Goal: Task Accomplishment & Management: Complete application form

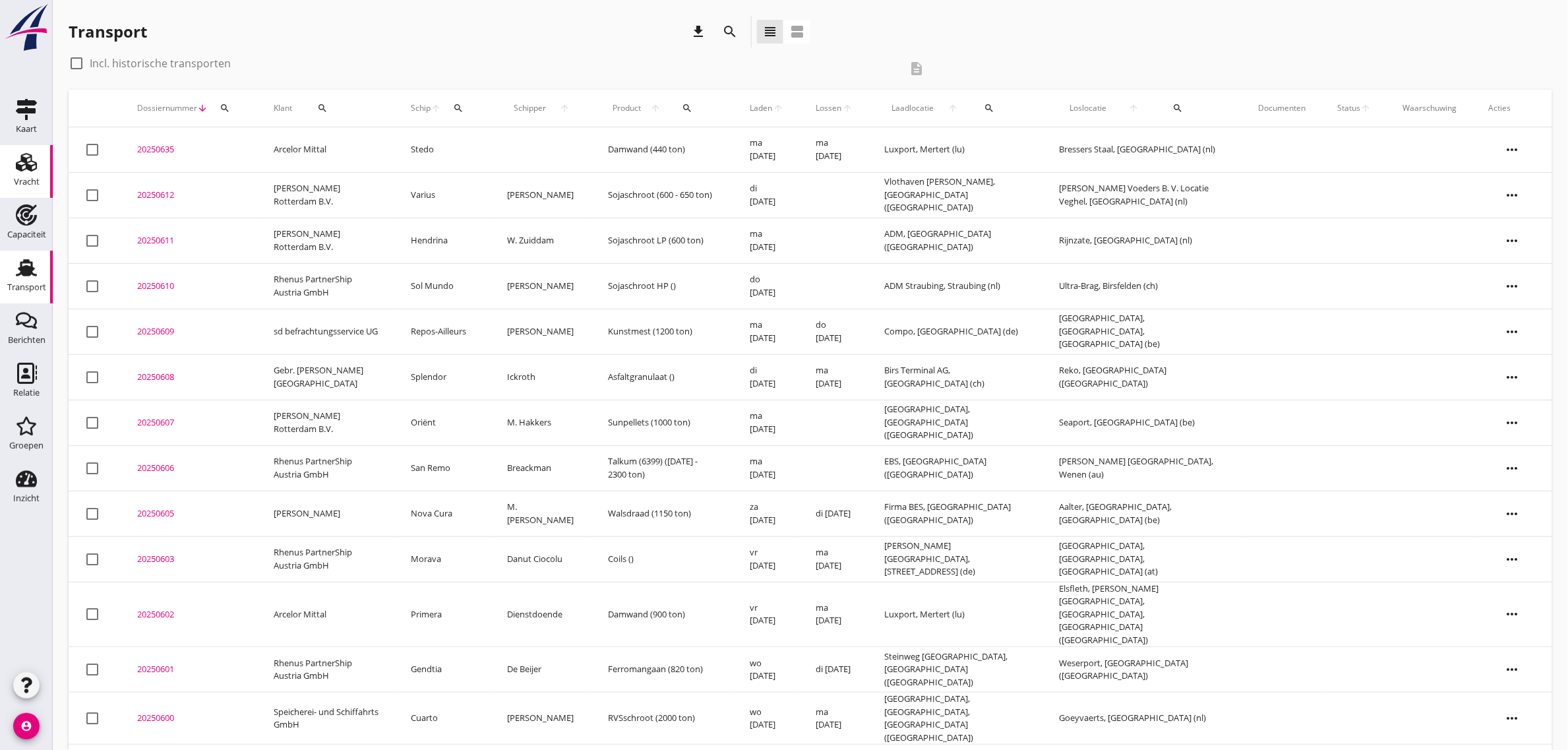
click at [26, 173] on div "Vracht" at bounding box center [27, 182] width 25 height 19
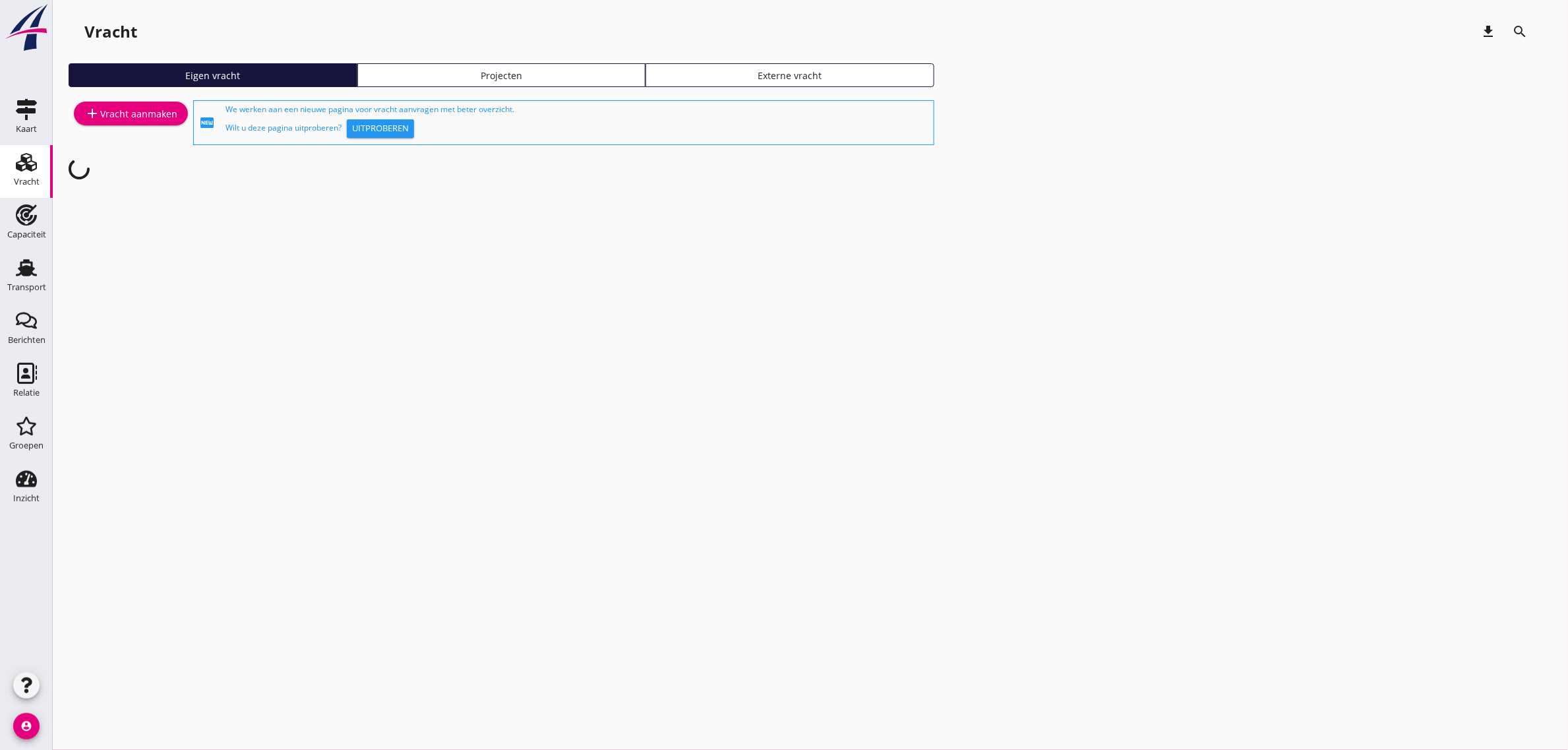
click at [125, 101] on div "add Vracht aanmaken" at bounding box center [131, 123] width 125 height 50
click at [133, 113] on div "add Vracht aanmaken" at bounding box center [131, 113] width 93 height 16
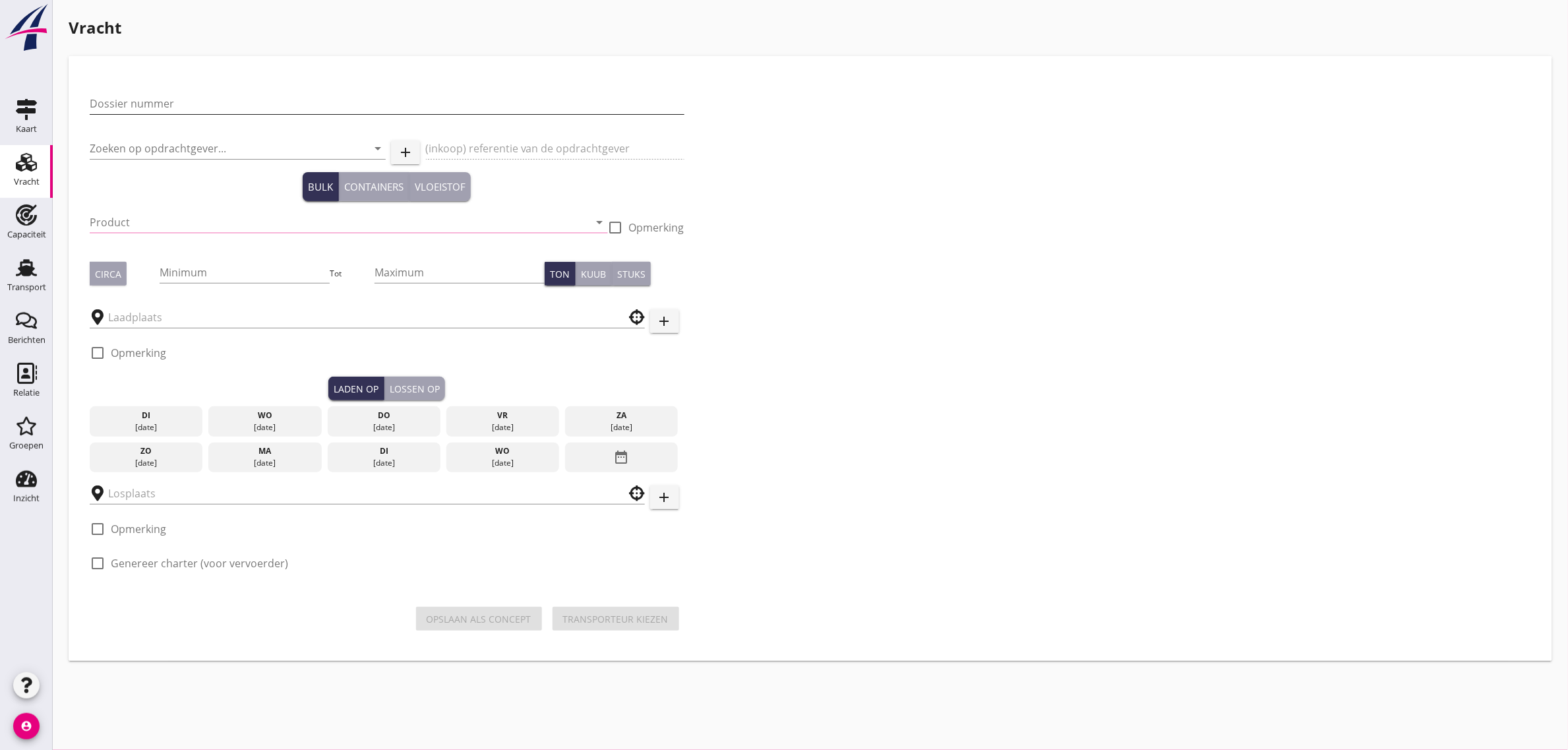
click at [189, 112] on input "Dossier nummer" at bounding box center [387, 103] width 595 height 21
type input "20250613"
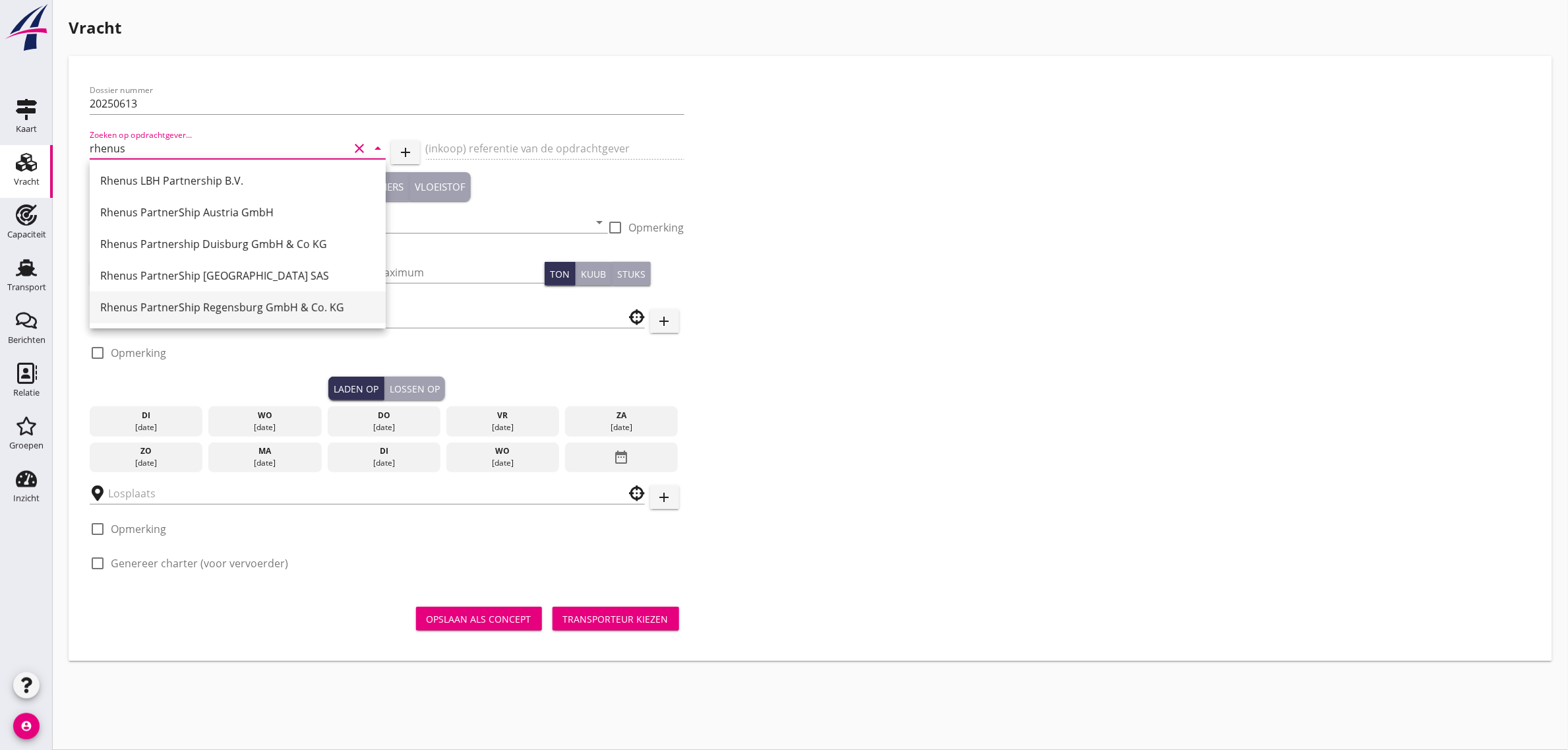
click at [228, 312] on div "Rhenus PartnerShip Regensburg GmbH & Co. KG" at bounding box center [238, 308] width 275 height 16
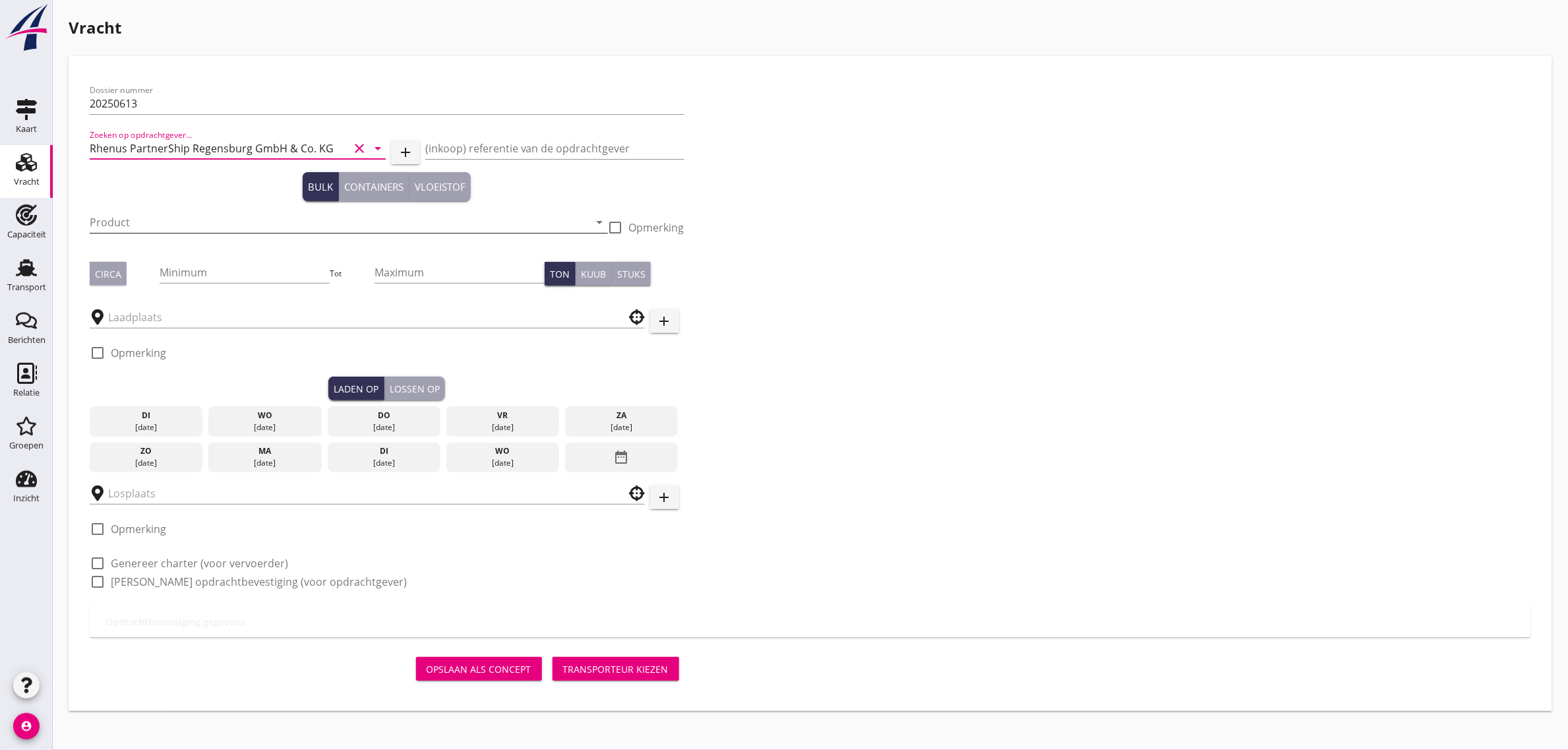
type input "Rhenus PartnerShip Regensburg GmbH & Co. KG"
click at [119, 221] on input "Product" at bounding box center [340, 222] width 500 height 21
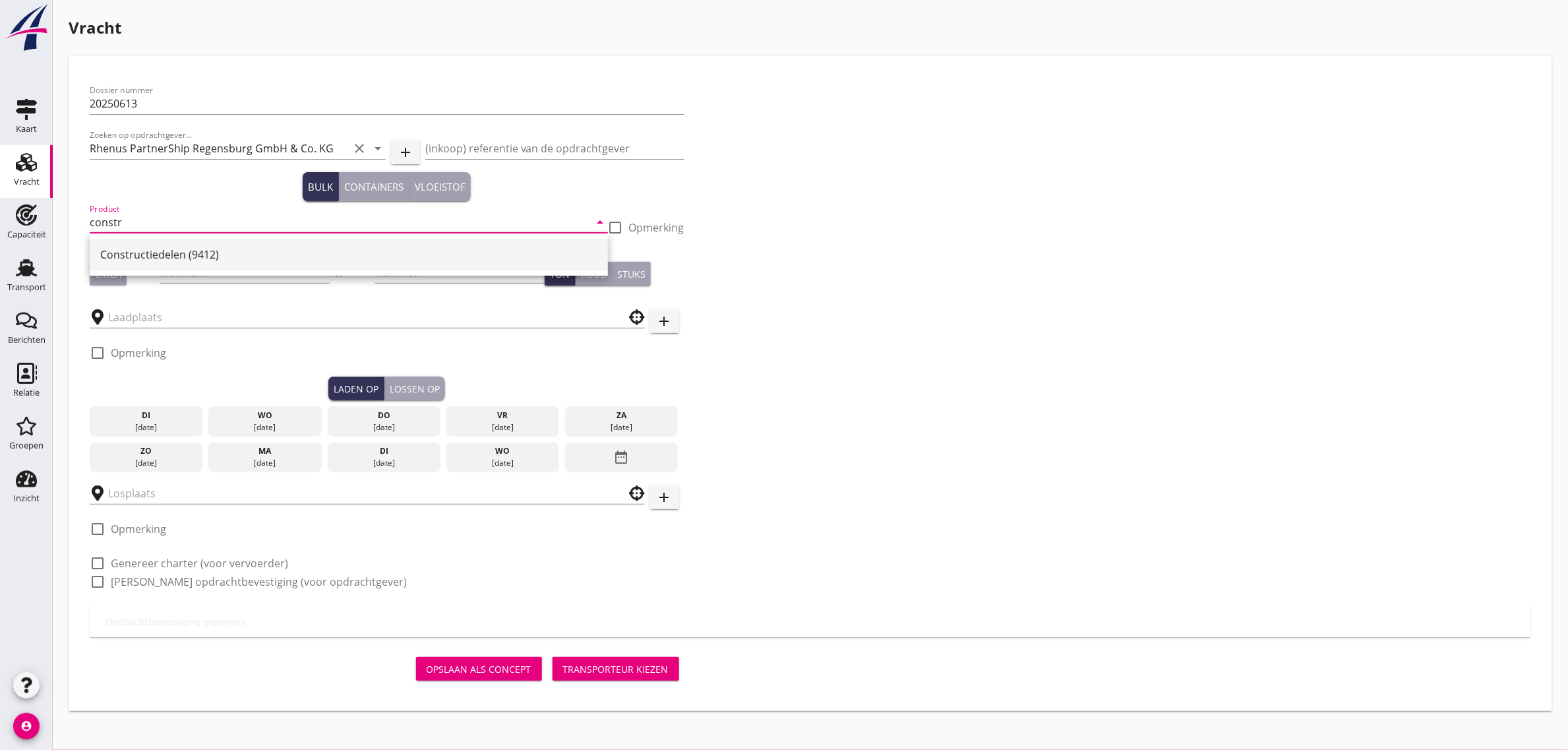
click at [165, 255] on div "Constructiedelen (9412)" at bounding box center [349, 255] width 497 height 16
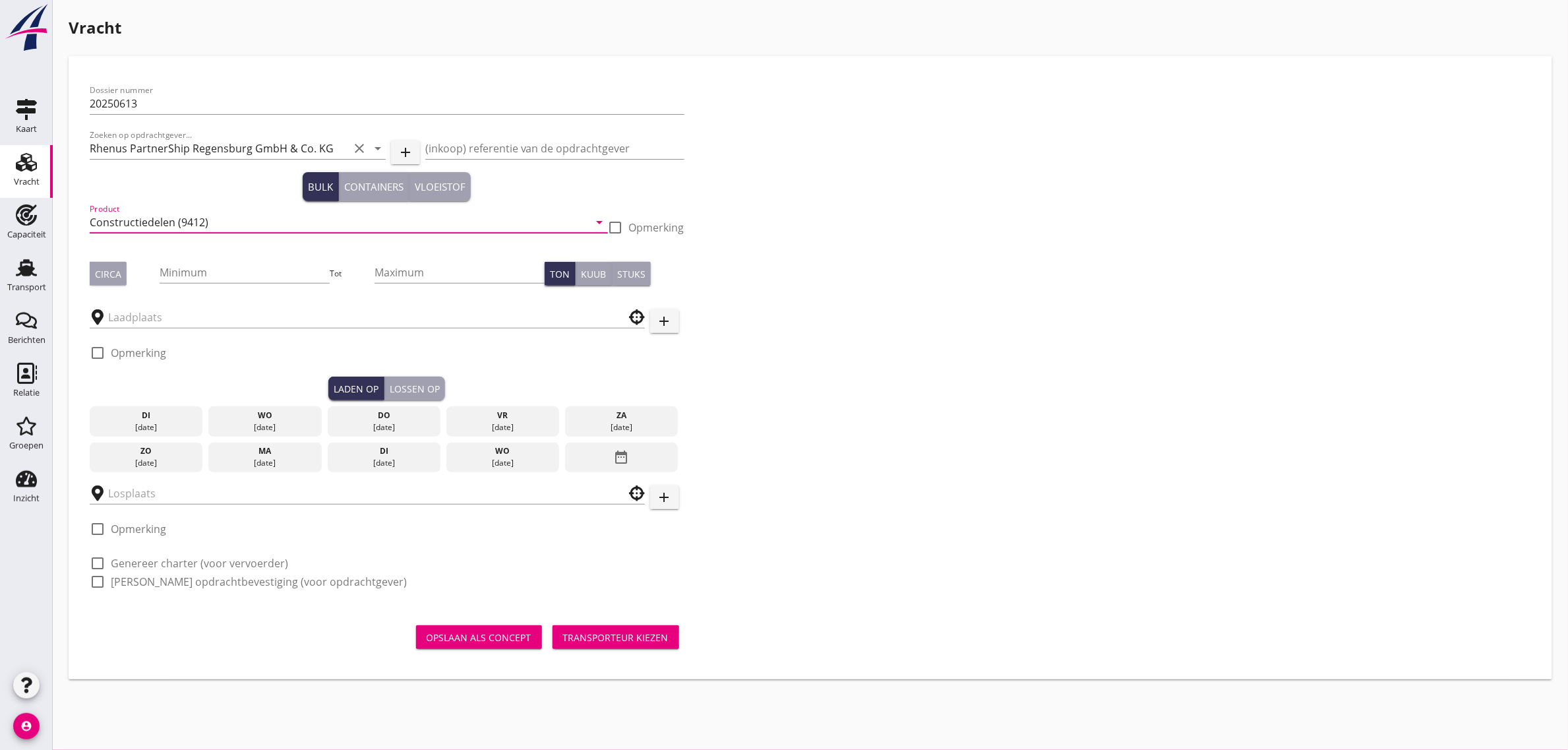
type input "Constructiedelen (9412)"
click at [113, 274] on div "Circa" at bounding box center [108, 274] width 26 height 14
click at [187, 282] on input "Minimum" at bounding box center [244, 272] width 170 height 21
type input "250"
click at [151, 320] on input "text" at bounding box center [358, 317] width 500 height 21
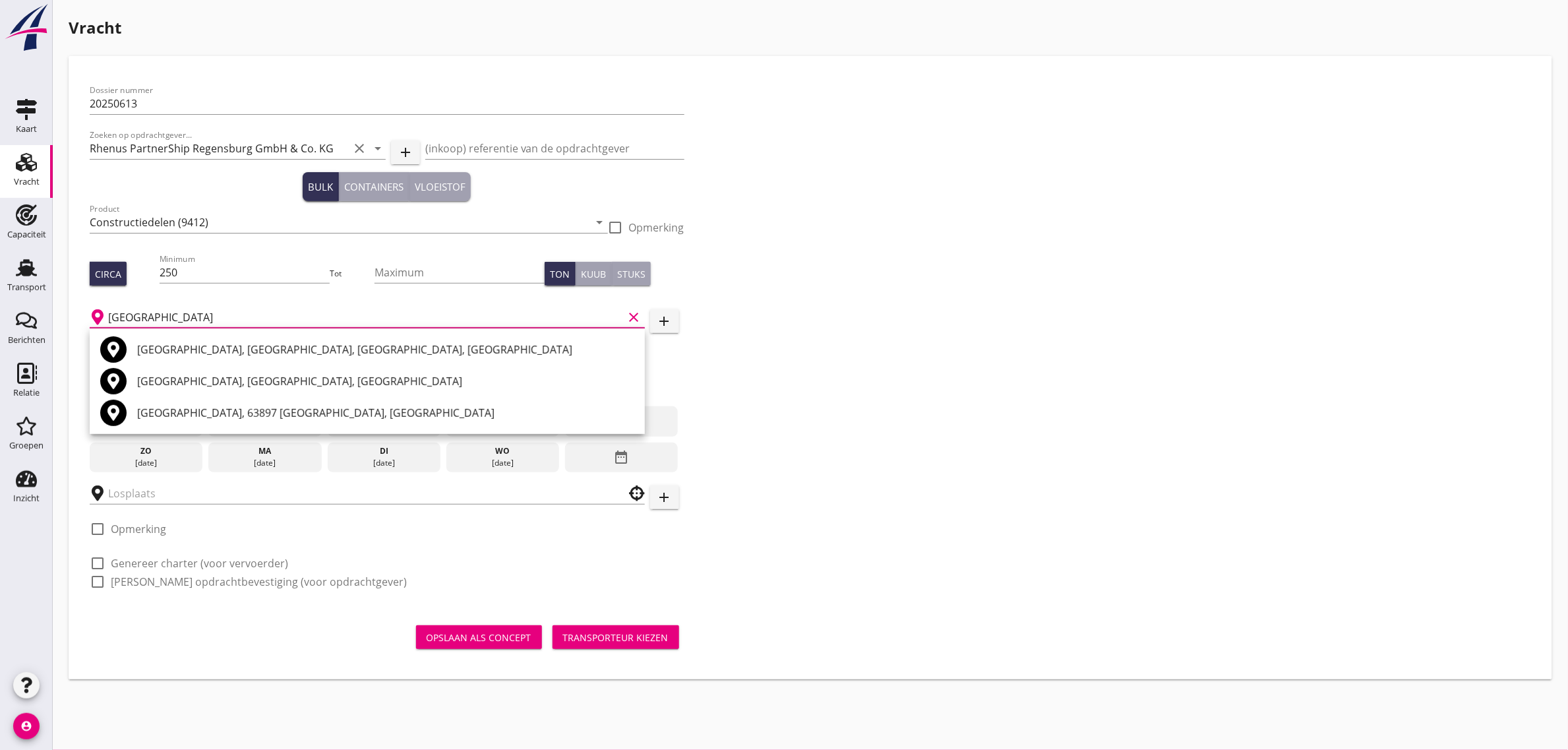
click at [163, 318] on input "[GEOGRAPHIC_DATA]" at bounding box center [366, 317] width 516 height 21
click at [196, 322] on input "[GEOGRAPHIC_DATA]" at bounding box center [366, 317] width 516 height 21
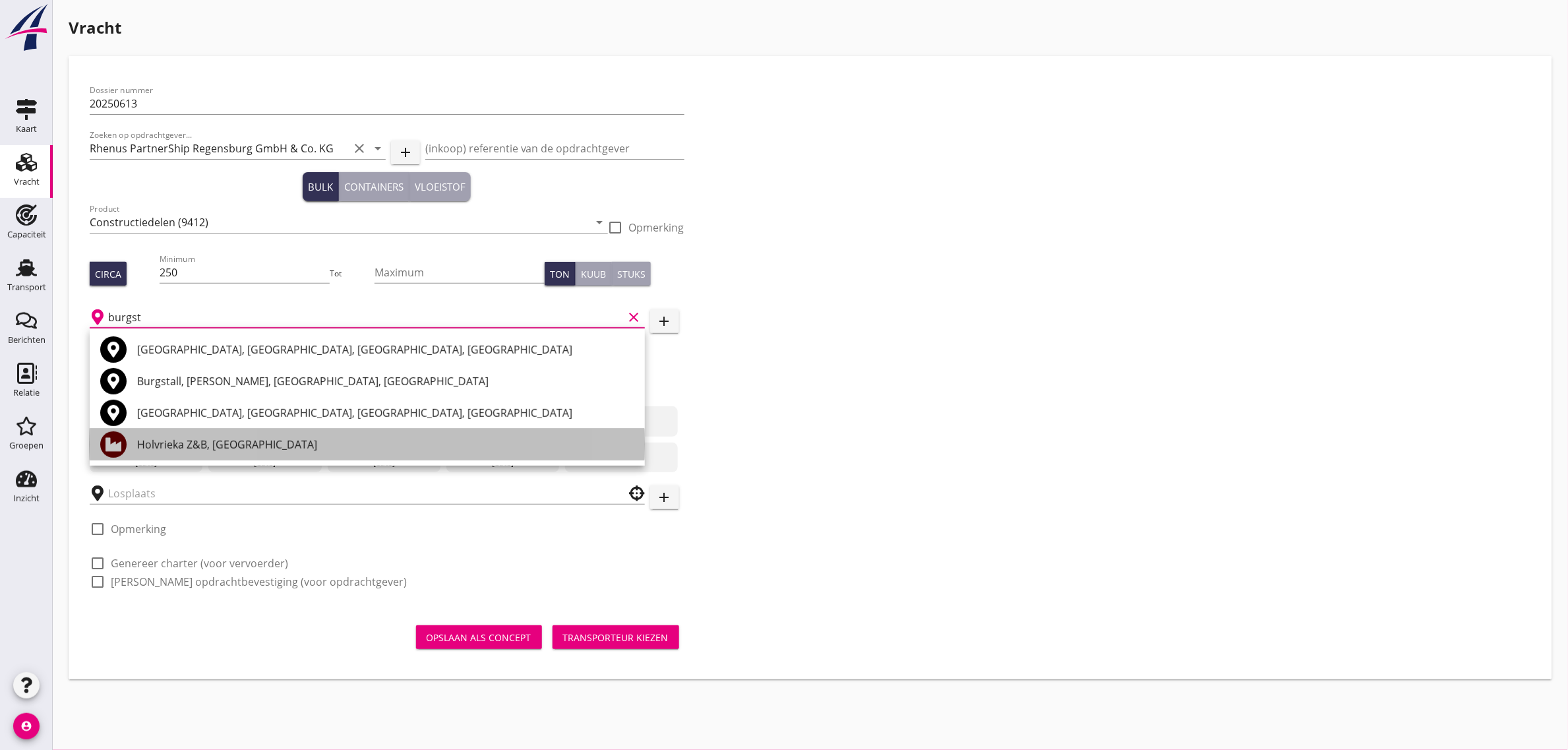
click at [188, 446] on div "Holvrieka Z&B, [GEOGRAPHIC_DATA]" at bounding box center [386, 445] width 497 height 16
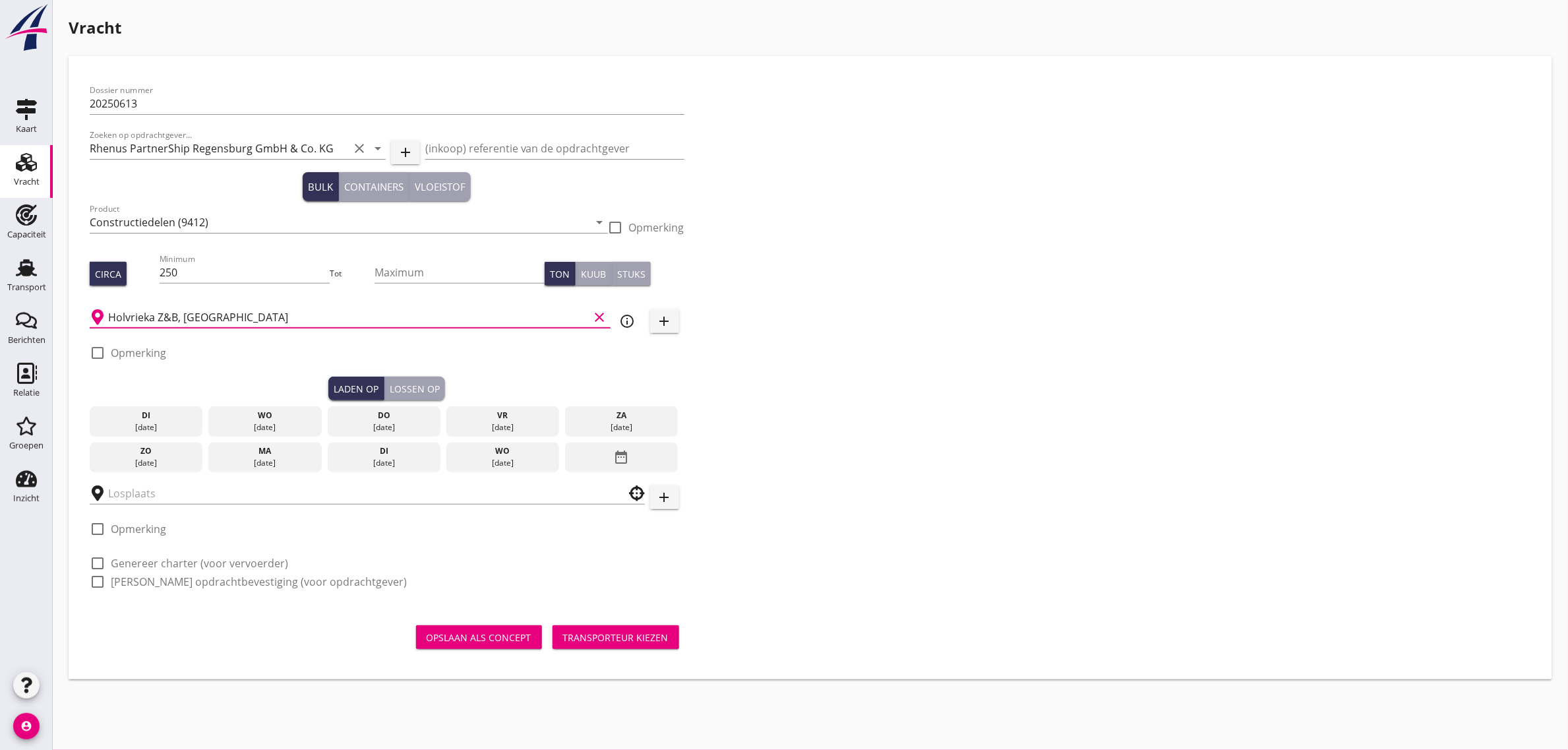
type input "Holvrieka Z&B, [GEOGRAPHIC_DATA]"
click at [635, 455] on div "date_range" at bounding box center [622, 457] width 113 height 30
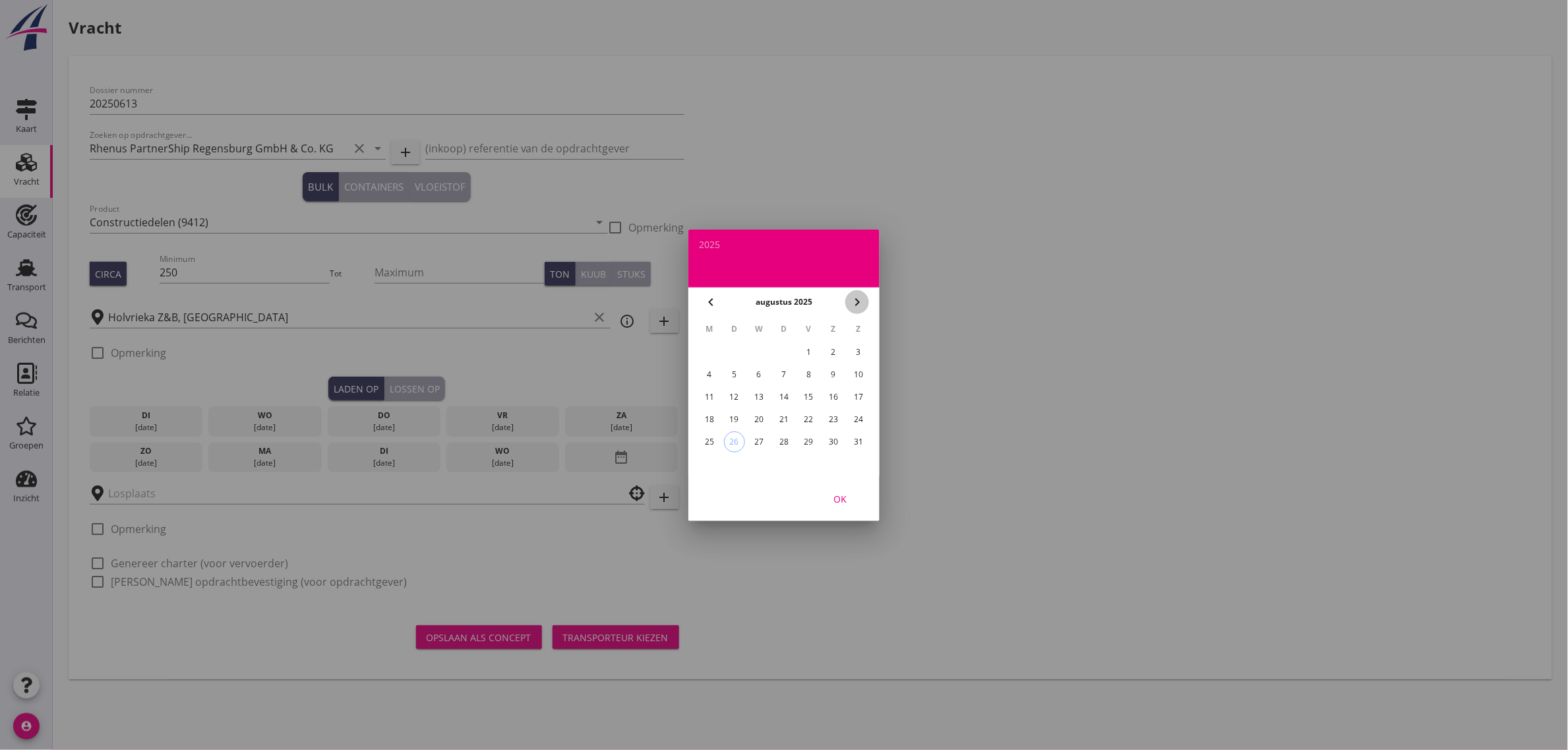
click at [855, 302] on icon "chevron_right" at bounding box center [857, 302] width 16 height 16
click at [788, 350] on div "4" at bounding box center [784, 352] width 21 height 21
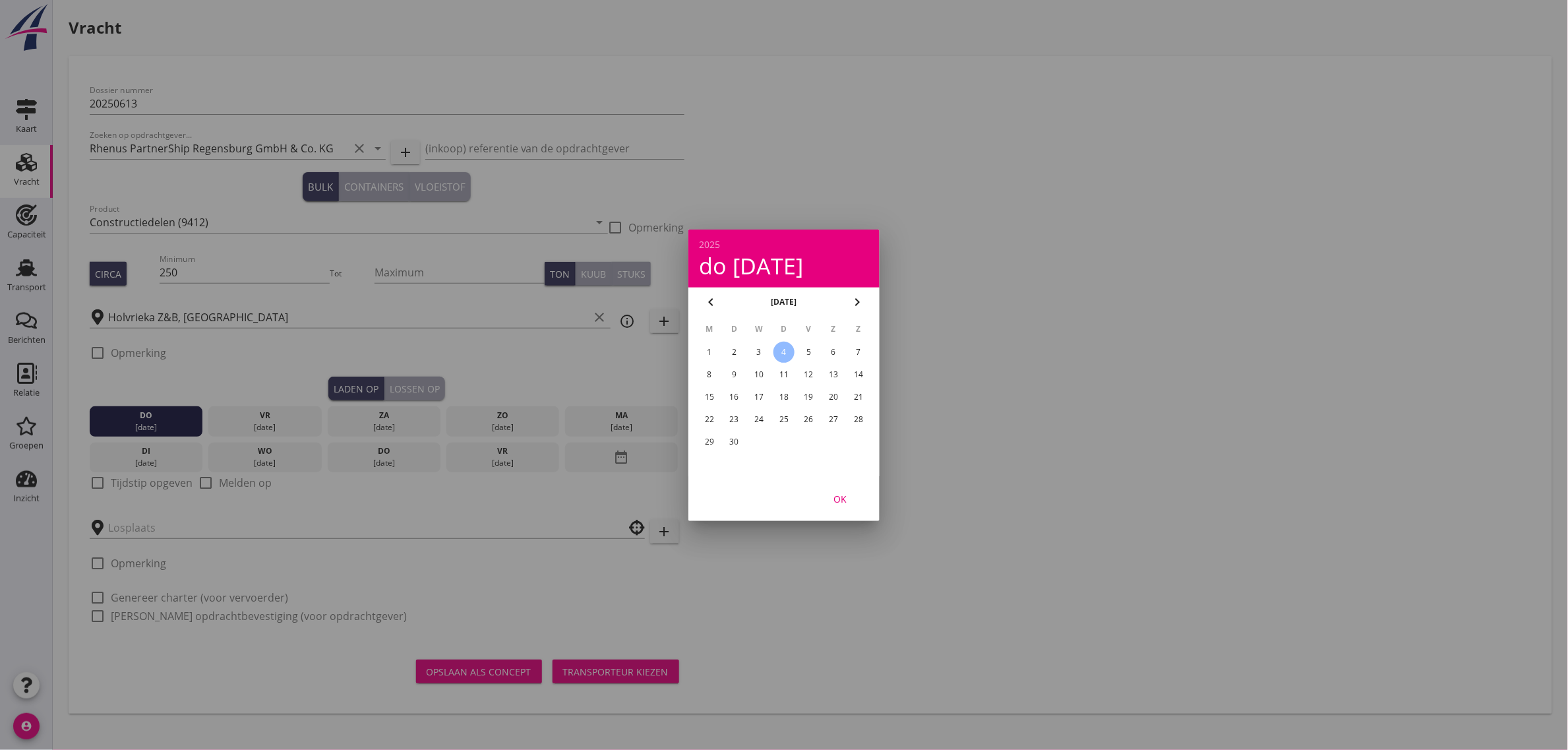
click at [841, 503] on div "OK" at bounding box center [839, 498] width 37 height 14
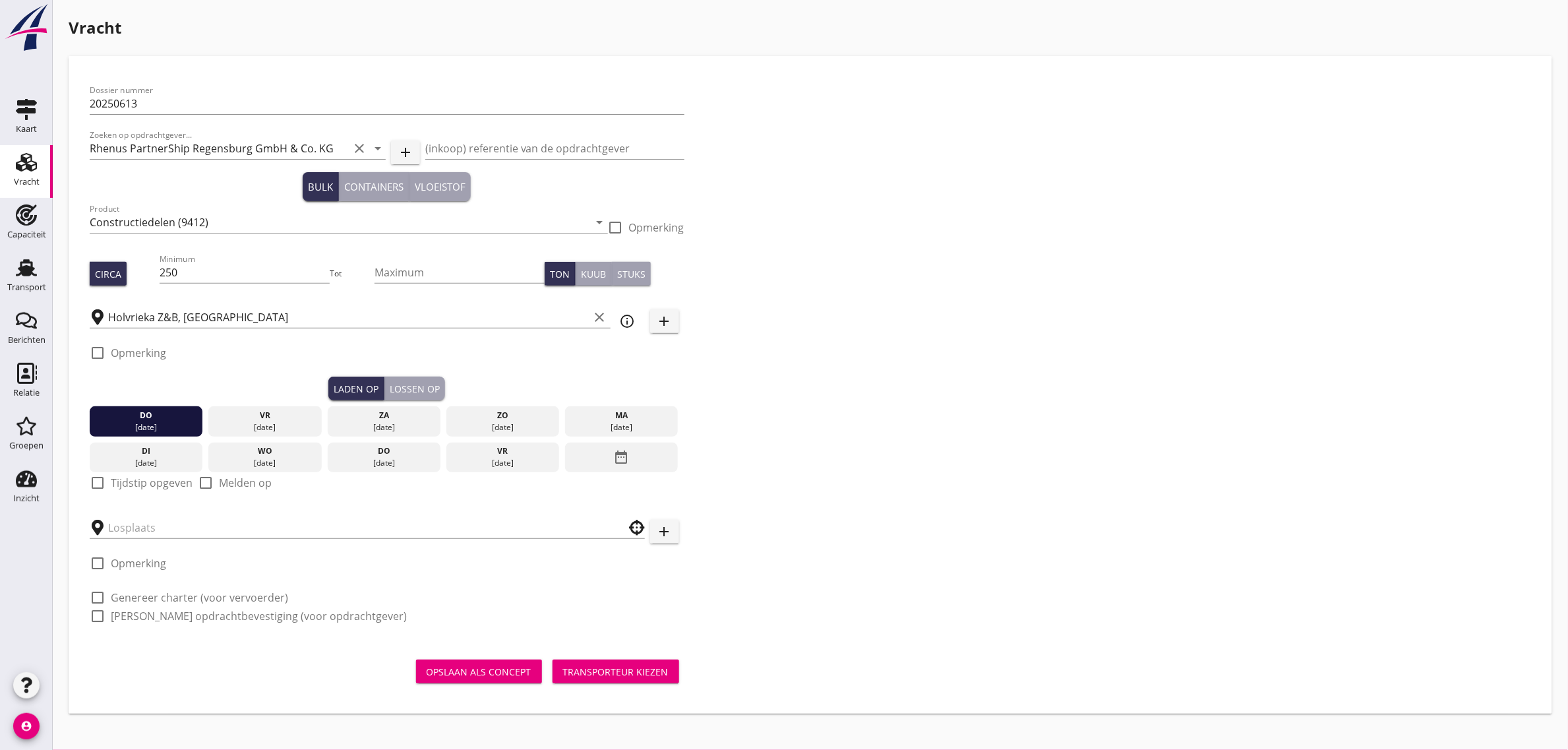
click at [134, 489] on div "check_box_outline_blank Tijdstip opgeven" at bounding box center [141, 483] width 103 height 16
click at [135, 483] on label "Tijdstip opgeven" at bounding box center [151, 483] width 82 height 13
checkbox input "true"
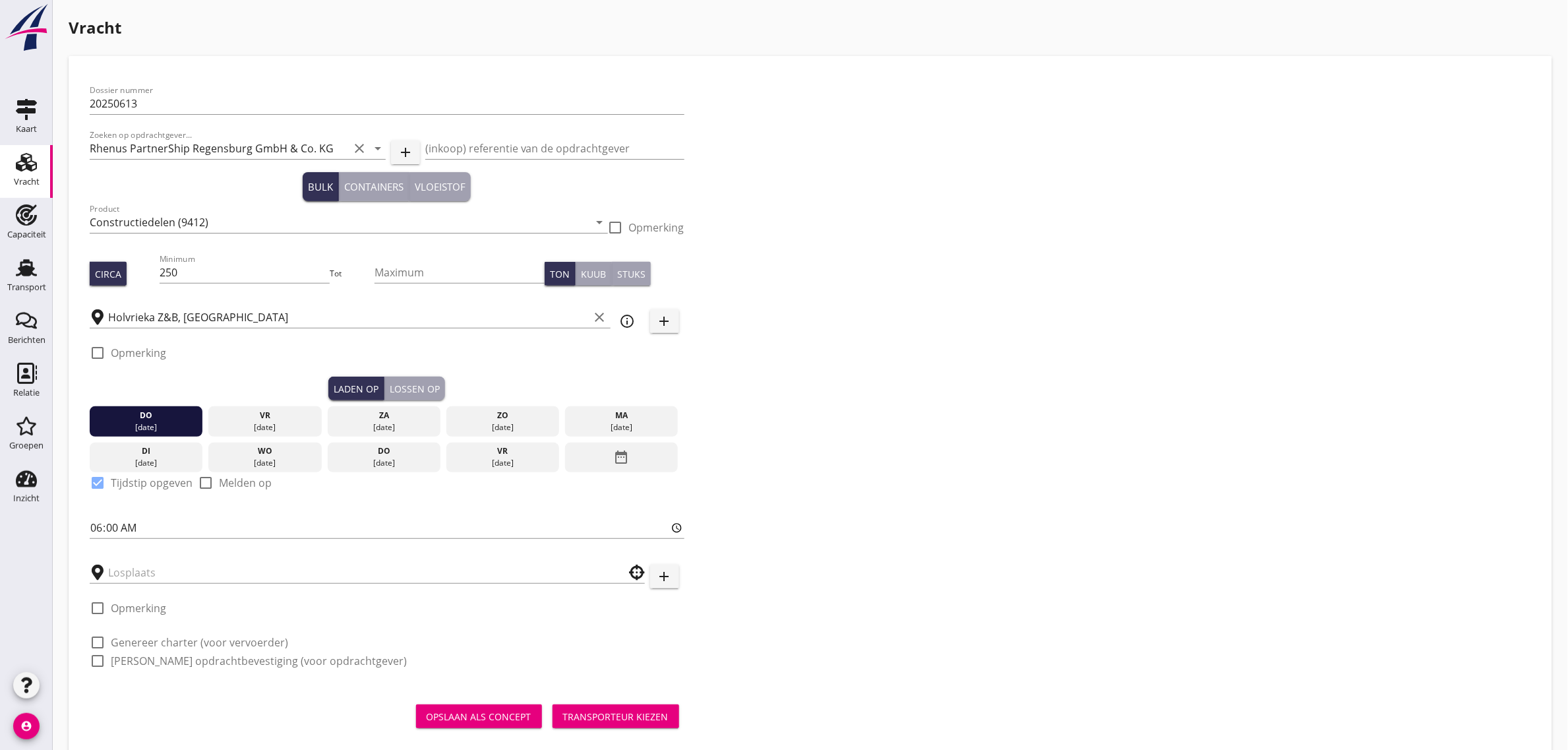
click at [414, 391] on div "Lossen op" at bounding box center [415, 389] width 50 height 14
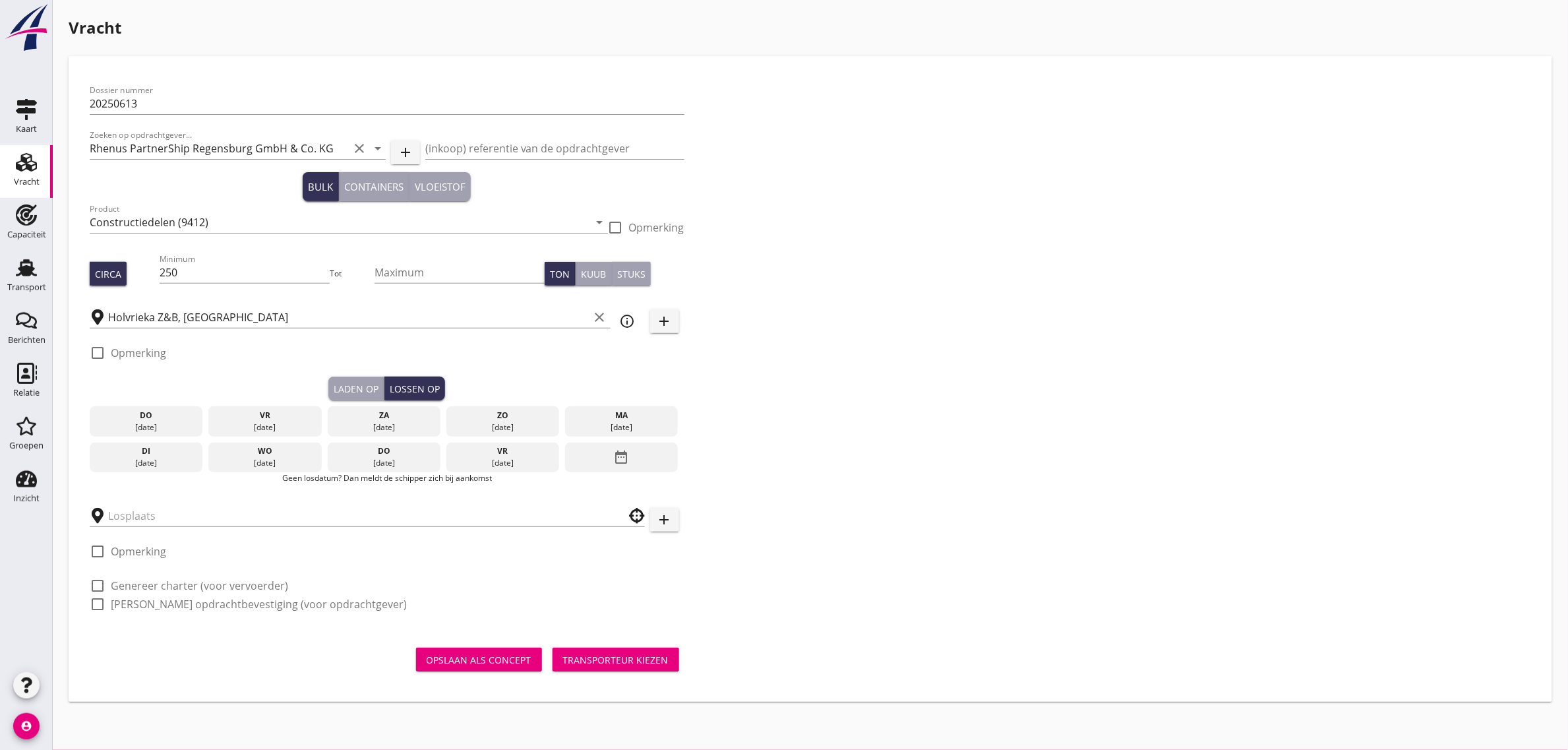
click at [397, 448] on div "do" at bounding box center [383, 451] width 106 height 12
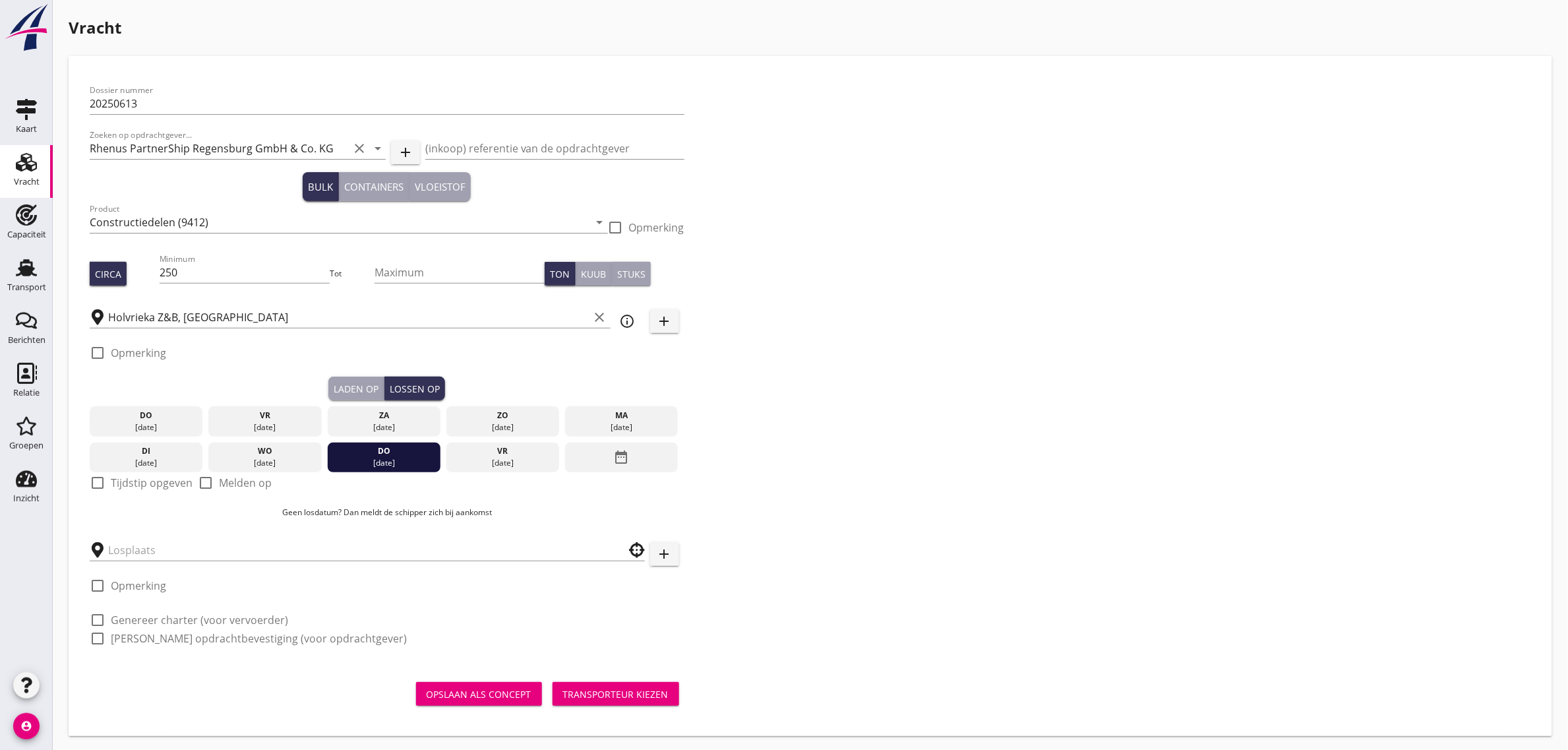
click at [141, 483] on label "Tijdstip opgeven" at bounding box center [151, 483] width 82 height 13
checkbox input "true"
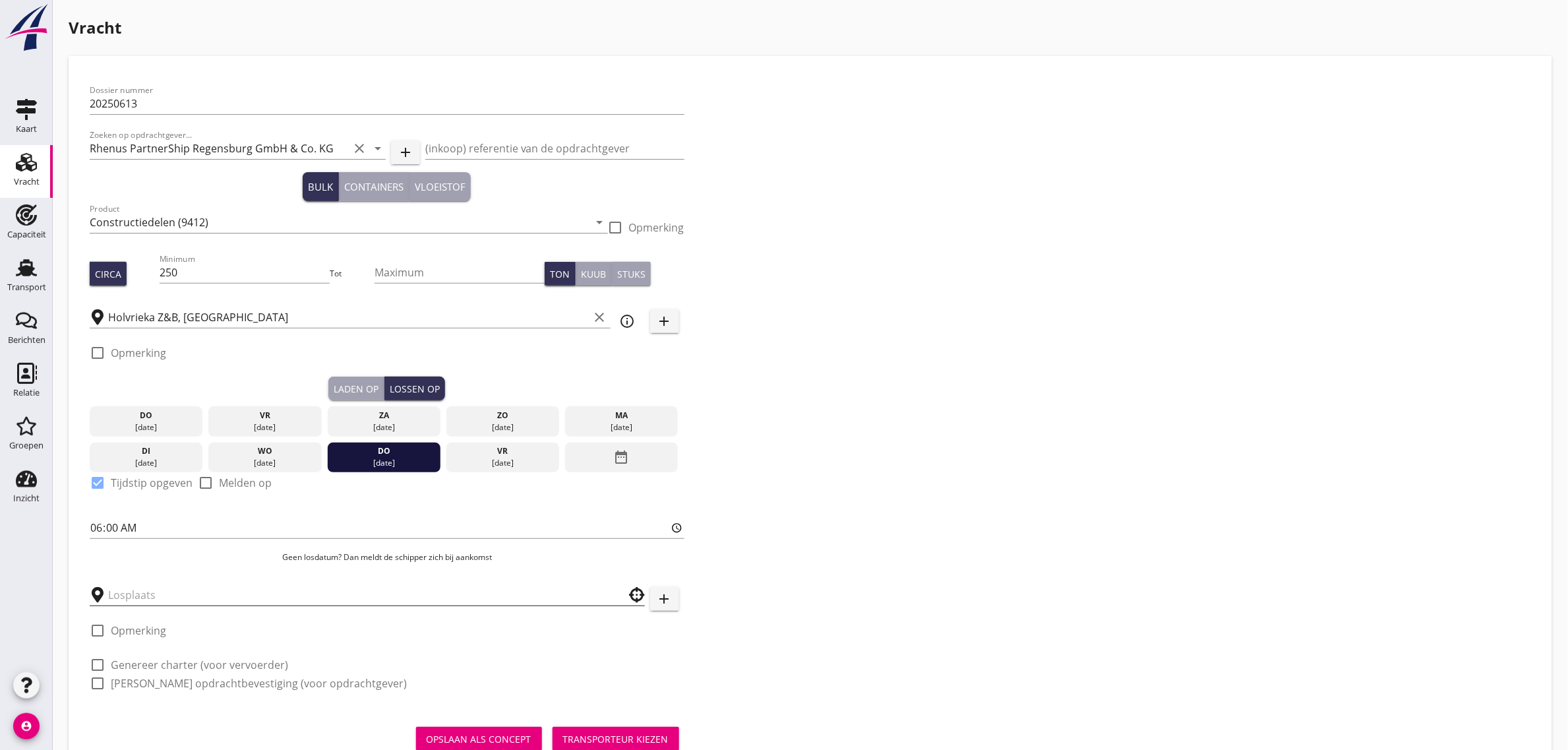
click at [149, 597] on input "text" at bounding box center [358, 595] width 500 height 21
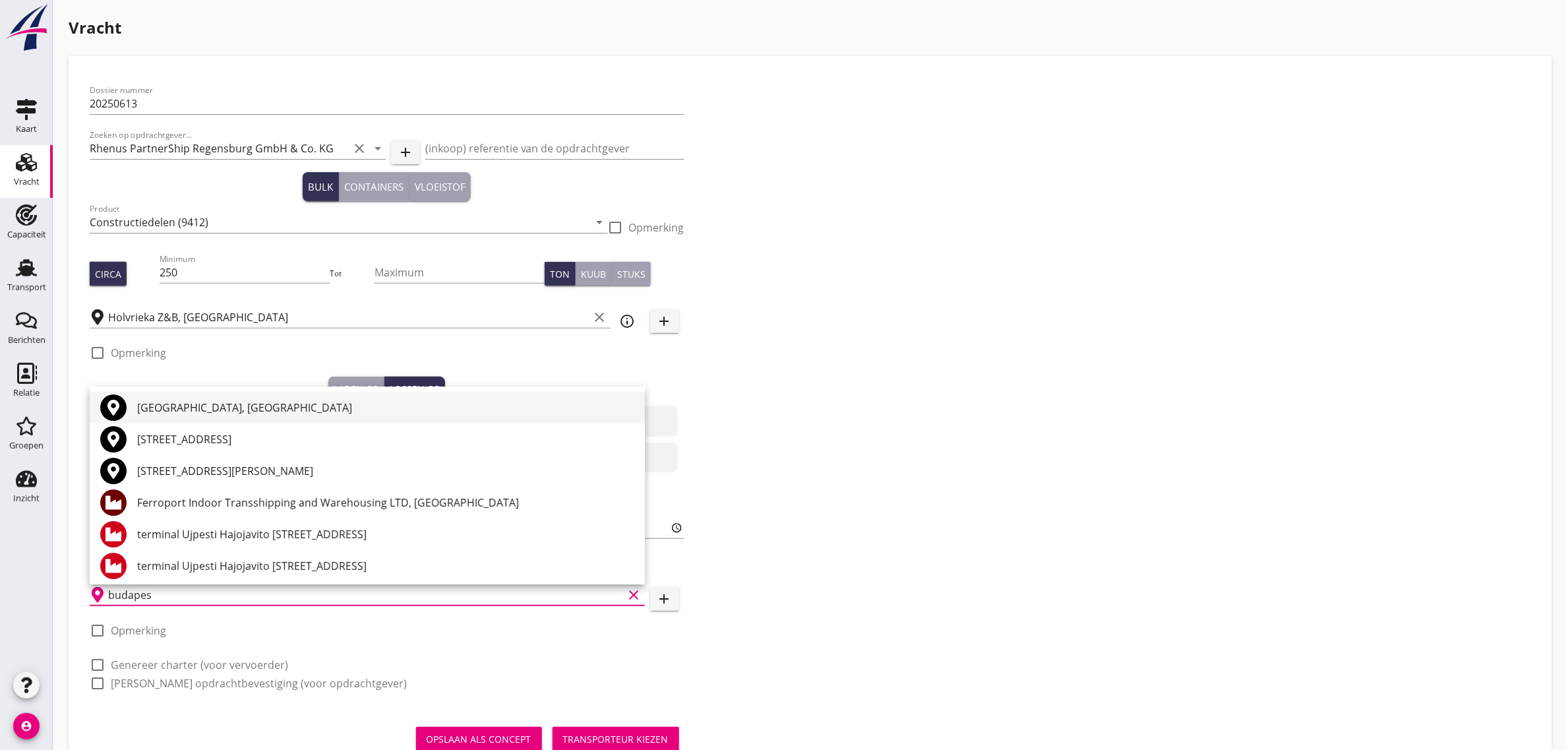
click at [177, 405] on div "[GEOGRAPHIC_DATA], [GEOGRAPHIC_DATA]" at bounding box center [386, 408] width 497 height 16
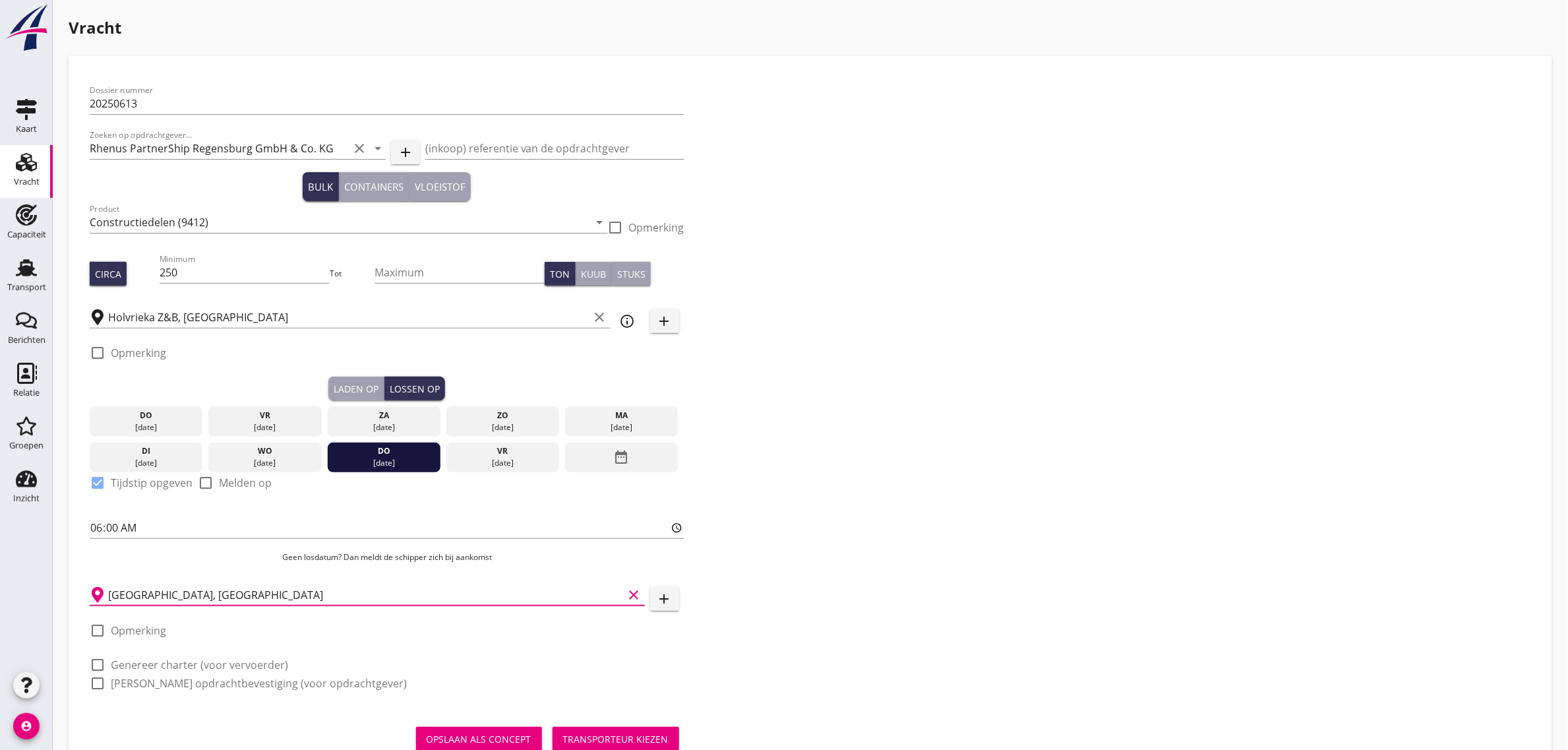
type input "[GEOGRAPHIC_DATA], [GEOGRAPHIC_DATA]"
click at [188, 658] on label "Genereer charter (voor vervoerder)" at bounding box center [199, 665] width 177 height 13
checkbox input "true"
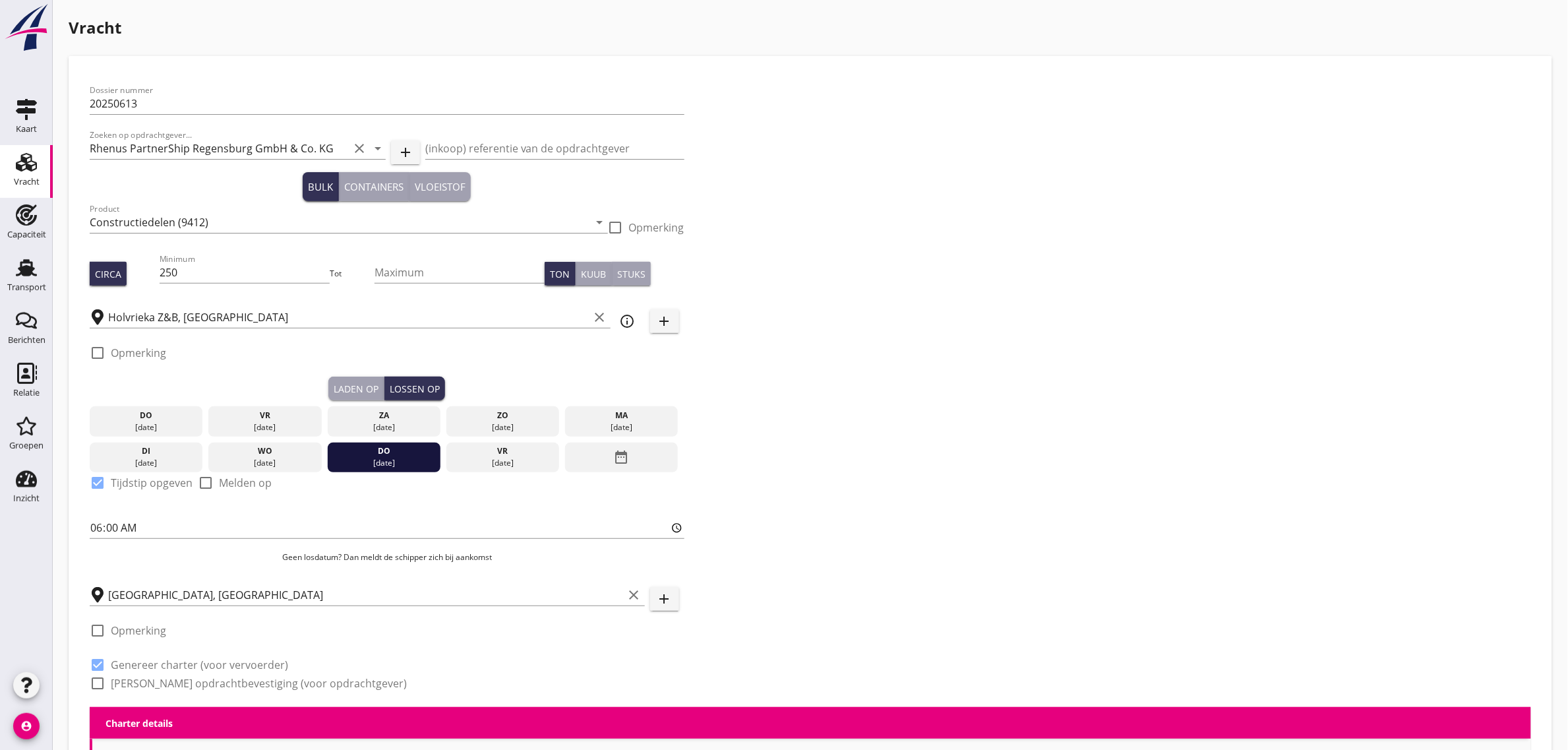
click at [186, 682] on label "[PERSON_NAME] opdrachtbevestiging (voor opdrachtgever)" at bounding box center [259, 684] width 296 height 13
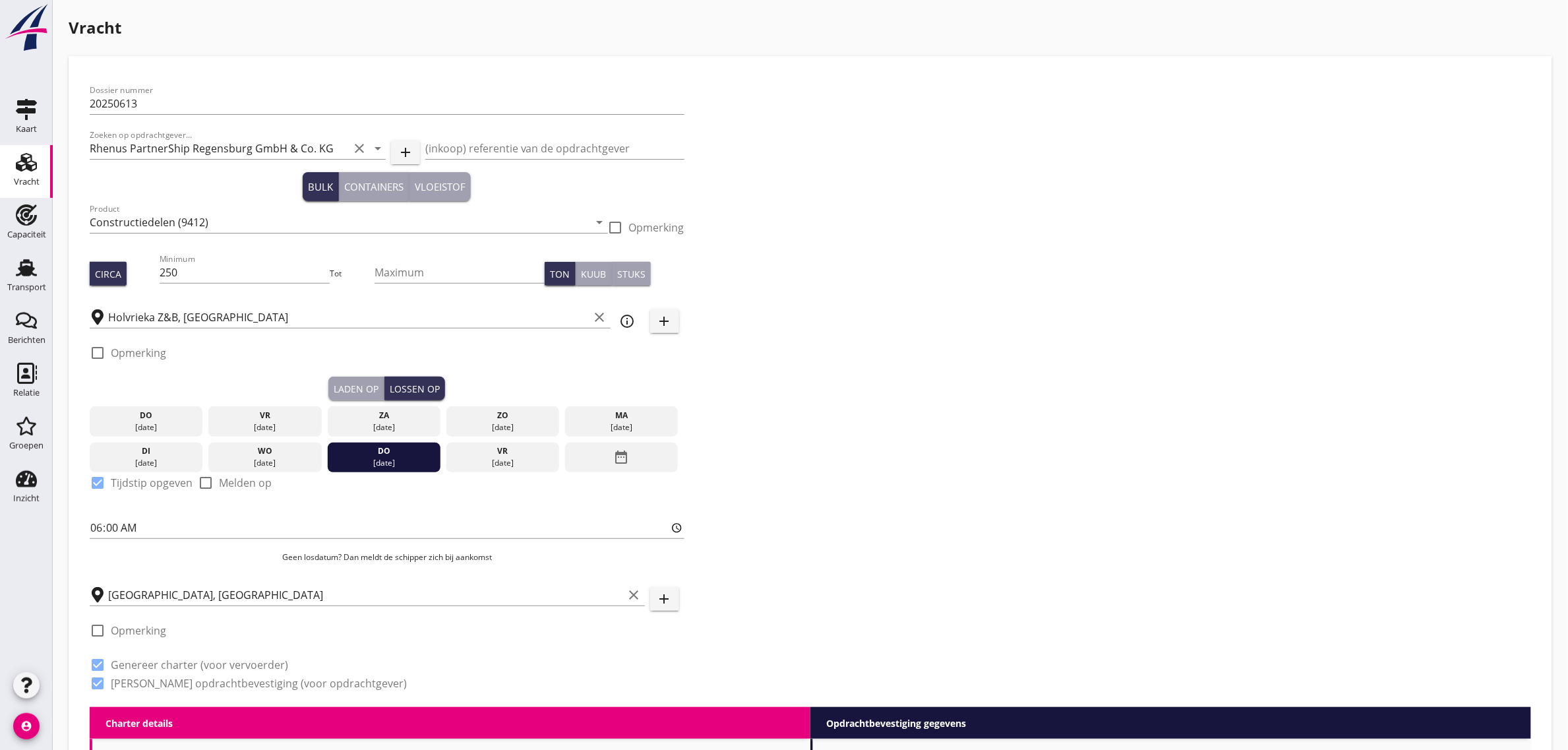
checkbox input "true"
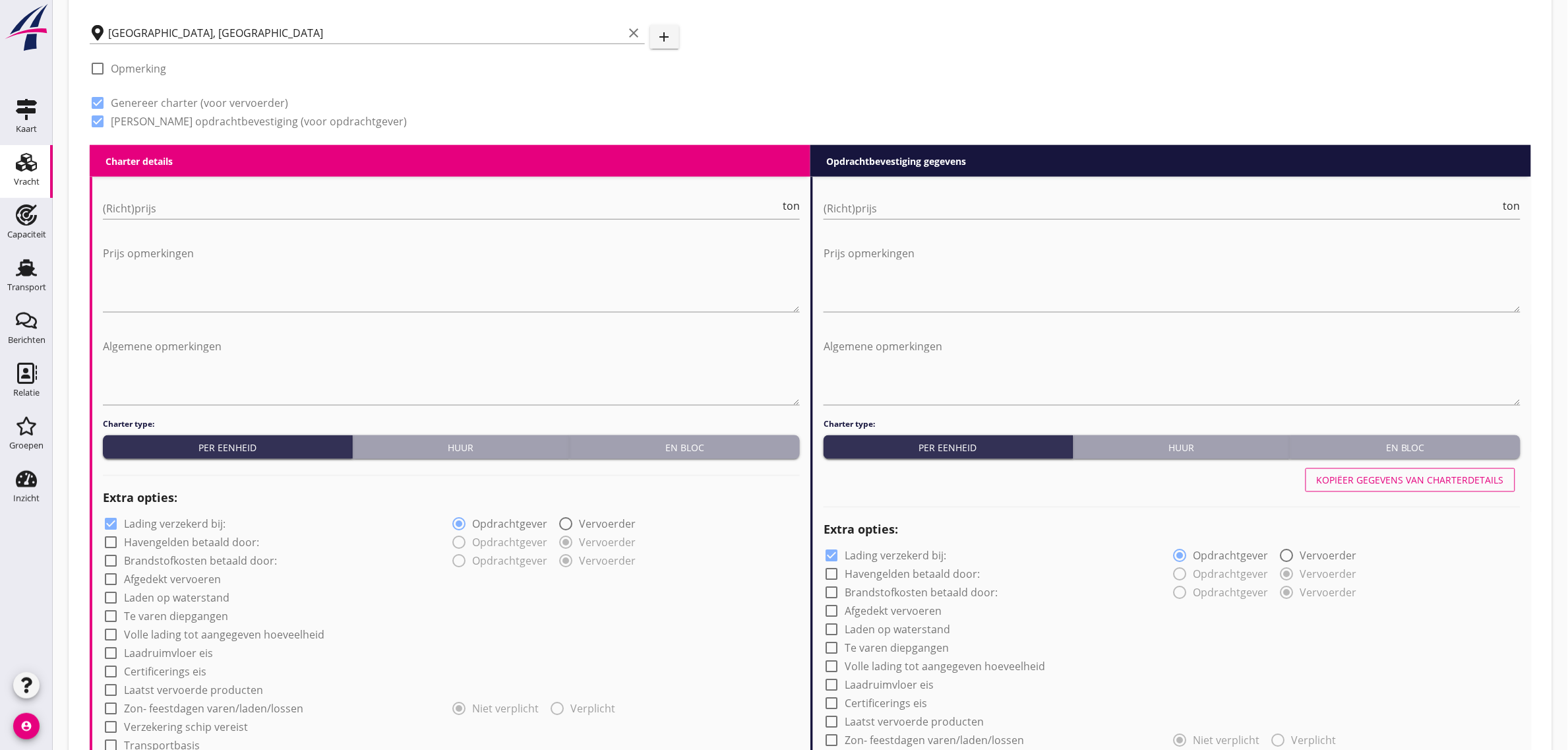
scroll to position [577, 0]
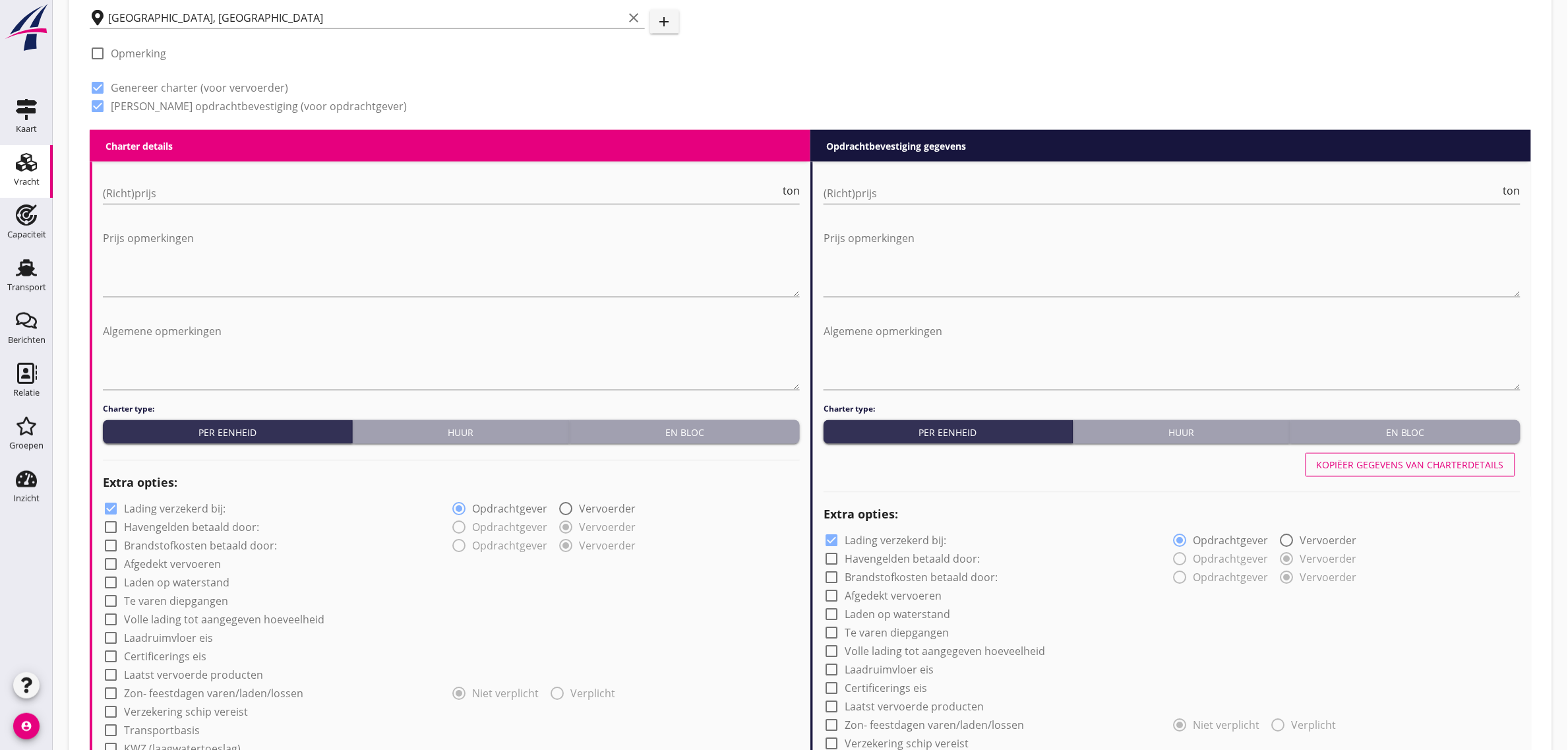
click at [432, 433] on div "Huur" at bounding box center [461, 432] width 206 height 14
radio input "true"
radio input "false"
radio input "true"
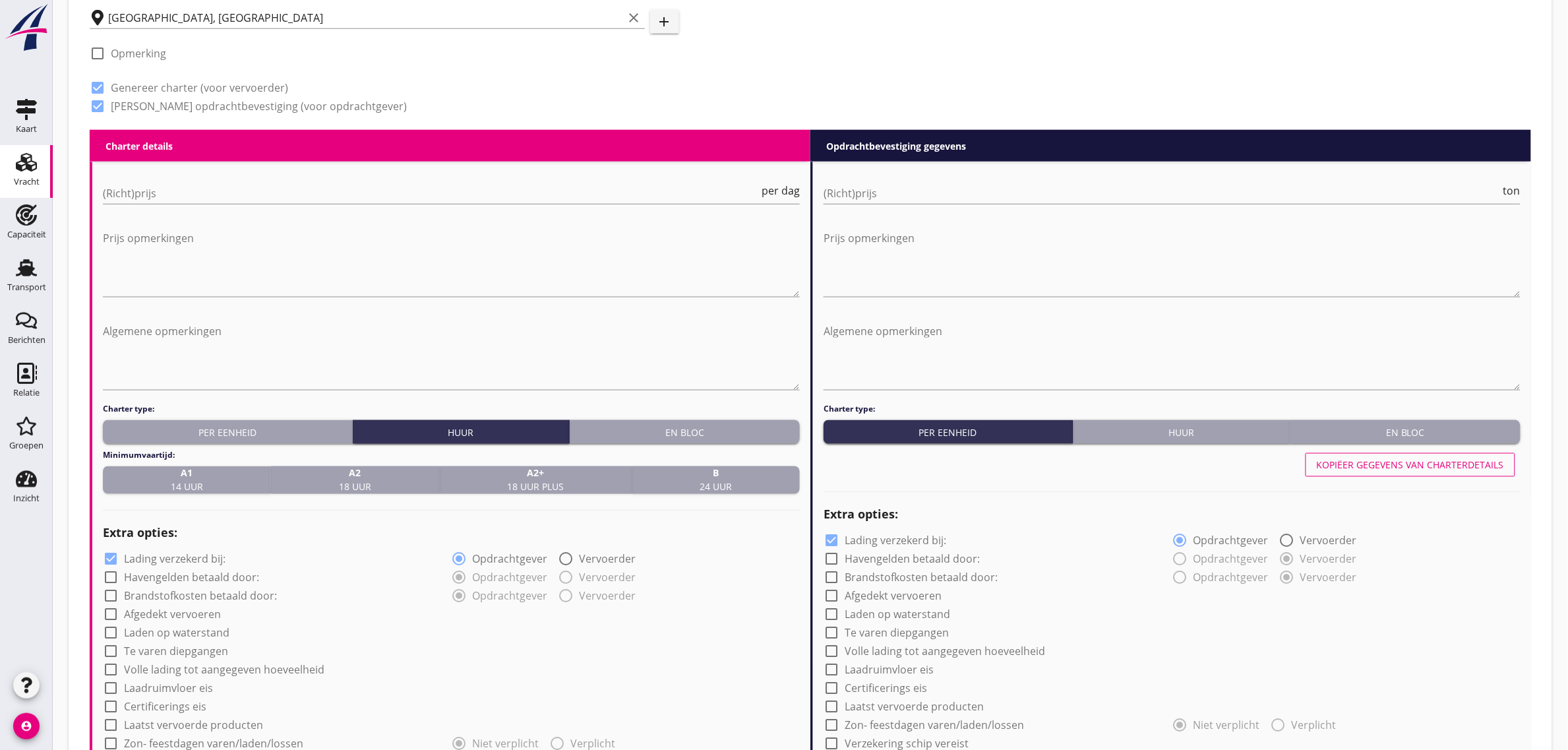
click at [353, 481] on span "A2 18 uur" at bounding box center [355, 480] width 32 height 27
drag, startPoint x: 99, startPoint y: 186, endPoint x: 113, endPoint y: 189, distance: 14.3
click at [100, 186] on div "(Richt)prijs per dag Prijs opmerkingen Algemene opmerkingen Charter type: Per e…" at bounding box center [451, 701] width 718 height 1079
click at [120, 194] on input "(Richt)prijs" at bounding box center [431, 193] width 656 height 21
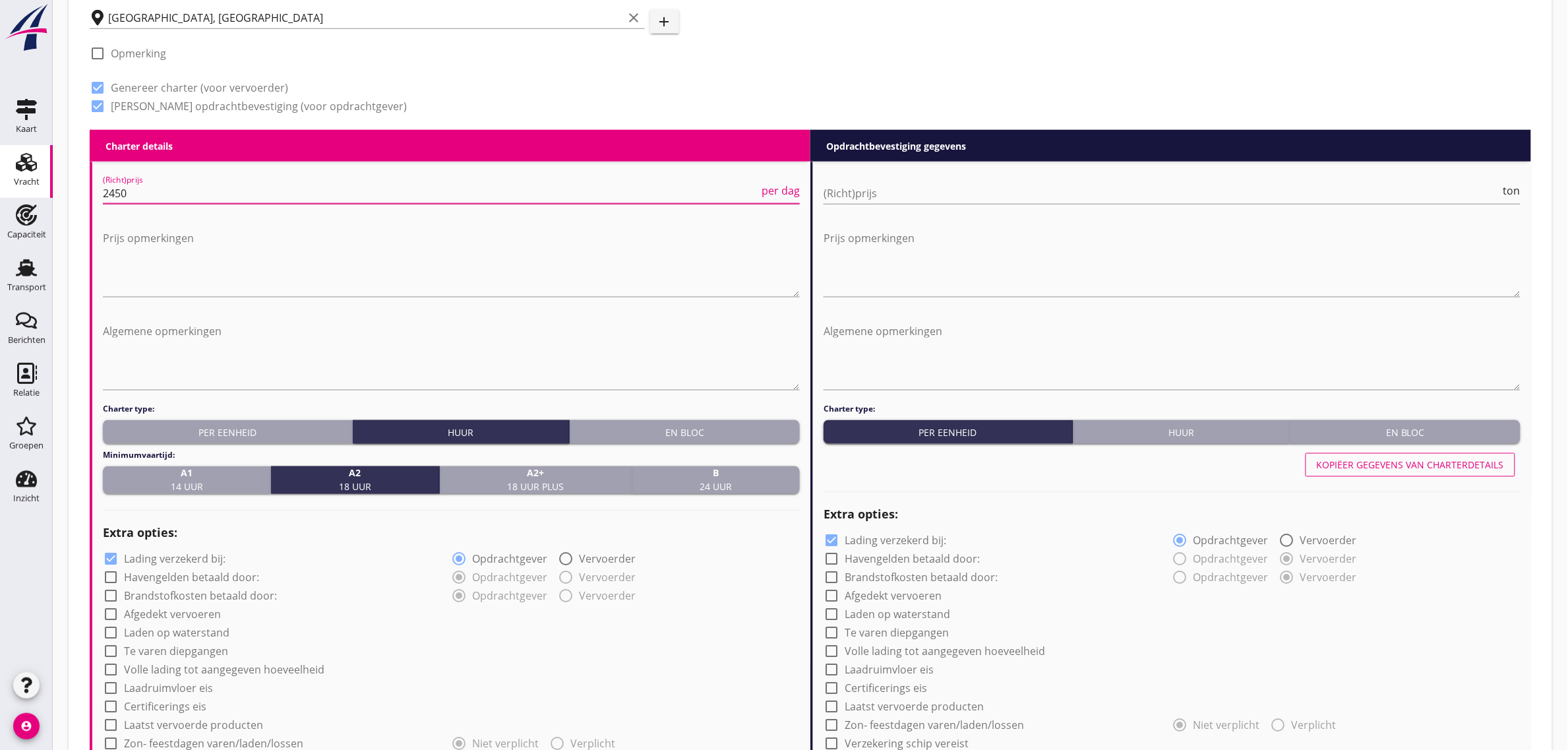
type input "2450"
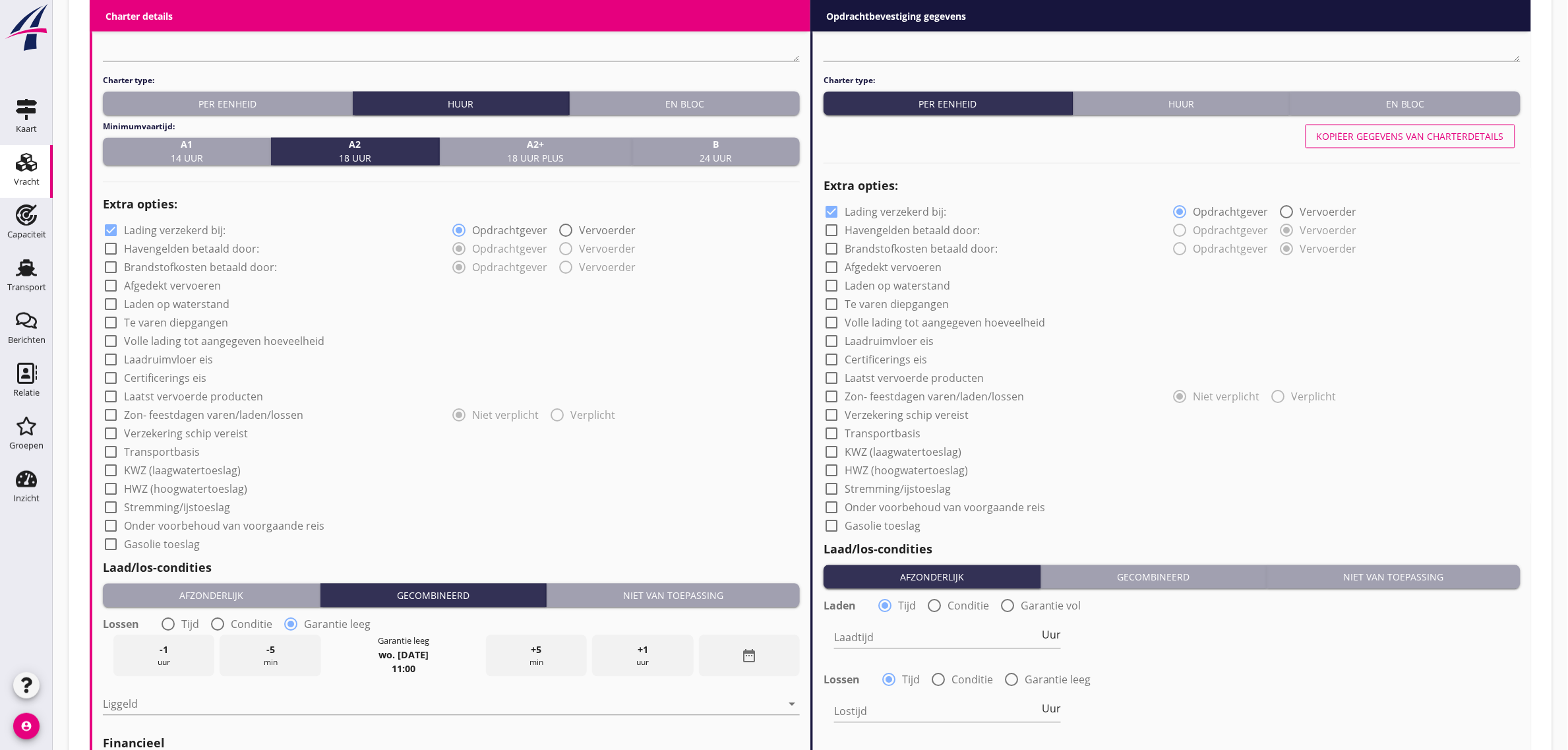
scroll to position [907, 0]
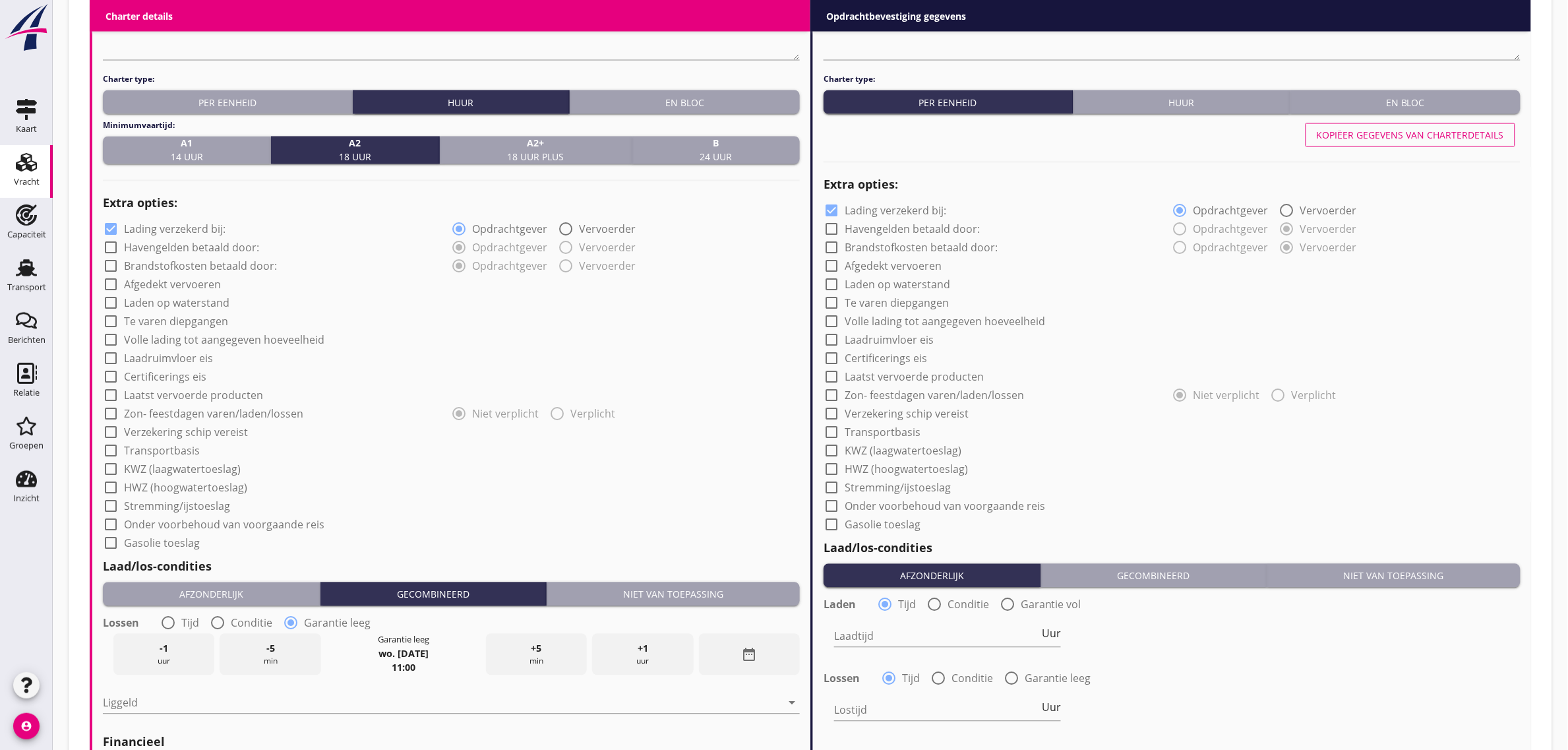
click at [173, 357] on label "Laadruimvloer eis" at bounding box center [168, 359] width 89 height 13
checkbox input "true"
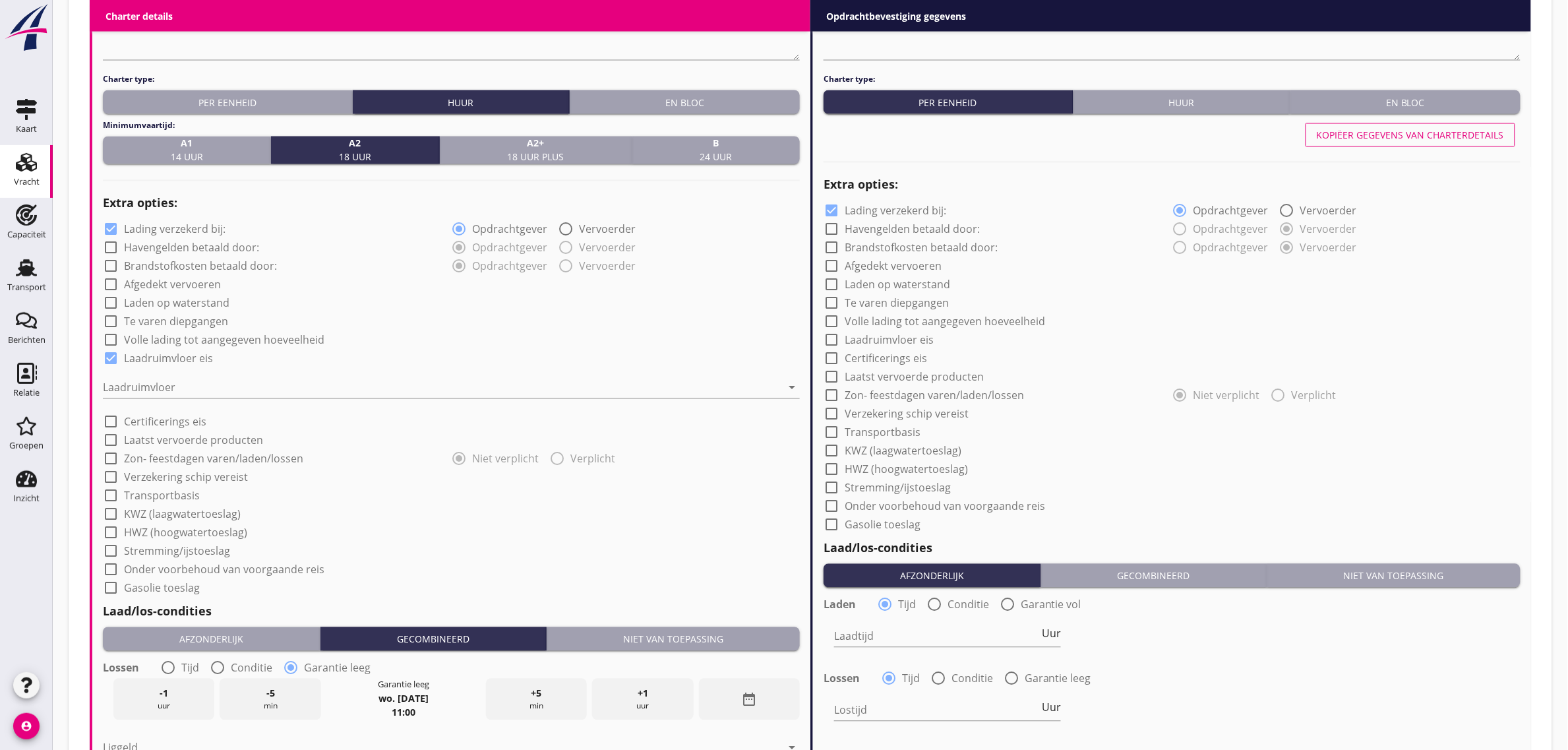
click at [171, 399] on div "Laadruimvloer arrow_drop_down" at bounding box center [451, 394] width 697 height 34
click at [170, 384] on div at bounding box center [442, 387] width 679 height 21
click at [0, 0] on div "Staal" at bounding box center [0, 0] width 0 height 0
click at [469, 376] on div "Laadruimvloer Staal arrow_drop_down" at bounding box center [451, 390] width 697 height 42
click at [182, 493] on label "Transportbasis" at bounding box center [161, 496] width 76 height 13
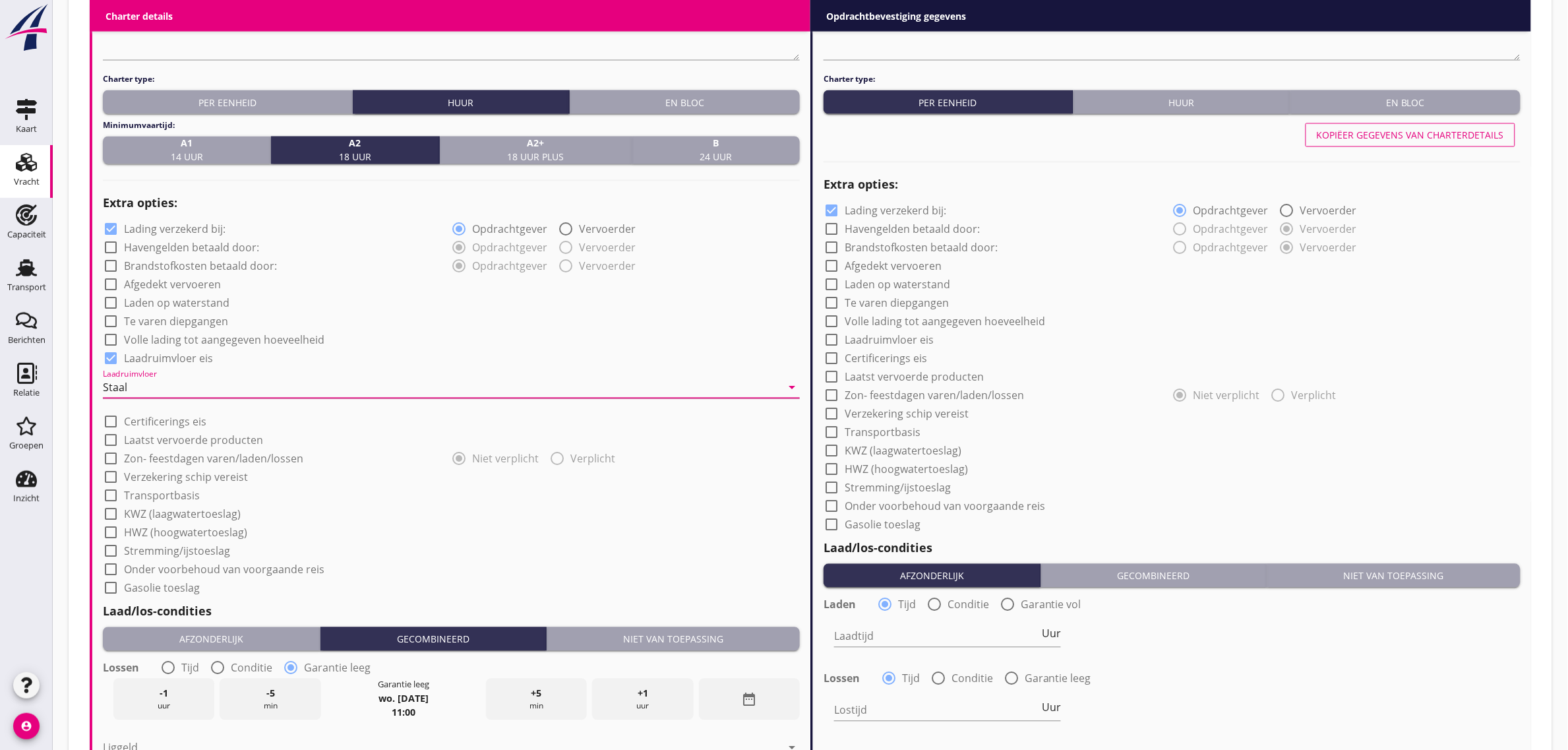
checkbox input "true"
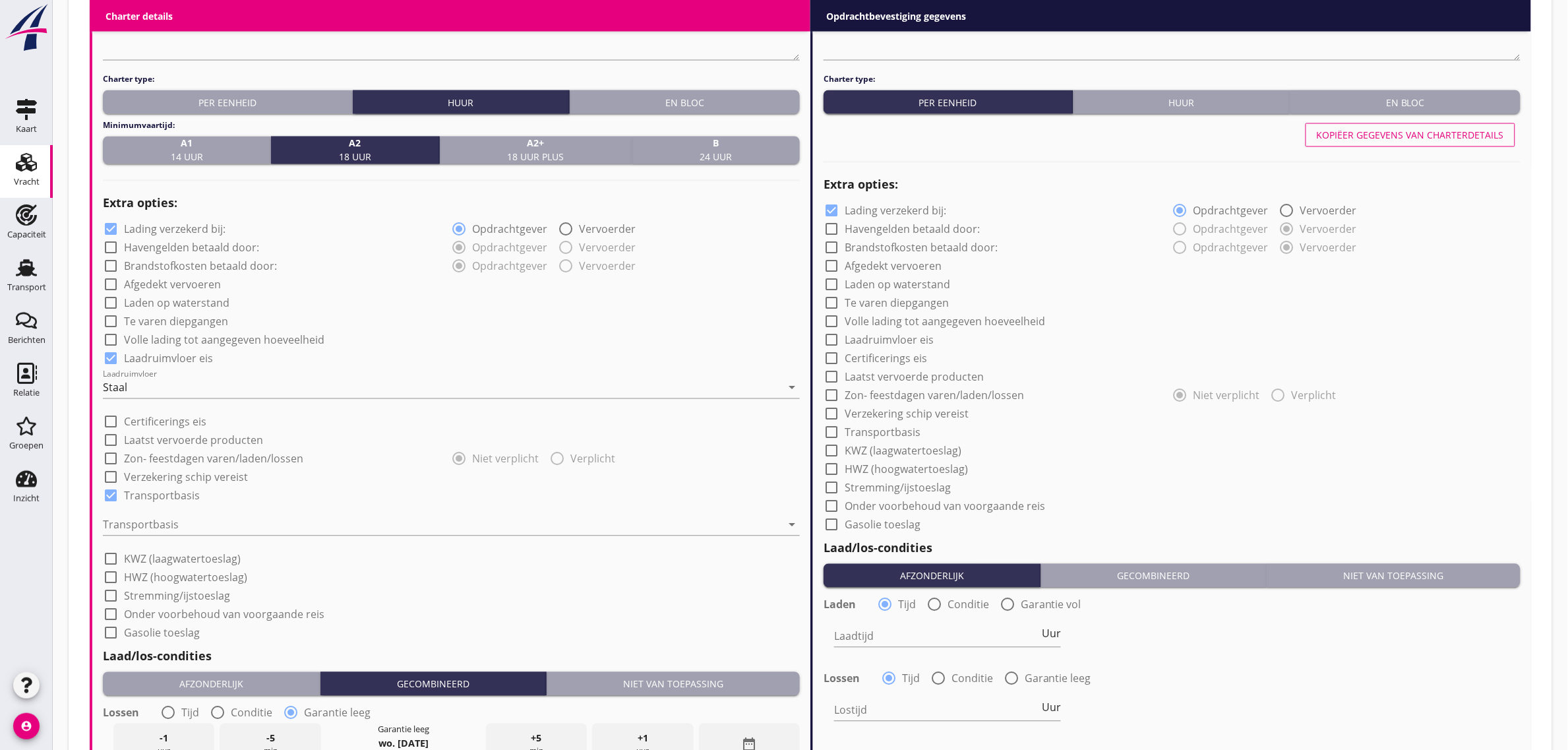
click at [180, 511] on div "Transportbasis arrow_drop_down" at bounding box center [451, 527] width 697 height 42
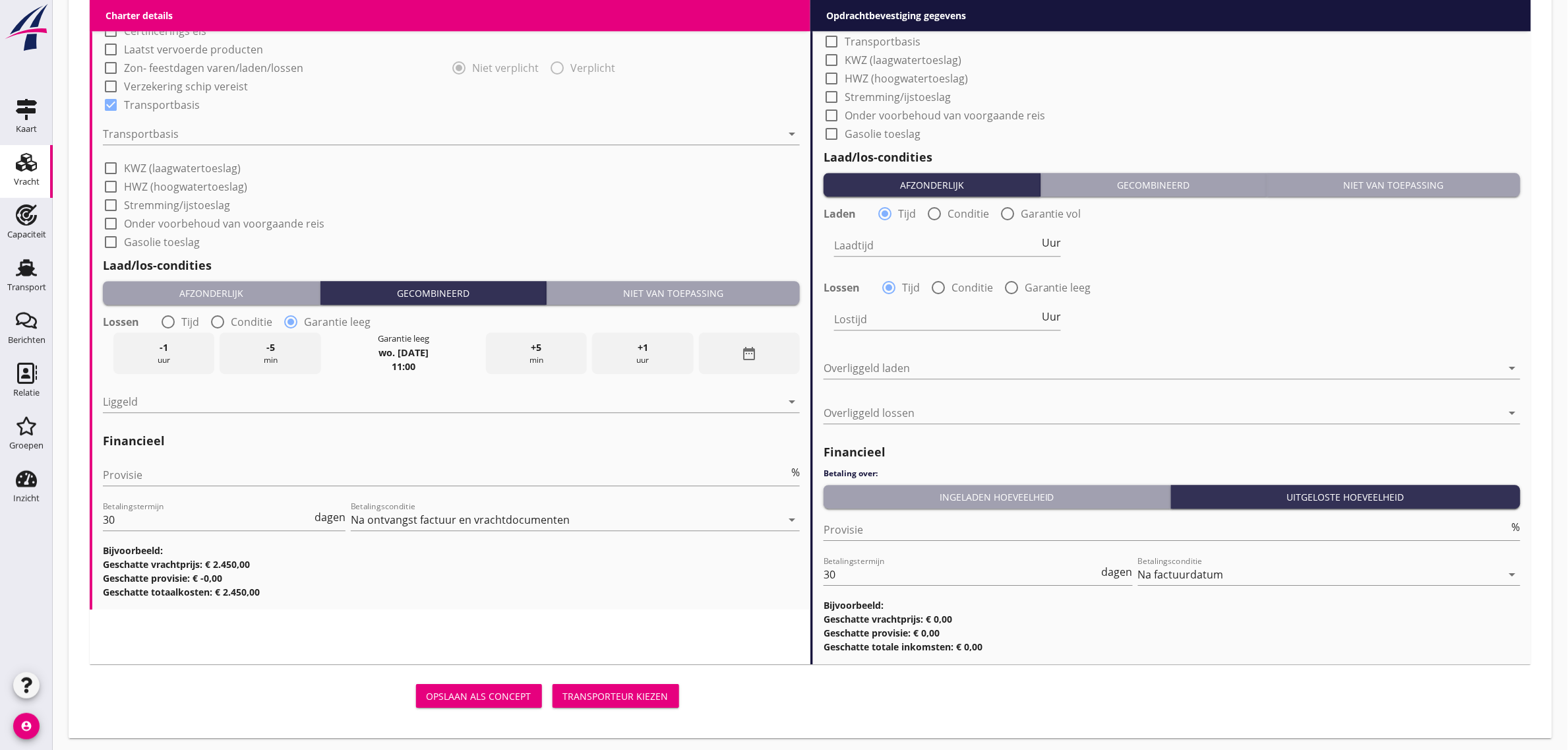
scroll to position [1301, 0]
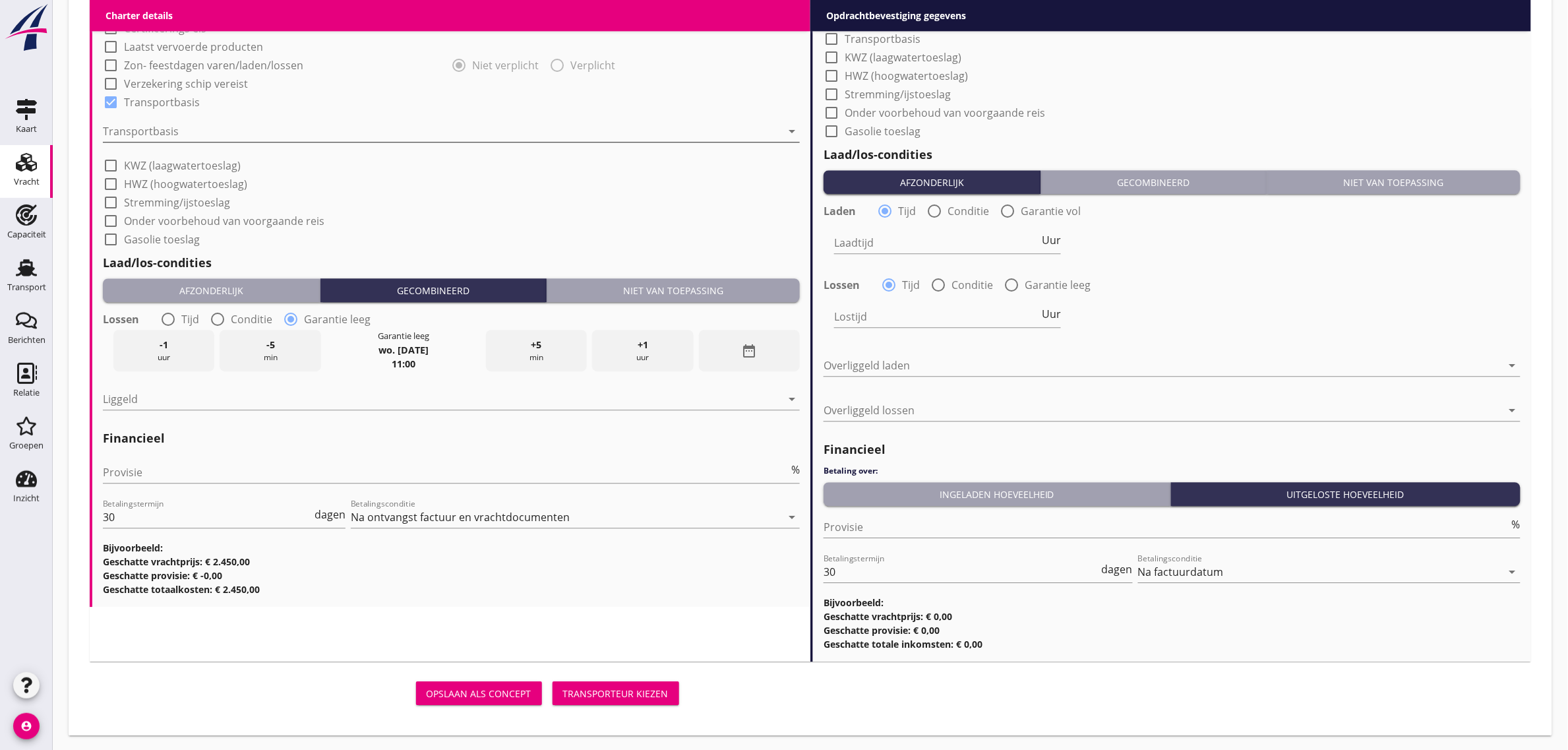
click at [187, 134] on div at bounding box center [442, 131] width 679 height 21
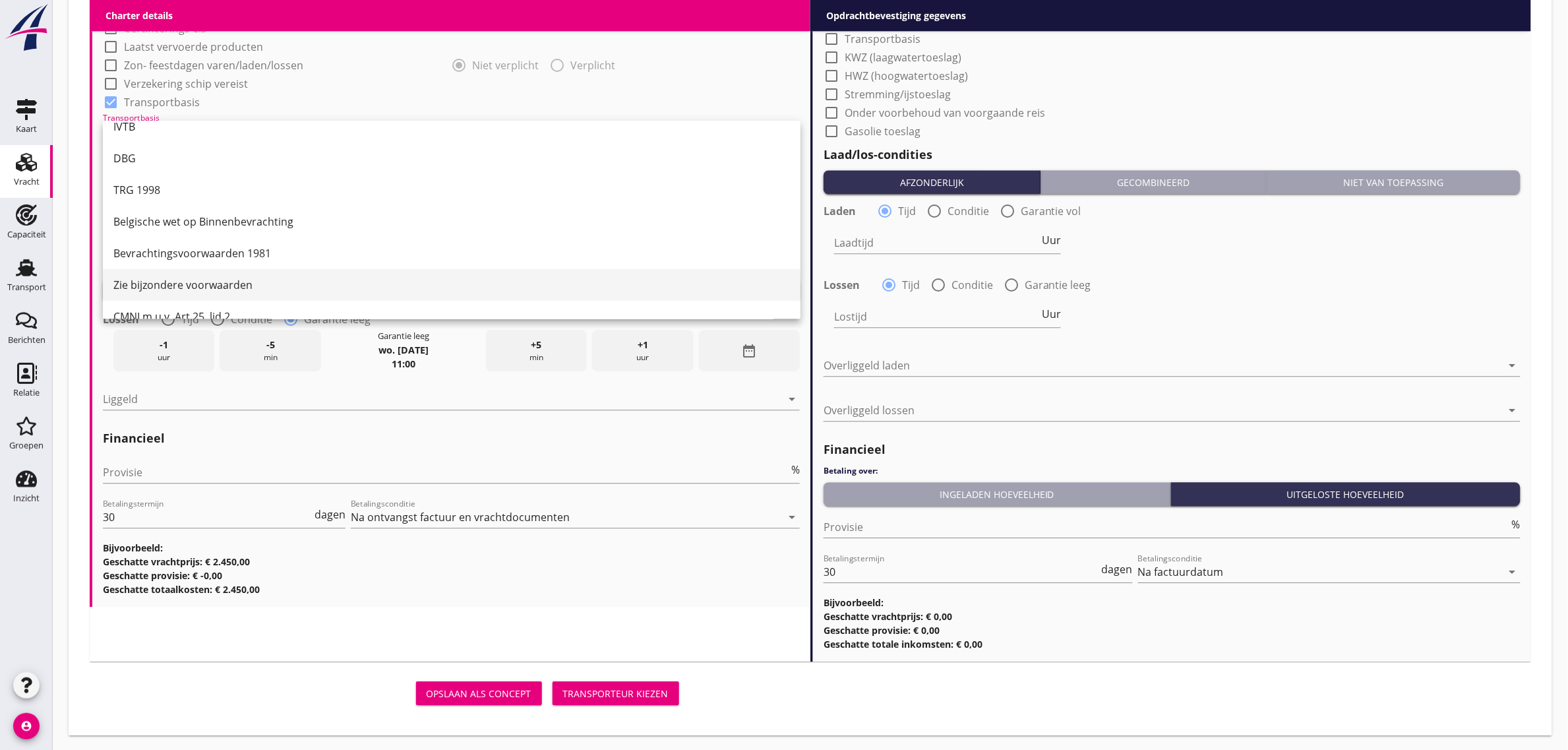
scroll to position [34, 0]
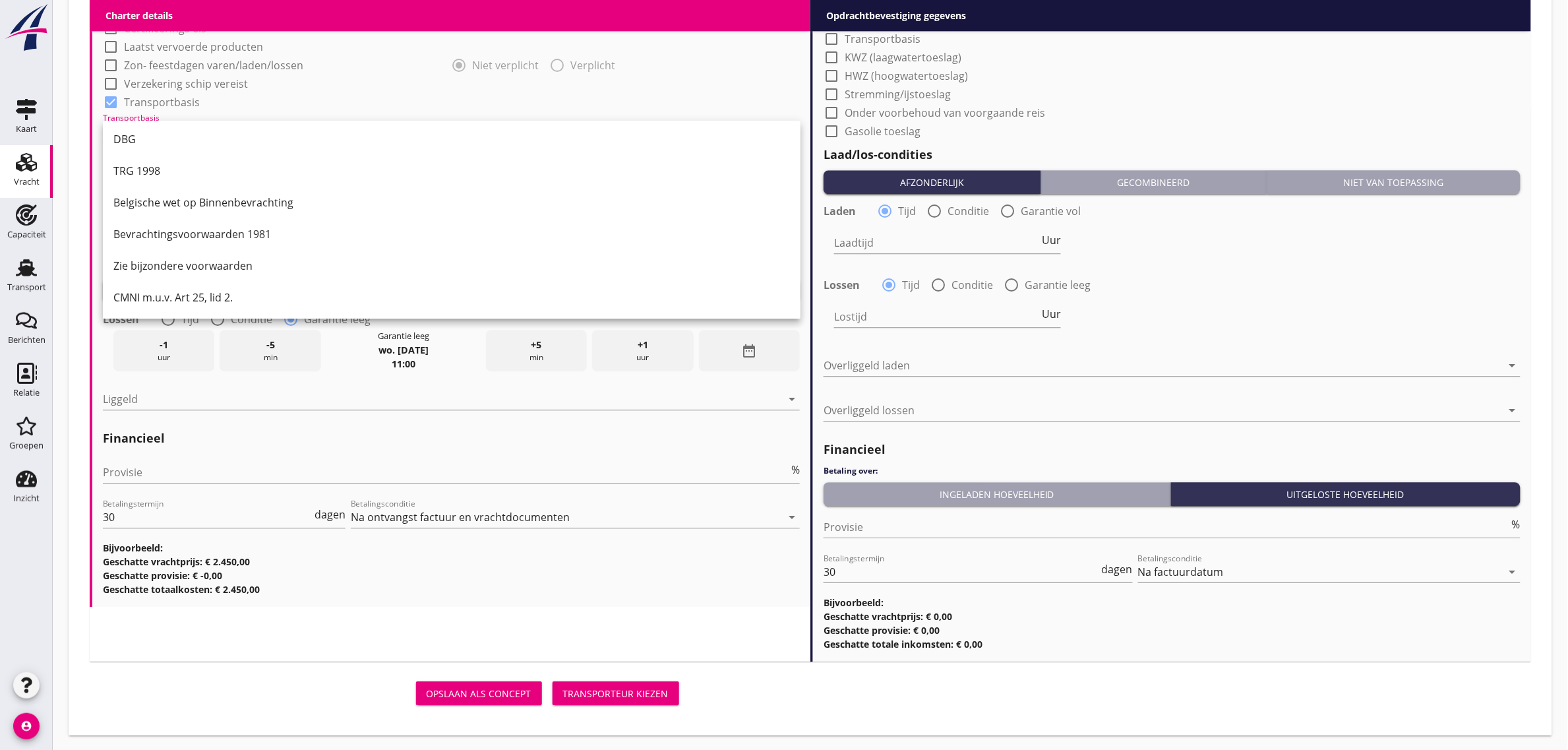
click at [200, 316] on div "IVTB DBG TRG 1998 Belgische wet op Binnenbevrachting Bevrachtingsvoorwaarden 19…" at bounding box center [451, 202] width 697 height 232
click at [245, 290] on div "CMNI m.u.v. Art 25, lid 2." at bounding box center [451, 298] width 676 height 16
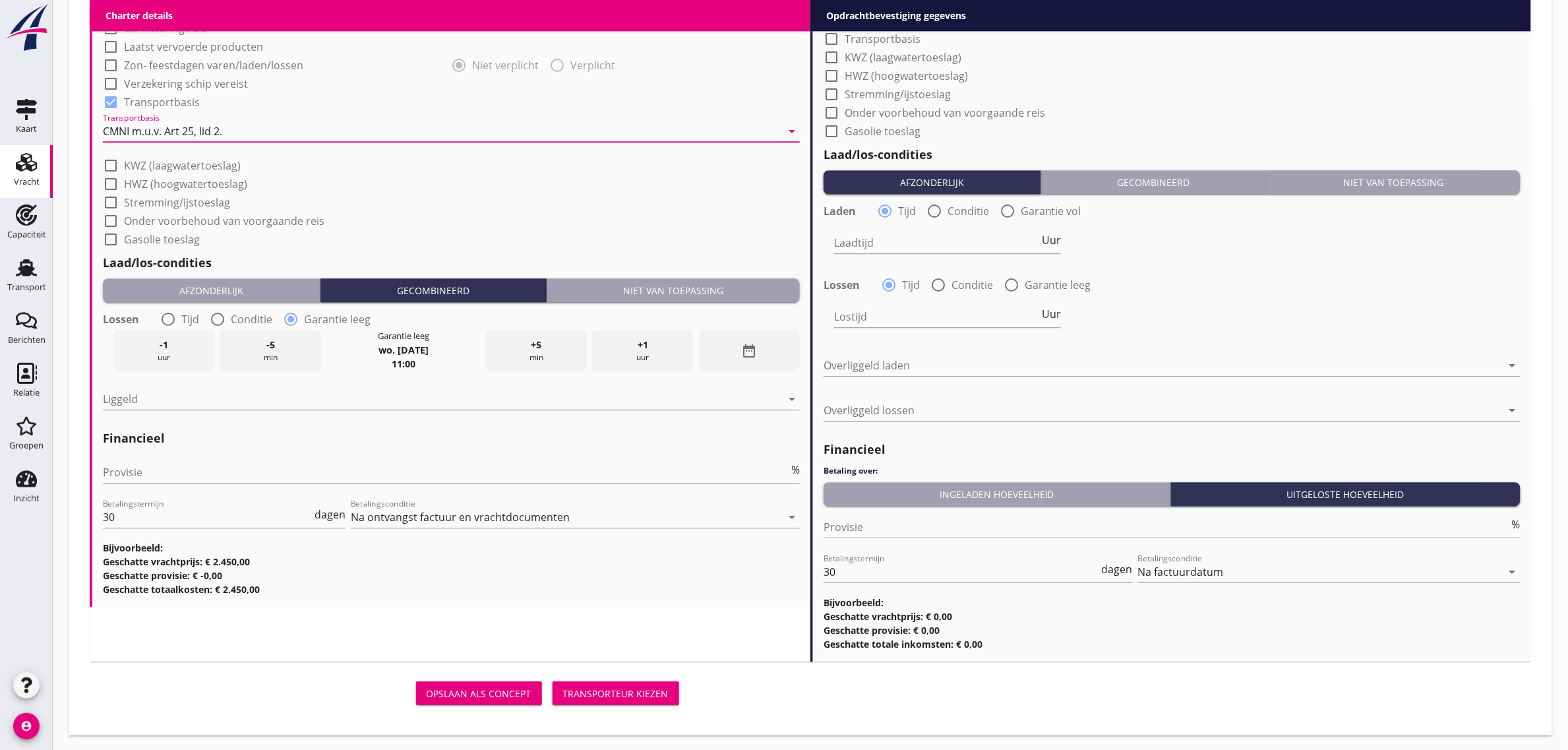
click at [412, 184] on div "check_box_outline_blank HWZ (hoogwatertoeslag)" at bounding box center [451, 183] width 697 height 19
click at [648, 288] on div "Niet van toepassing" at bounding box center [673, 290] width 242 height 14
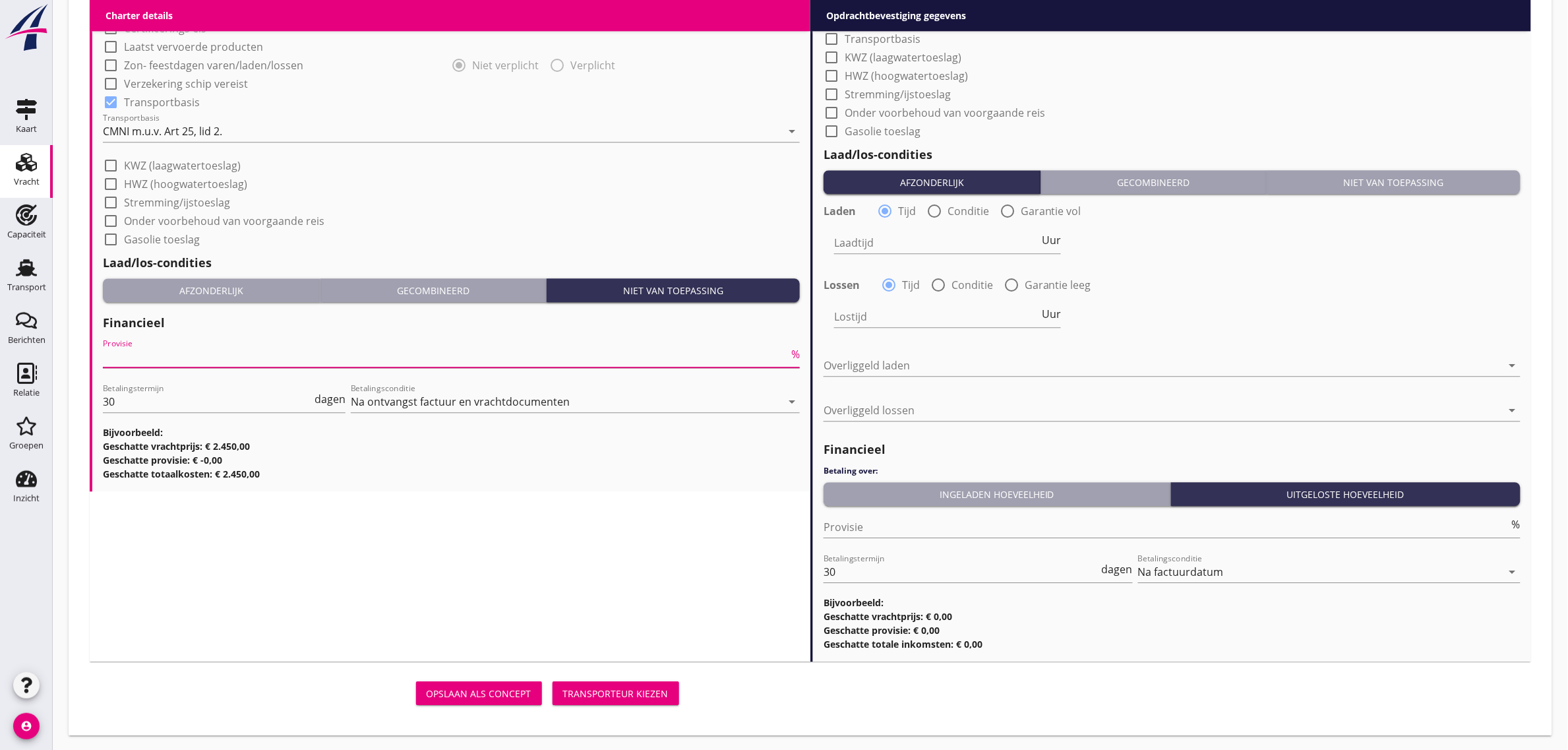
click at [168, 351] on input "Provisie" at bounding box center [446, 357] width 686 height 21
type input "0"
click at [565, 532] on div "Charter details keyboard_arrow_down (Richt)prijs 2450 per dag Prijs opmerkingen…" at bounding box center [450, 34] width 721 height 1255
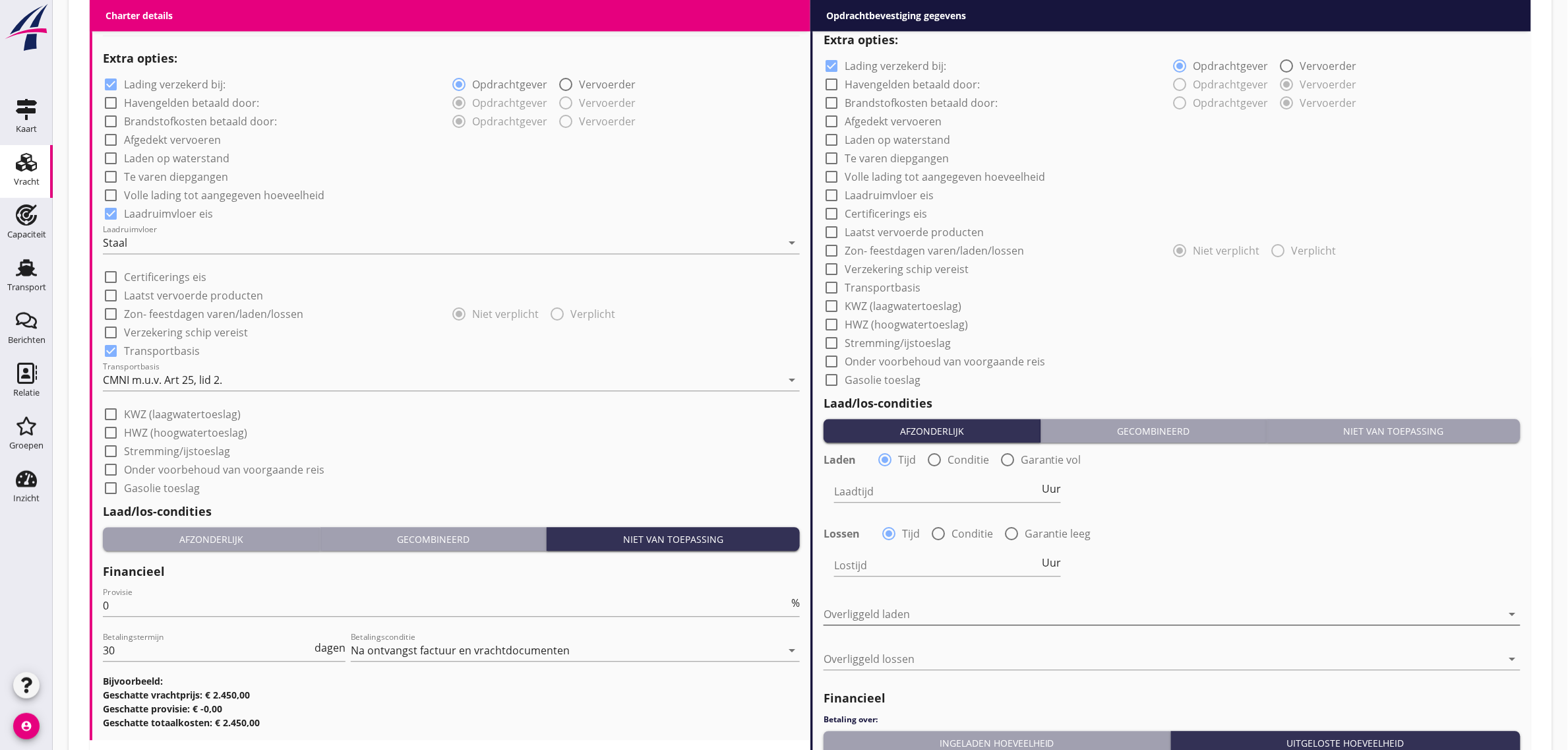
scroll to position [724, 0]
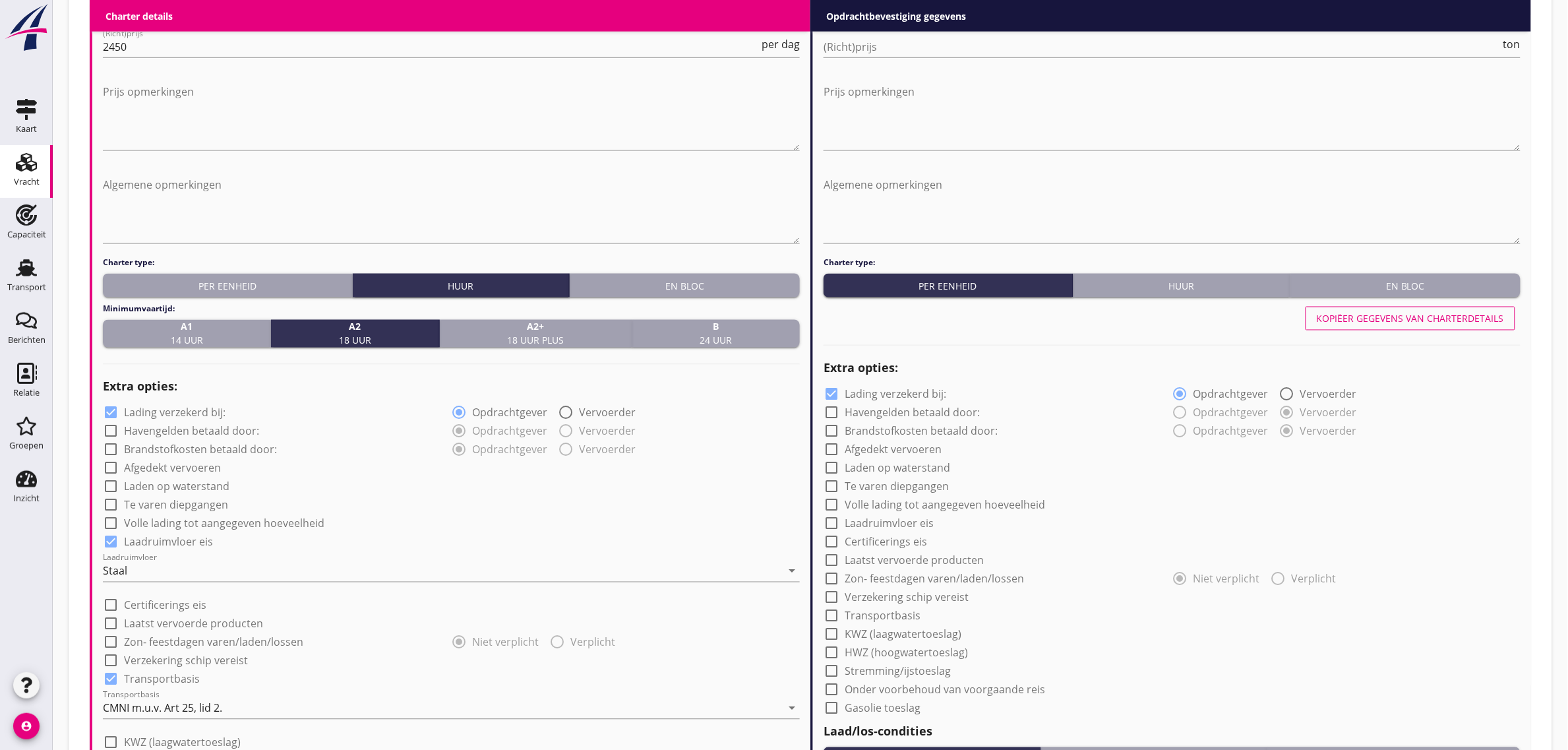
click at [1379, 312] on div "Kopiëer gegevens van charterdetails" at bounding box center [1411, 319] width 188 height 14
radio input "true"
checkbox input "true"
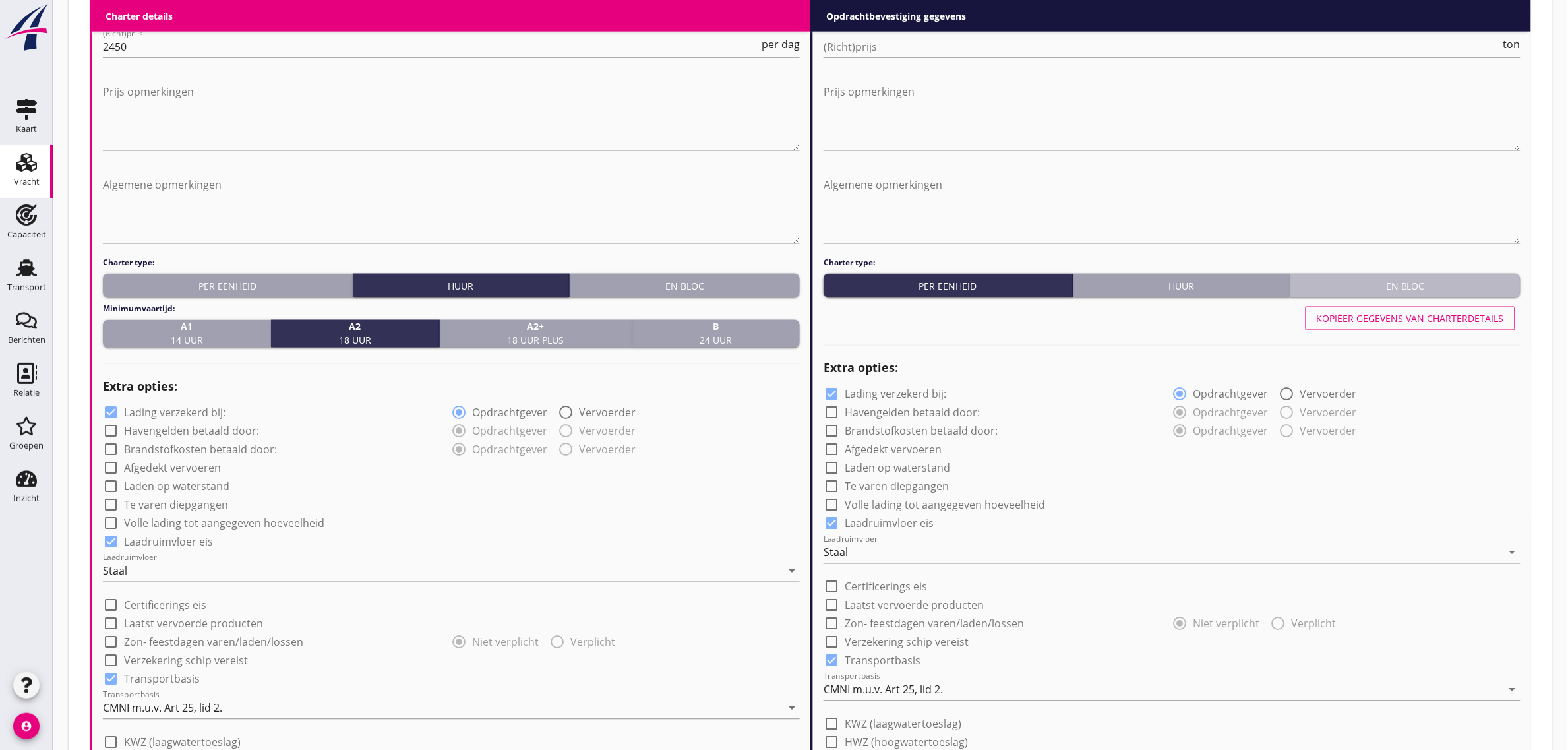
click at [1393, 288] on div "En bloc" at bounding box center [1405, 286] width 220 height 14
radio input "false"
radio input "true"
radio input "false"
radio input "true"
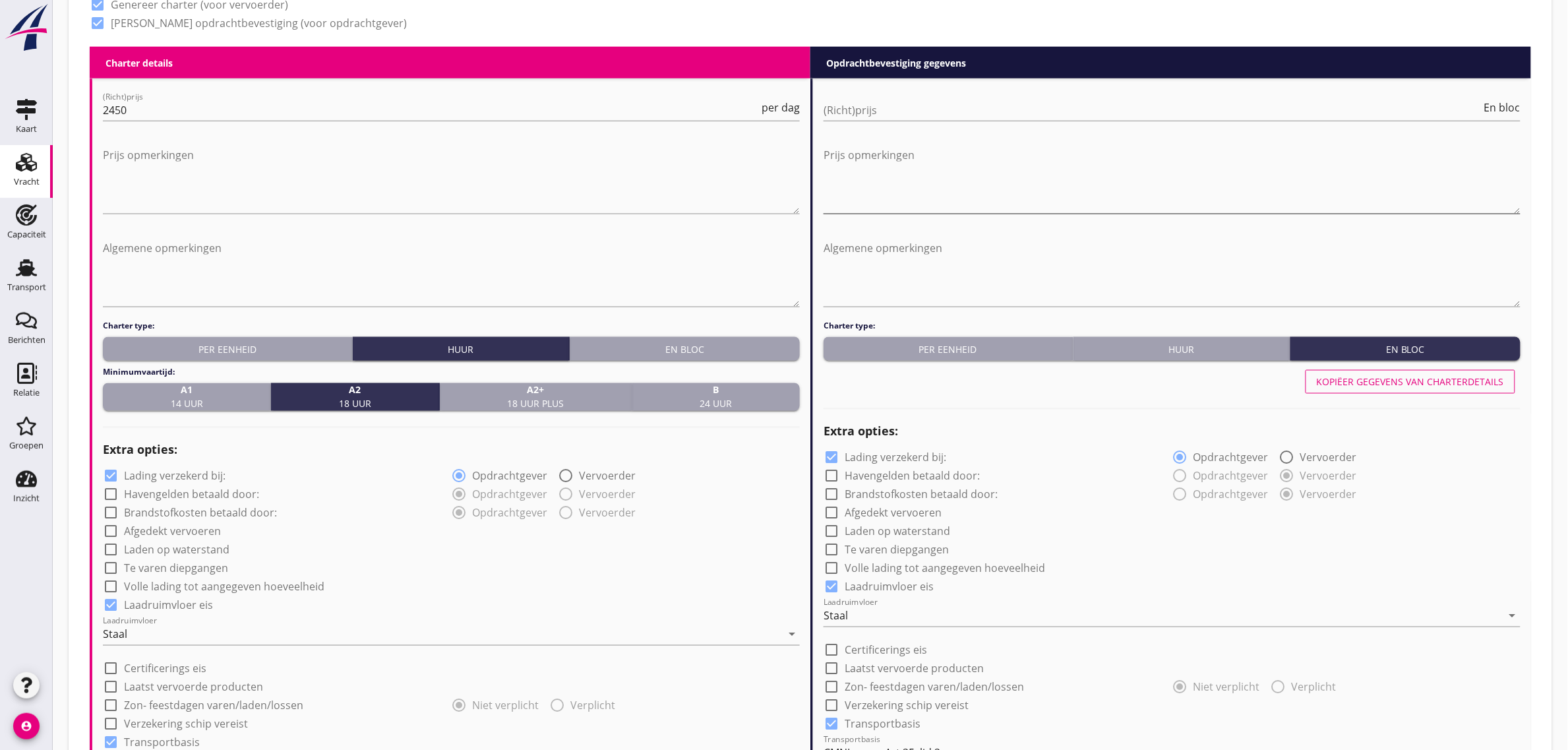
scroll to position [641, 0]
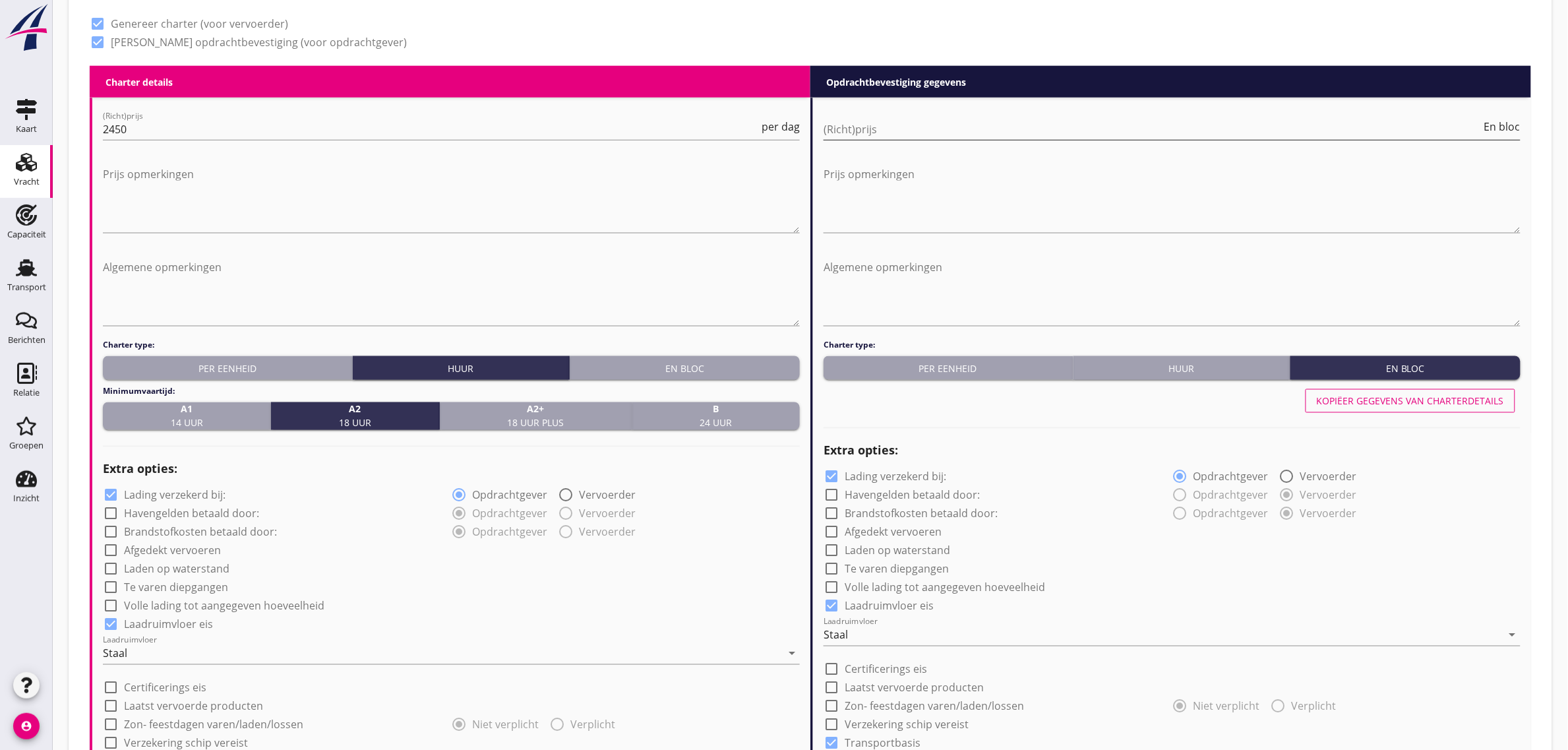
click at [861, 131] on input "(Richt)prijs" at bounding box center [1152, 129] width 658 height 21
type input "60000"
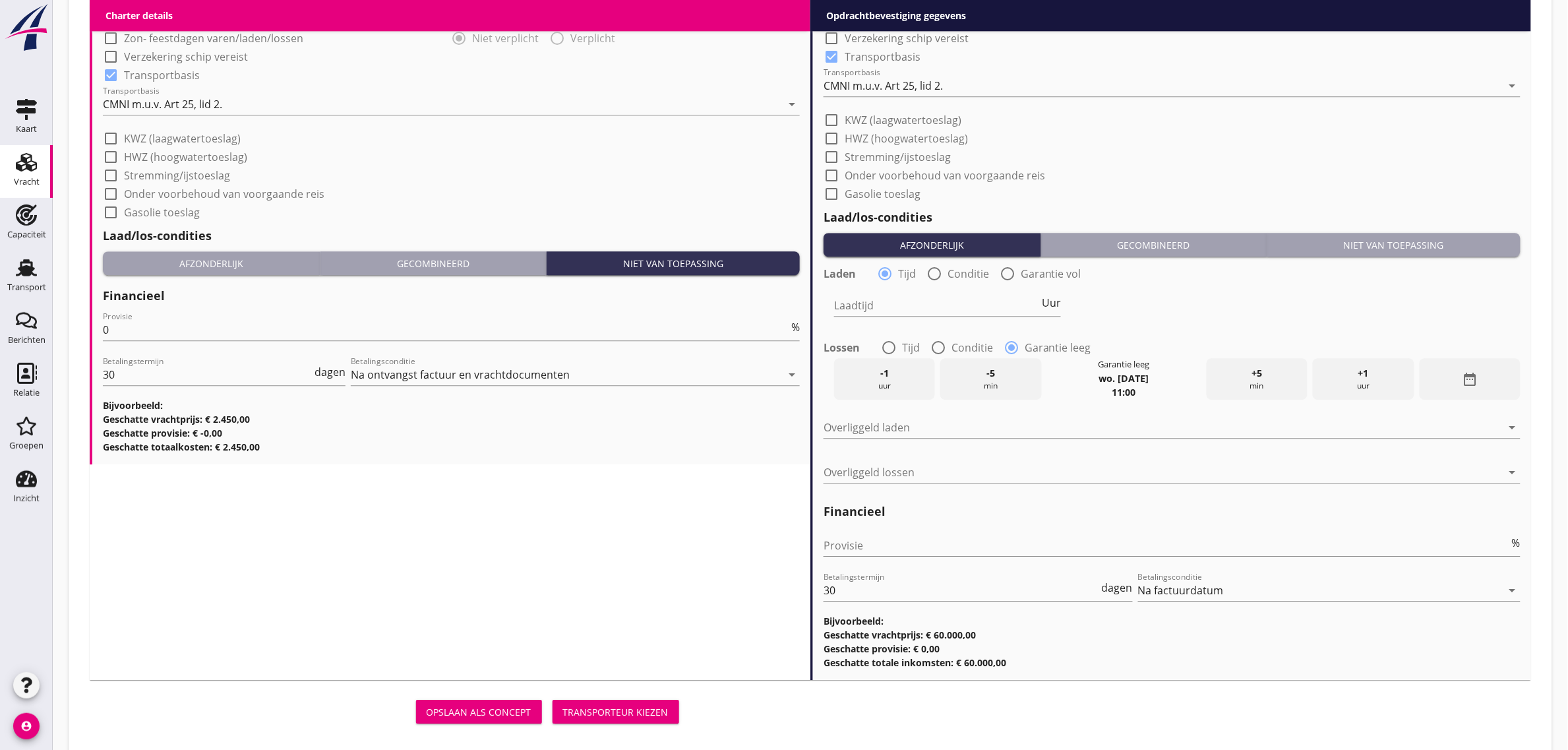
scroll to position [1347, 0]
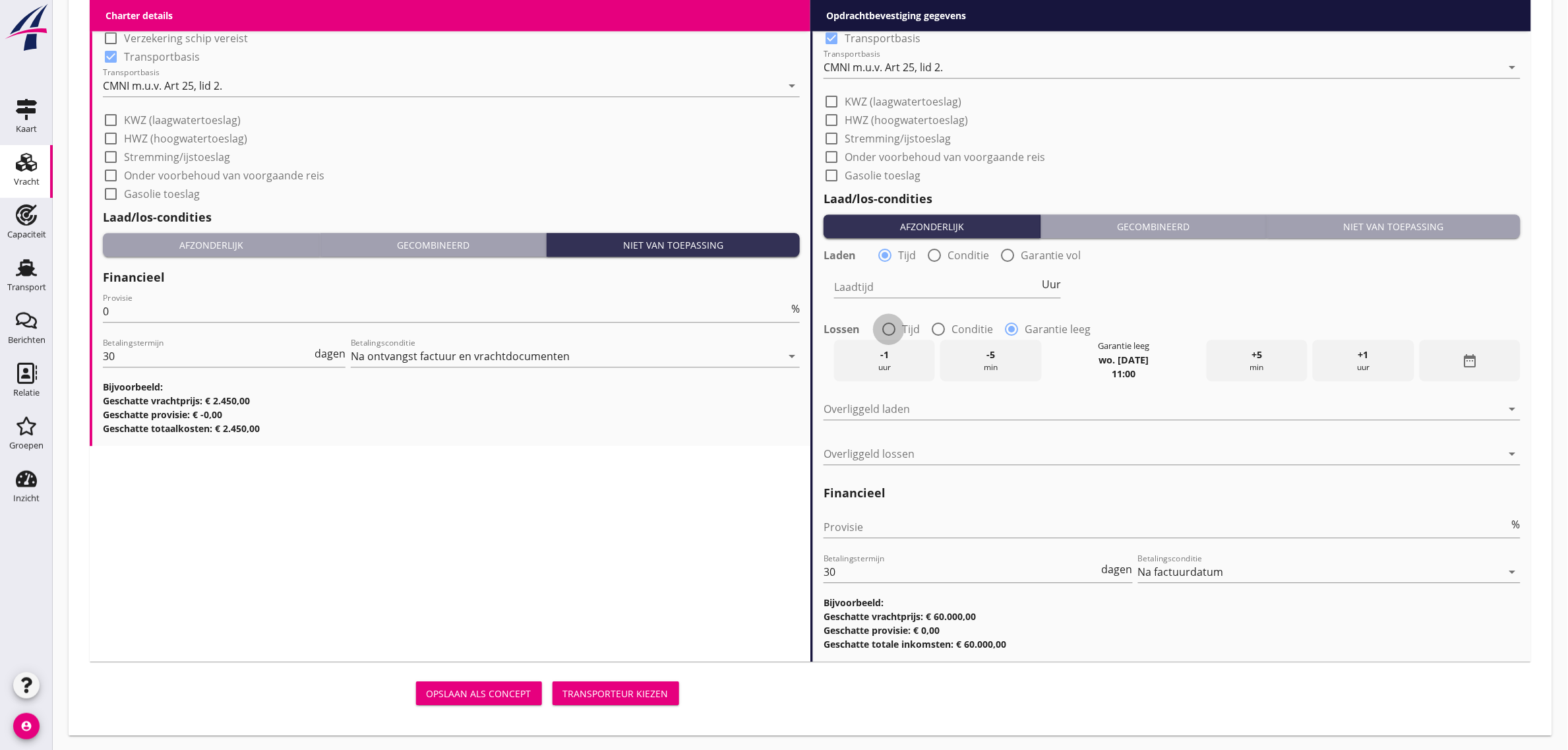
click at [898, 332] on div at bounding box center [888, 328] width 22 height 22
radio input "true"
click at [1046, 279] on span "Uur" at bounding box center [1051, 284] width 19 height 11
type input "1"
click at [1056, 354] on span "Uur" at bounding box center [1051, 359] width 19 height 11
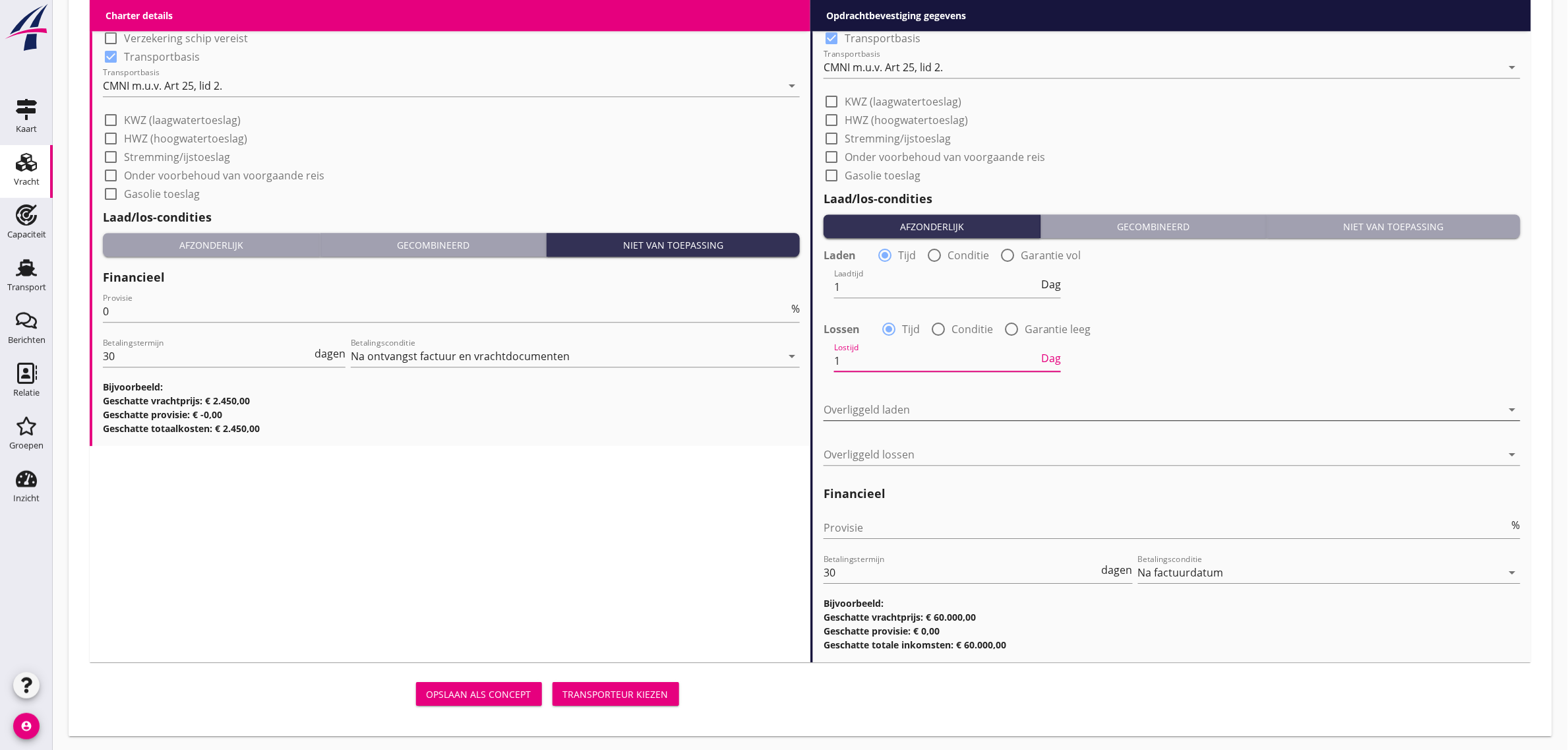
type input "1"
click at [888, 413] on div at bounding box center [1162, 409] width 679 height 21
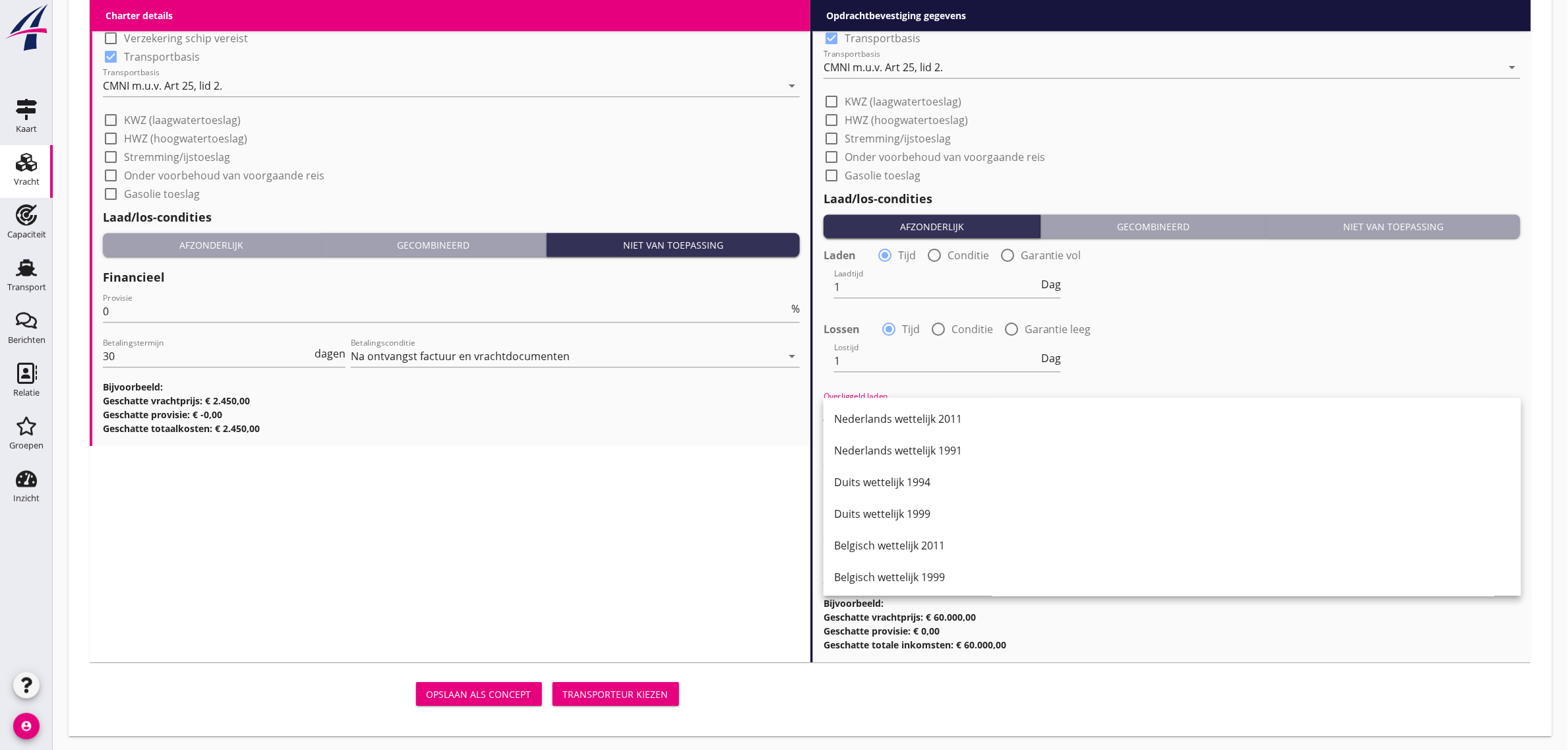
click at [936, 523] on div "Duits wettelijk 1999" at bounding box center [1172, 513] width 676 height 32
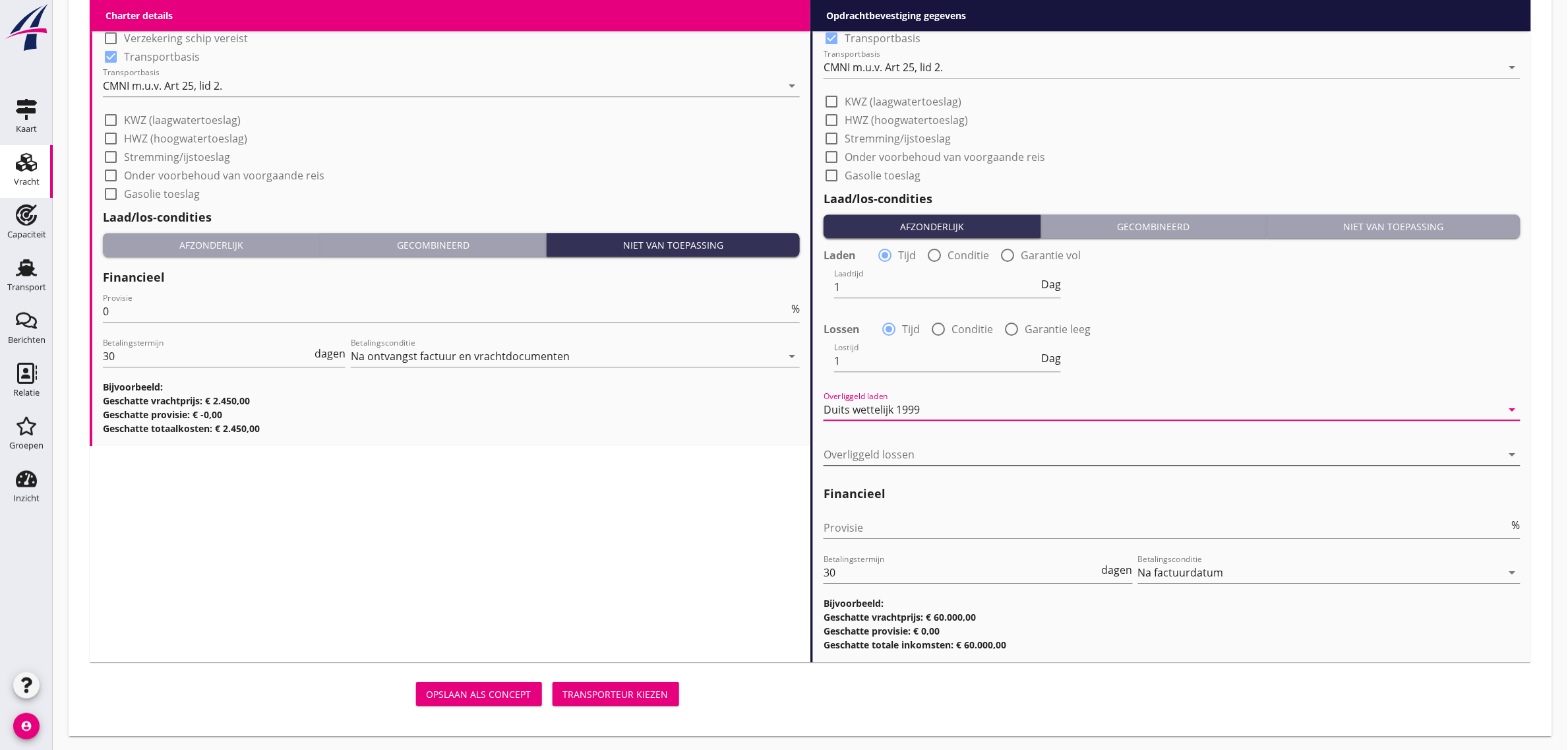
click at [912, 446] on div at bounding box center [1162, 454] width 679 height 21
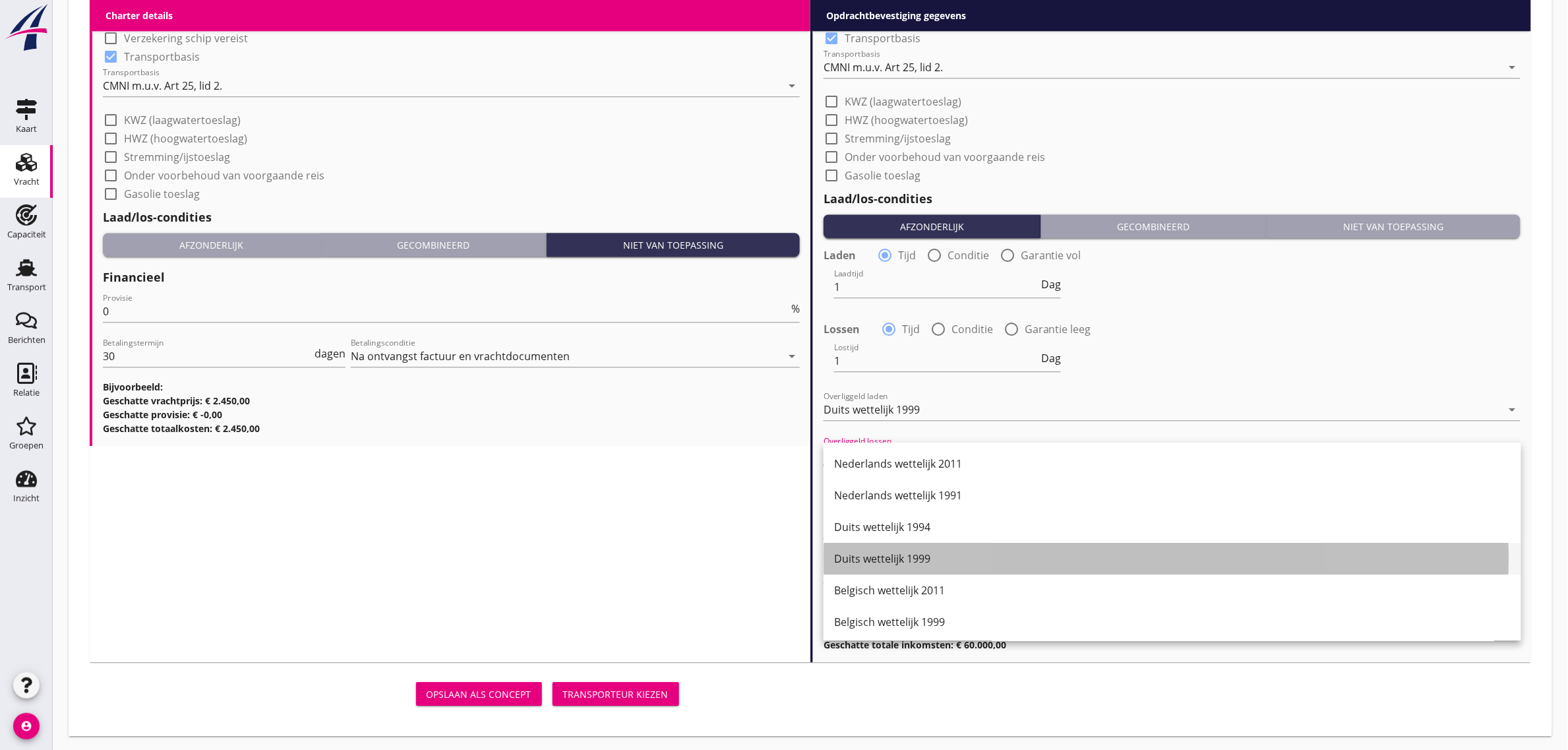
click at [954, 554] on div "Duits wettelijk 1999" at bounding box center [1172, 559] width 676 height 16
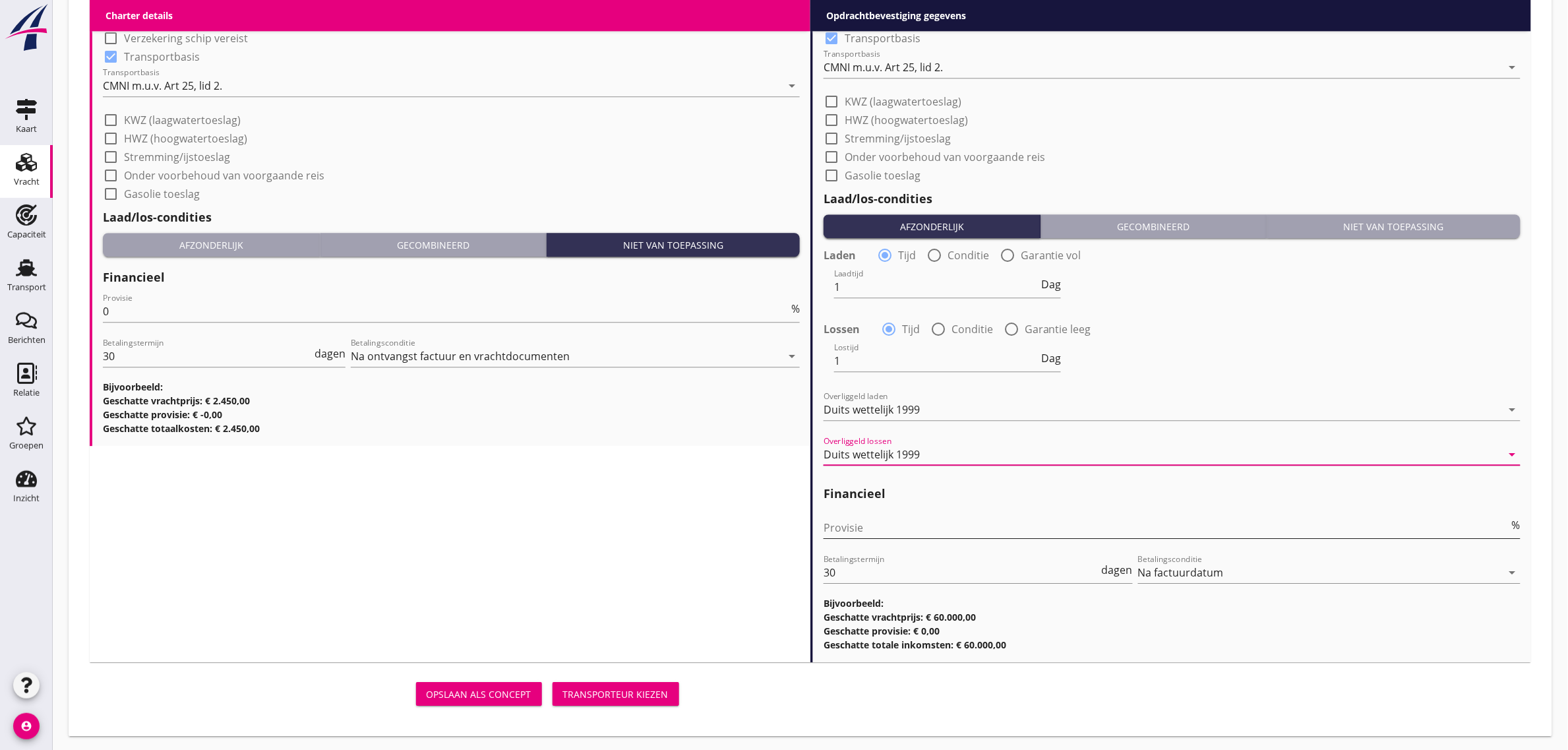
click at [902, 519] on input "Provisie" at bounding box center [1166, 527] width 686 height 21
type input "0"
click at [1173, 327] on div "Lossen radio_button_checked Tijd radio_button_unchecked Conditie radio_button_u…" at bounding box center [1171, 328] width 697 height 19
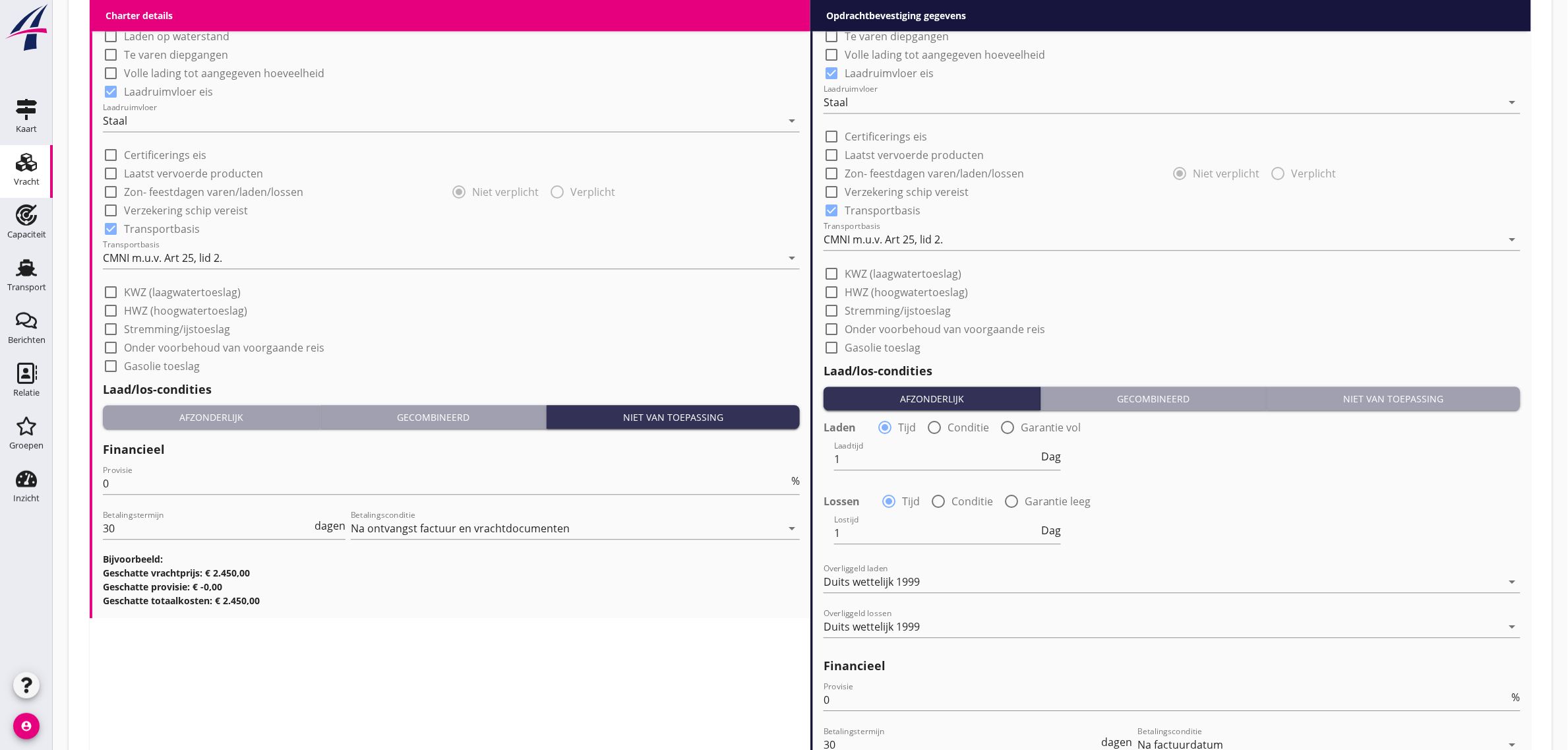
scroll to position [1017, 0]
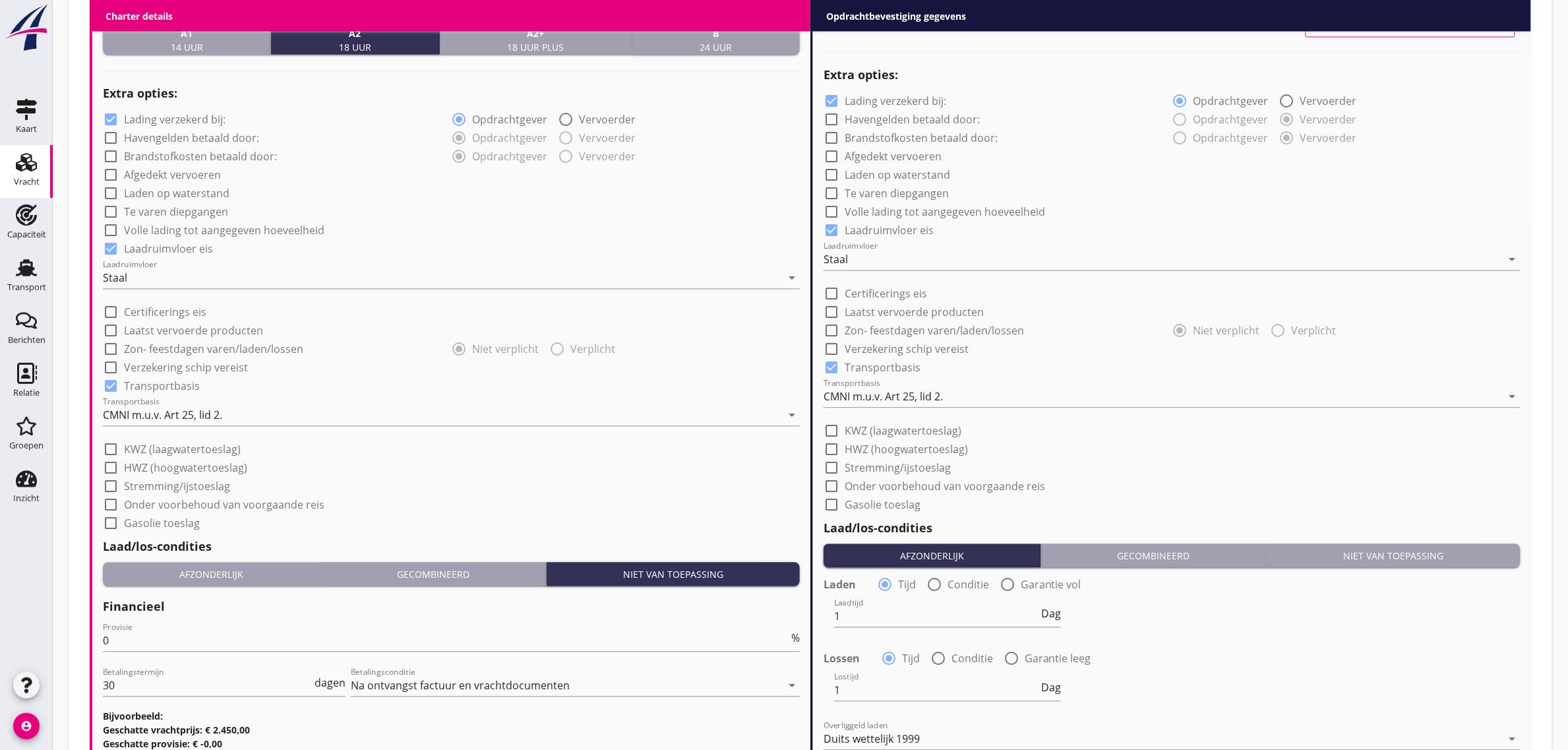
click at [884, 465] on label "Stremming/ijstoeslag" at bounding box center [898, 468] width 106 height 13
checkbox input "true"
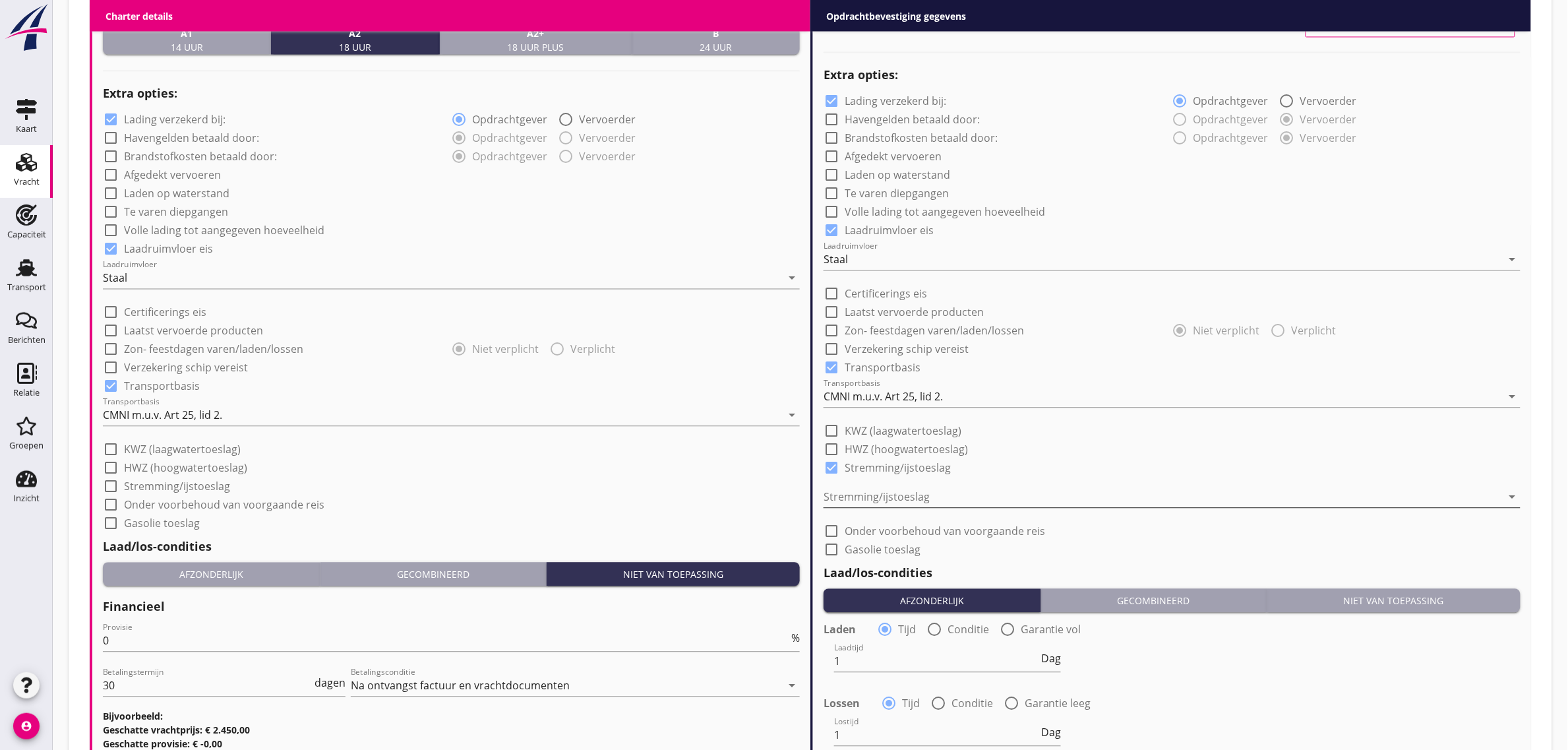
click at [890, 495] on div at bounding box center [1162, 497] width 679 height 21
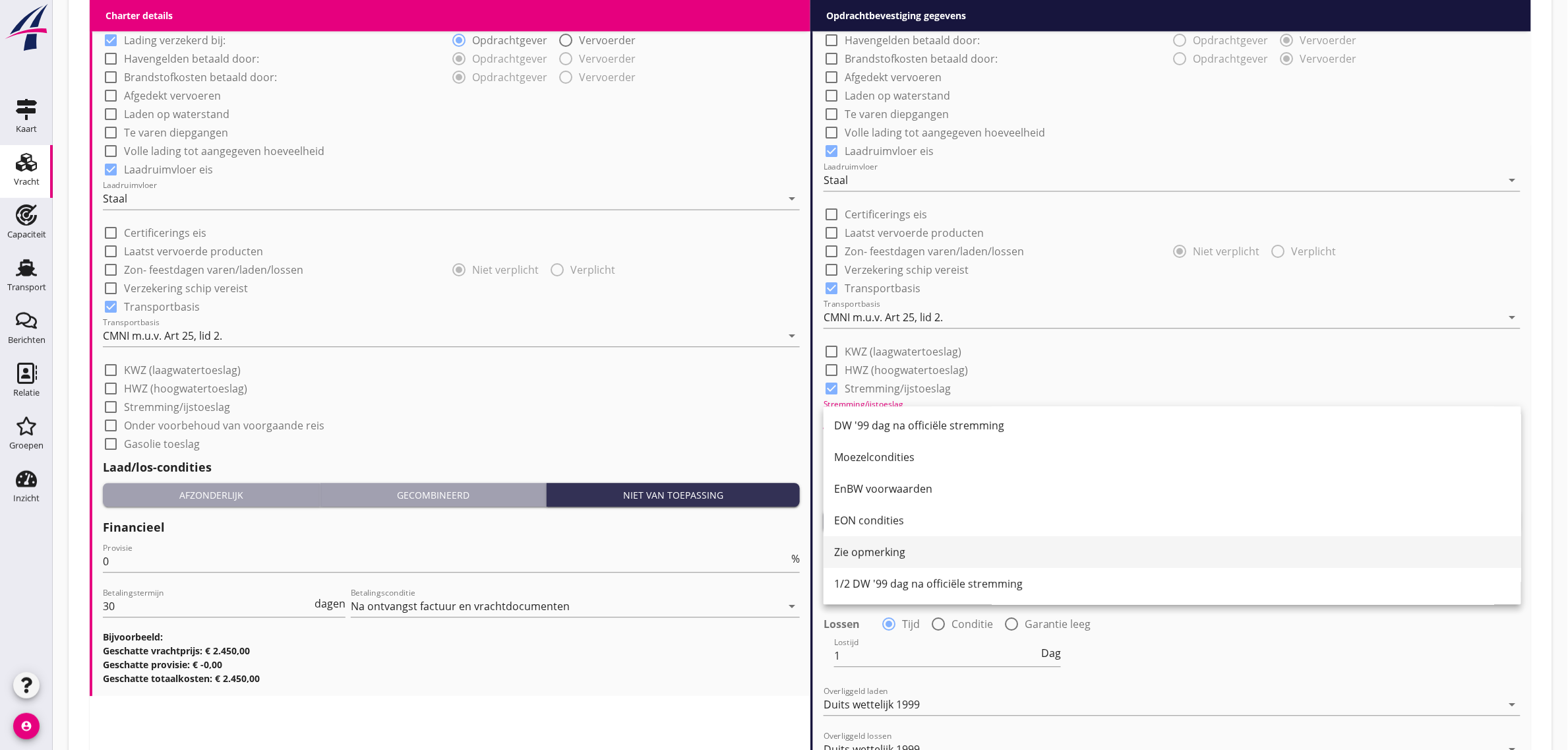
scroll to position [1099, 0]
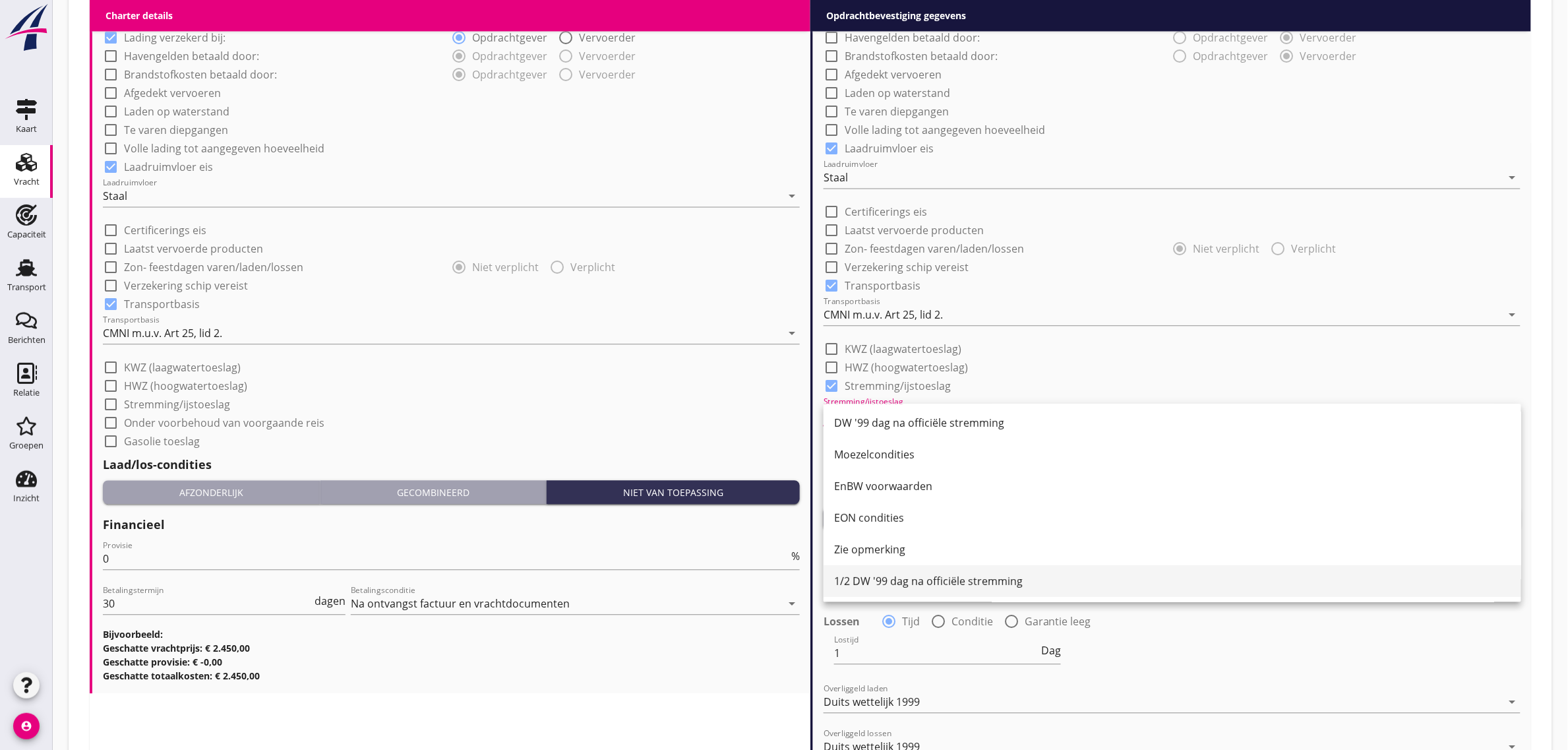
click at [921, 586] on div "1/2 DW '99 dag na officiële stremming" at bounding box center [1172, 581] width 676 height 16
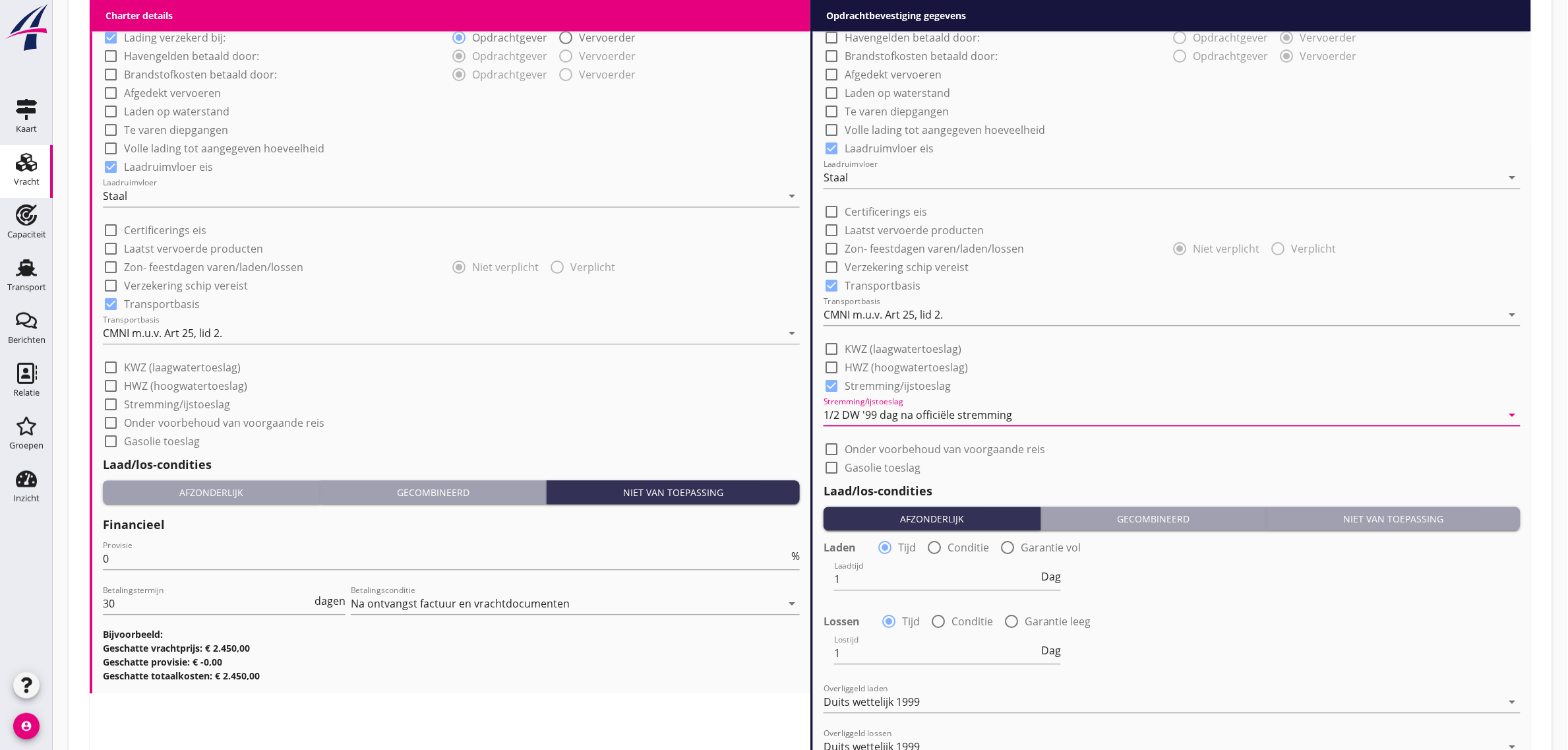
click at [1125, 457] on div "check_box_outline_blank Gasolie toeslag" at bounding box center [1171, 466] width 697 height 19
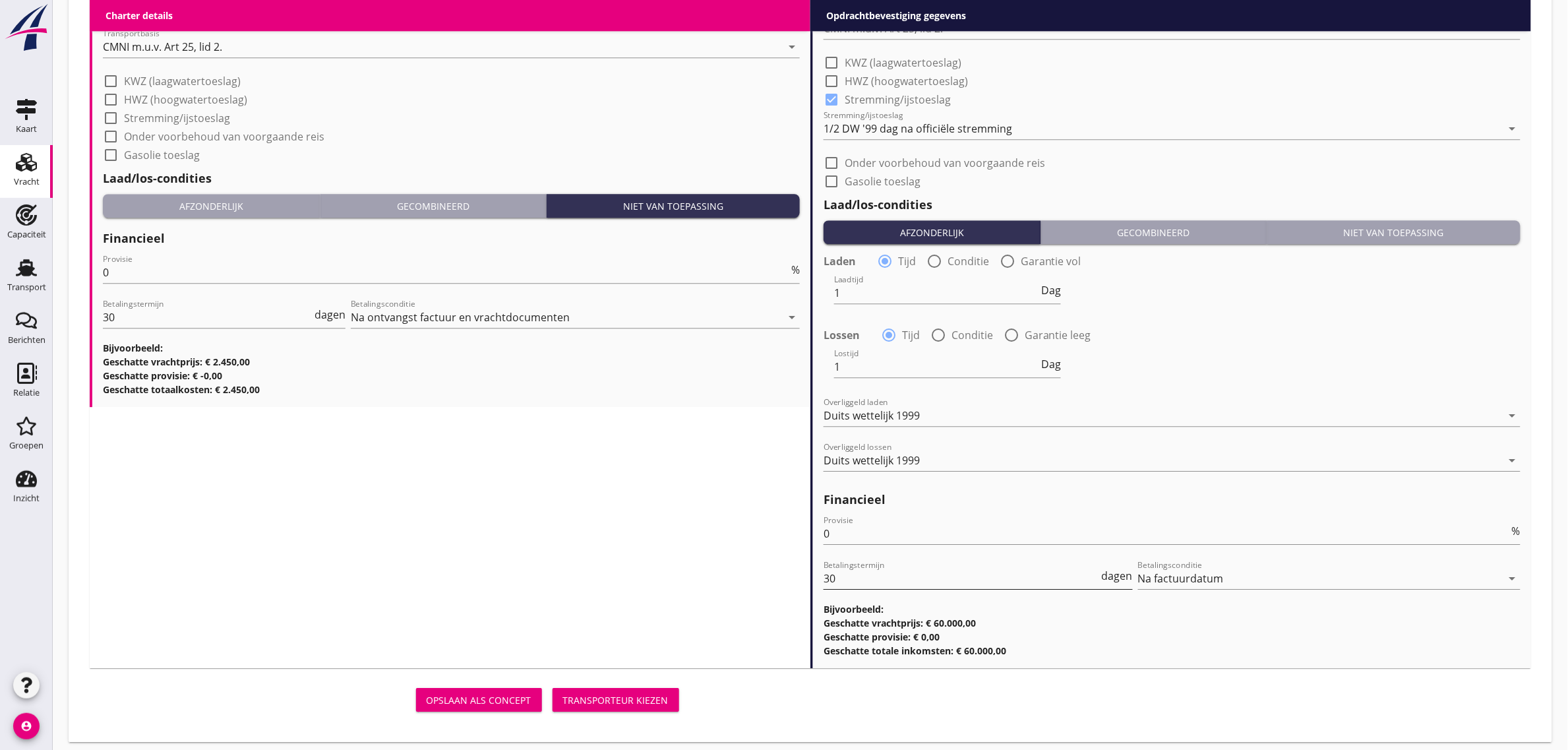
scroll to position [1392, 0]
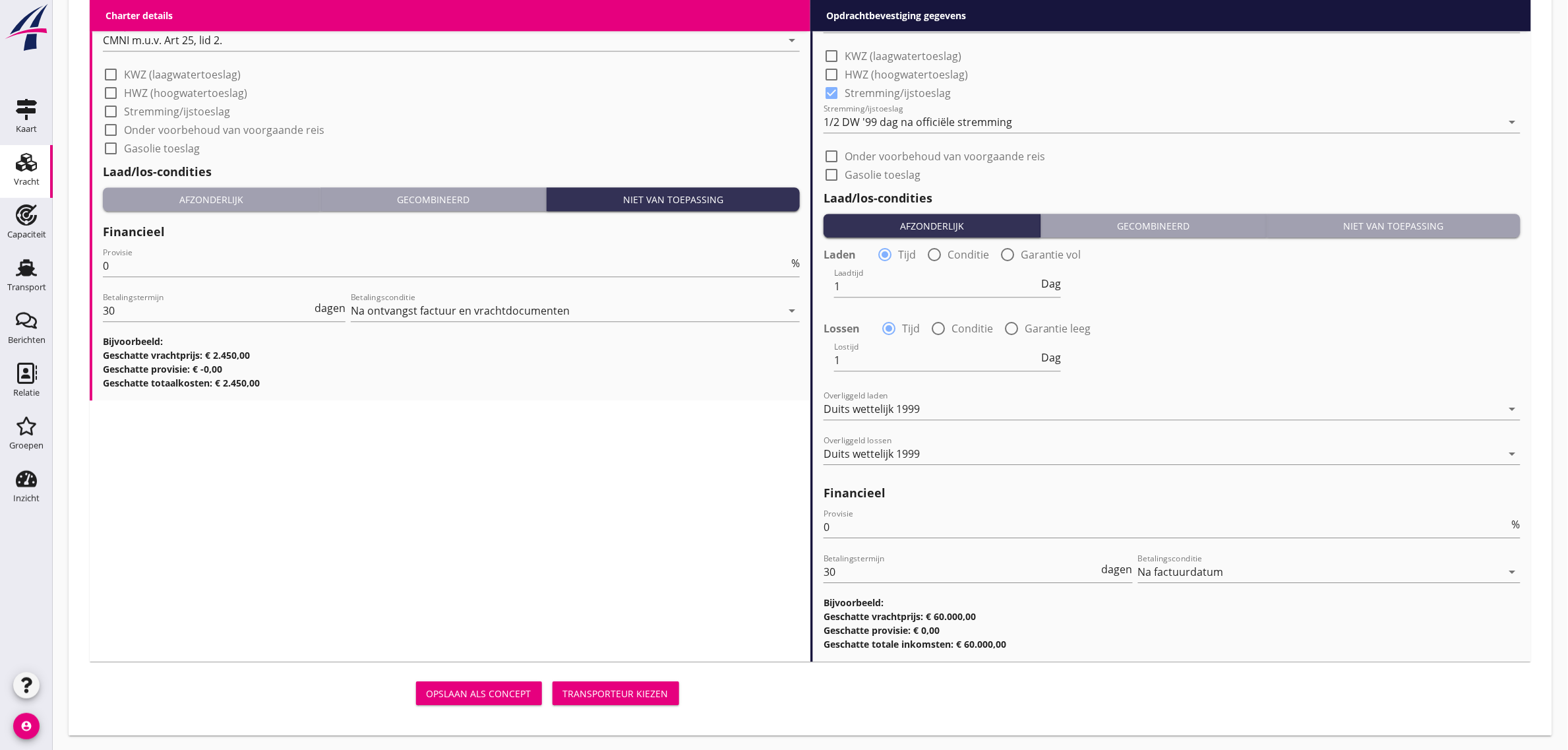
click at [660, 688] on div "Transporteur kiezen" at bounding box center [616, 694] width 105 height 14
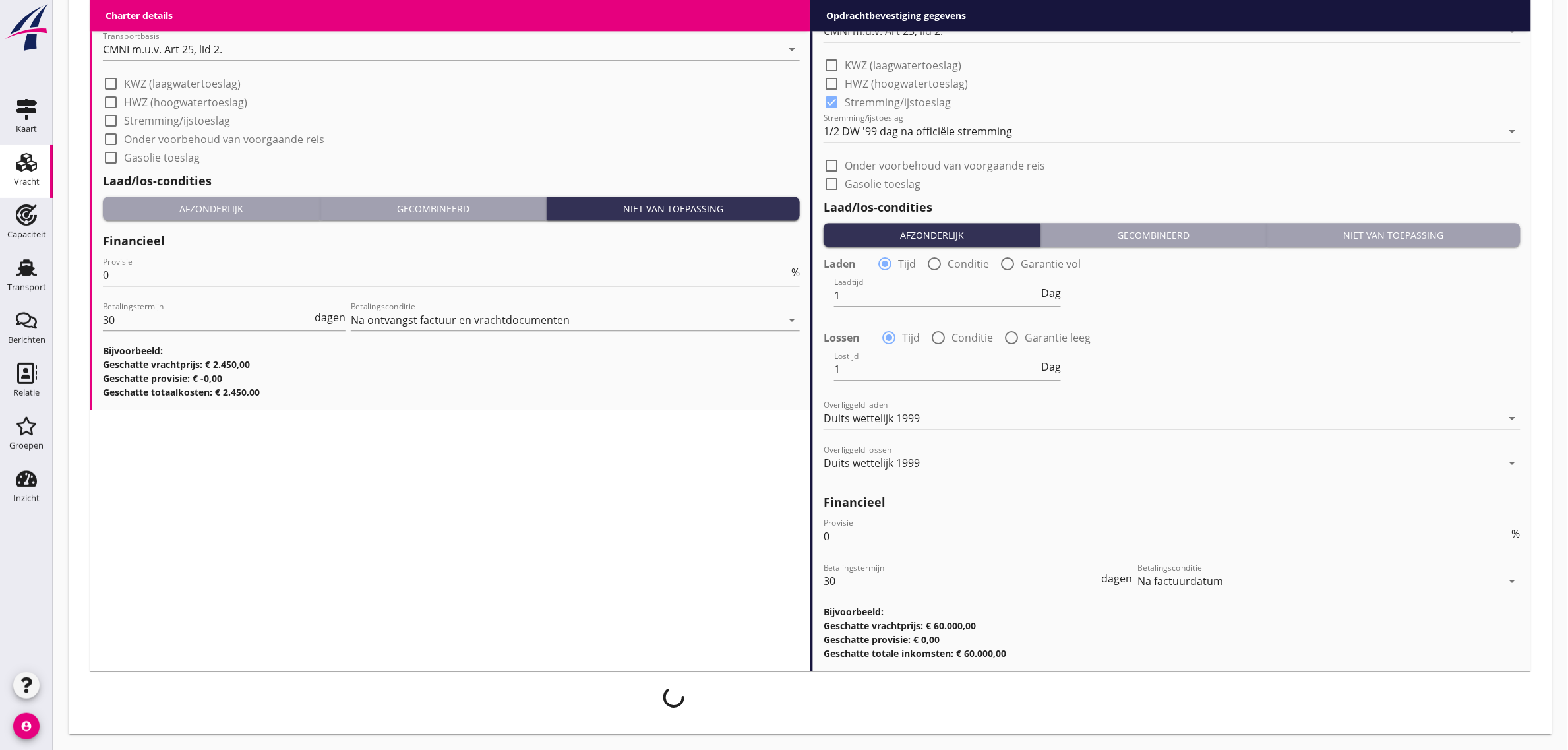
scroll to position [1381, 0]
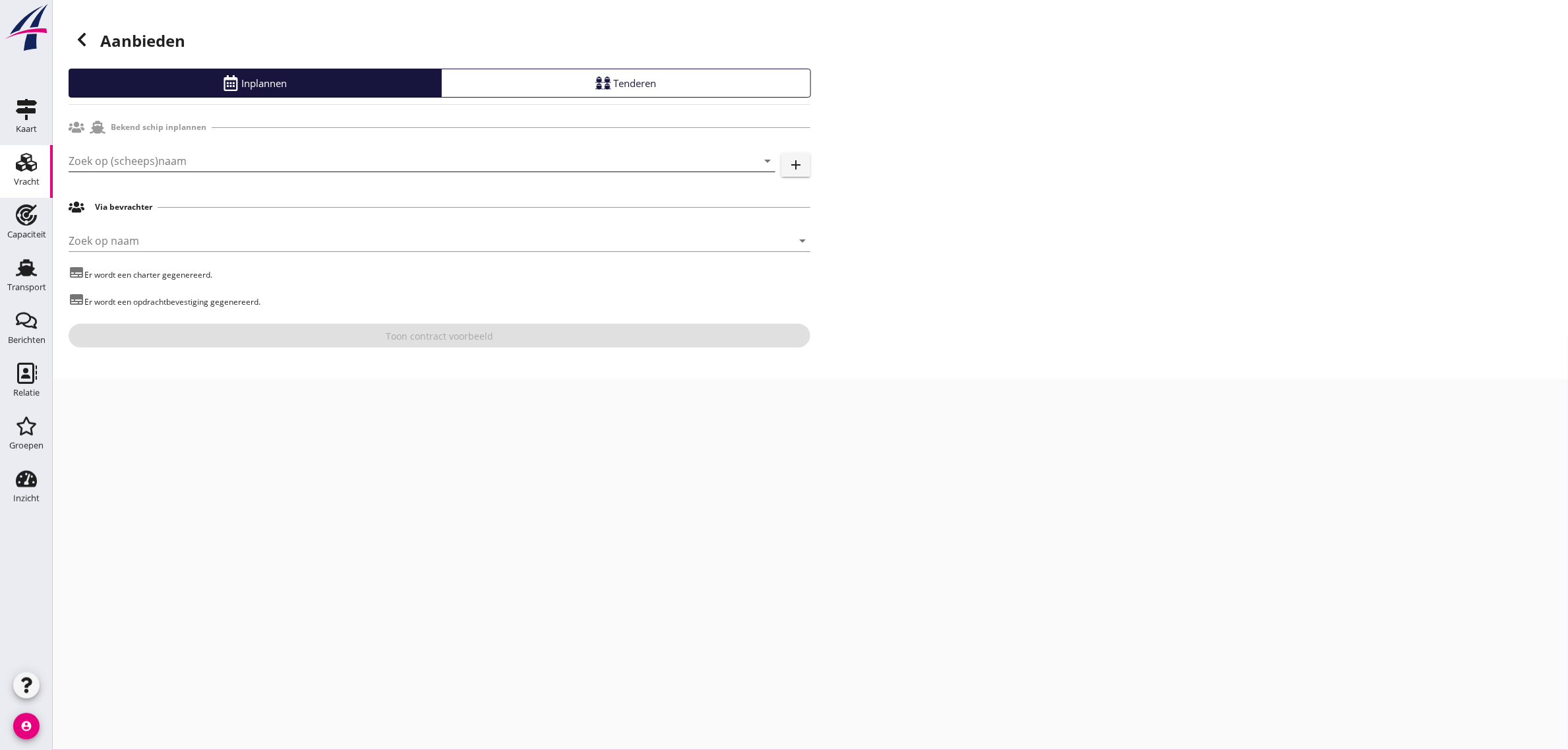
click at [148, 159] on input "Zoek op (scheeps)naam" at bounding box center [403, 160] width 670 height 21
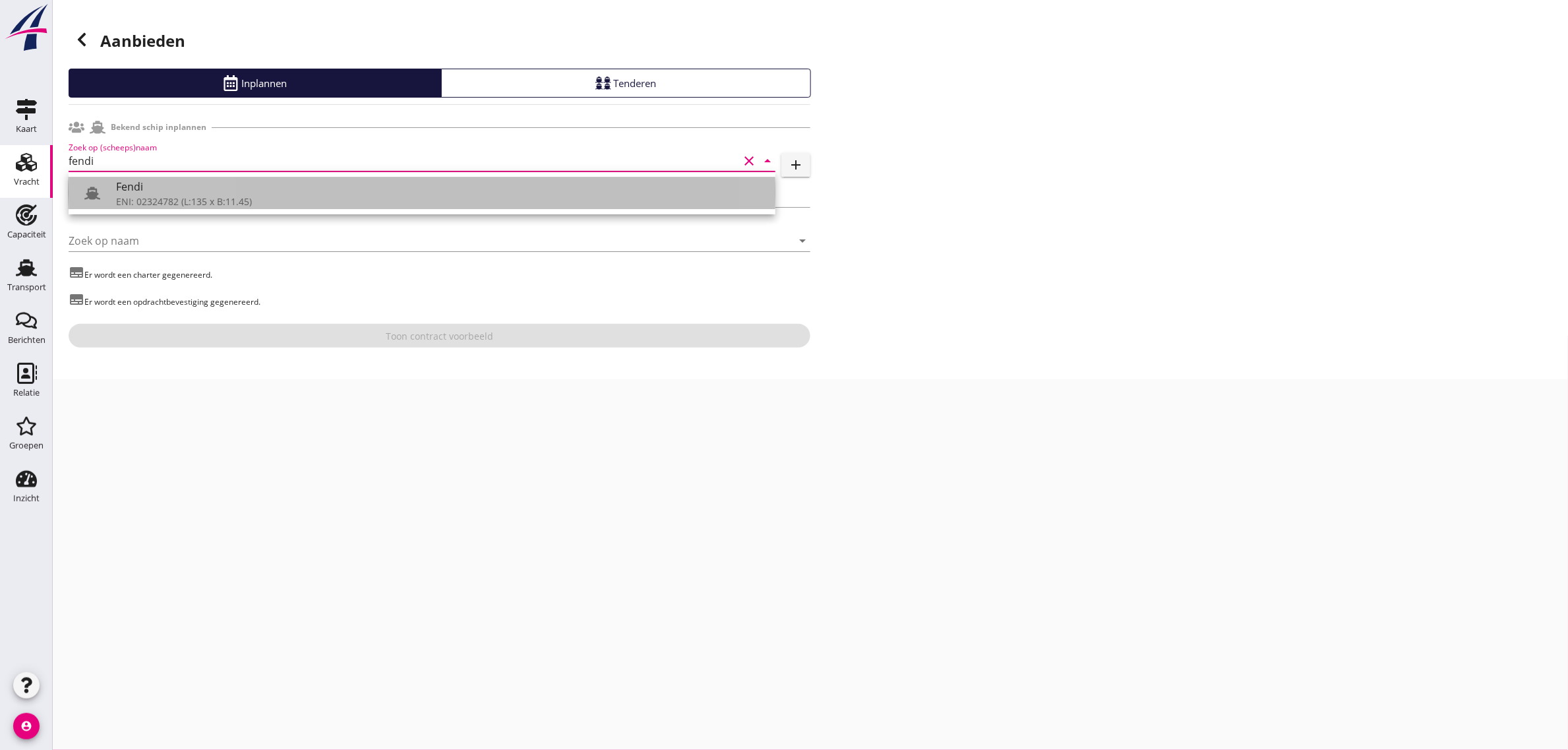
click at [142, 200] on div "ENI: 02324782 (L:135 x B:11.45)" at bounding box center [440, 201] width 649 height 14
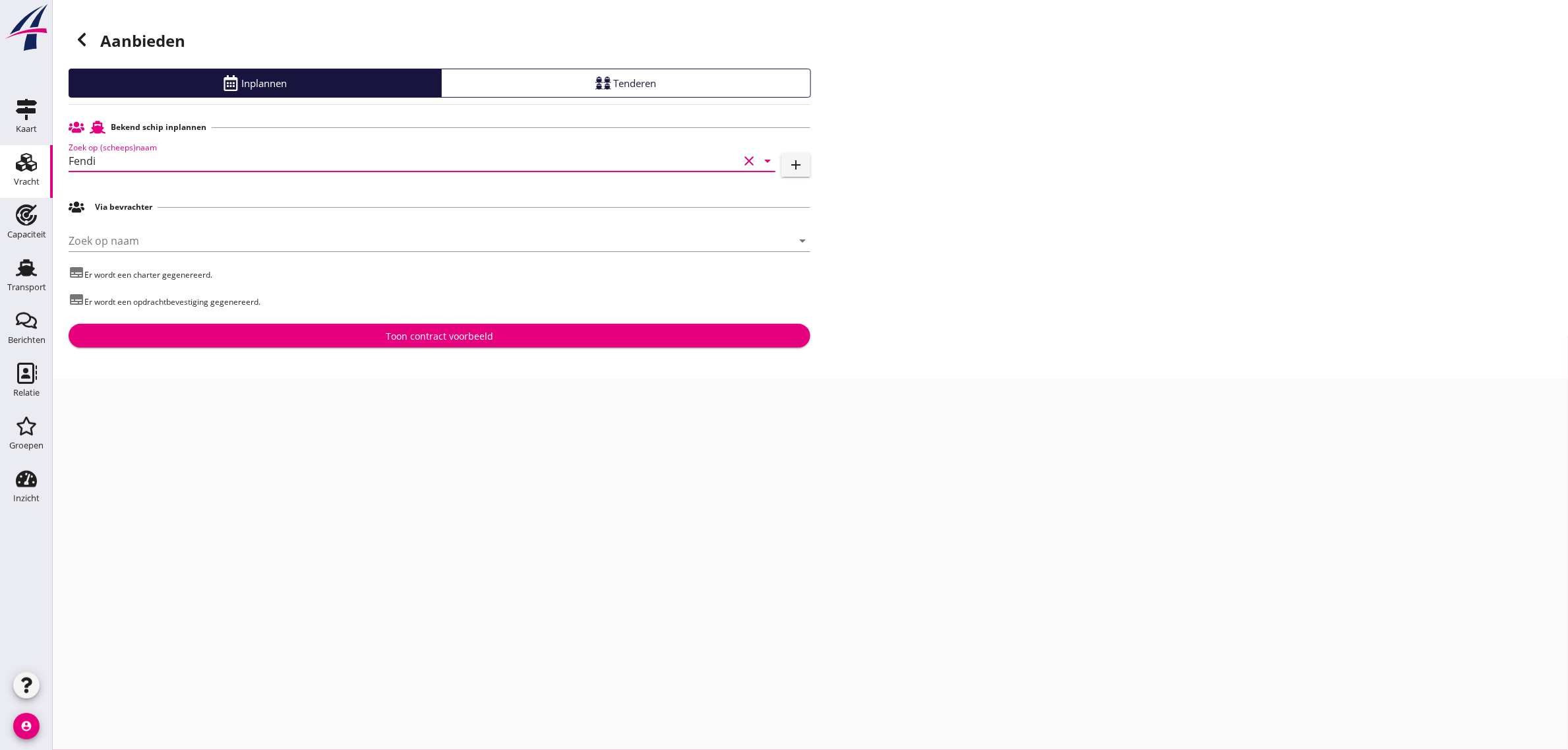
type input "Fendi"
click at [377, 340] on div "Toon contract voorbeeld" at bounding box center [439, 336] width 721 height 14
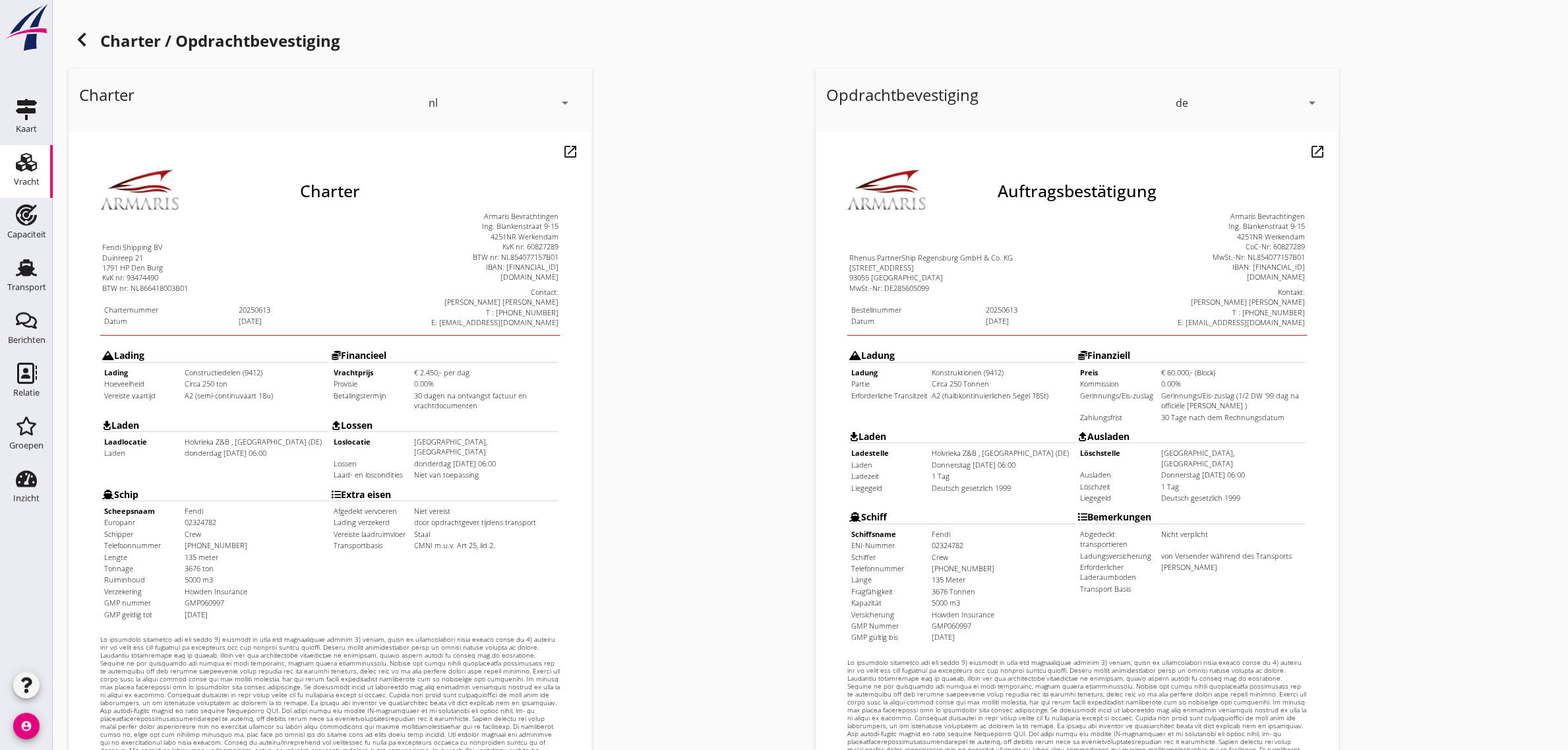
click at [1188, 107] on div "de" at bounding box center [1182, 103] width 13 height 12
click at [1207, 109] on div "nl" at bounding box center [1249, 100] width 139 height 26
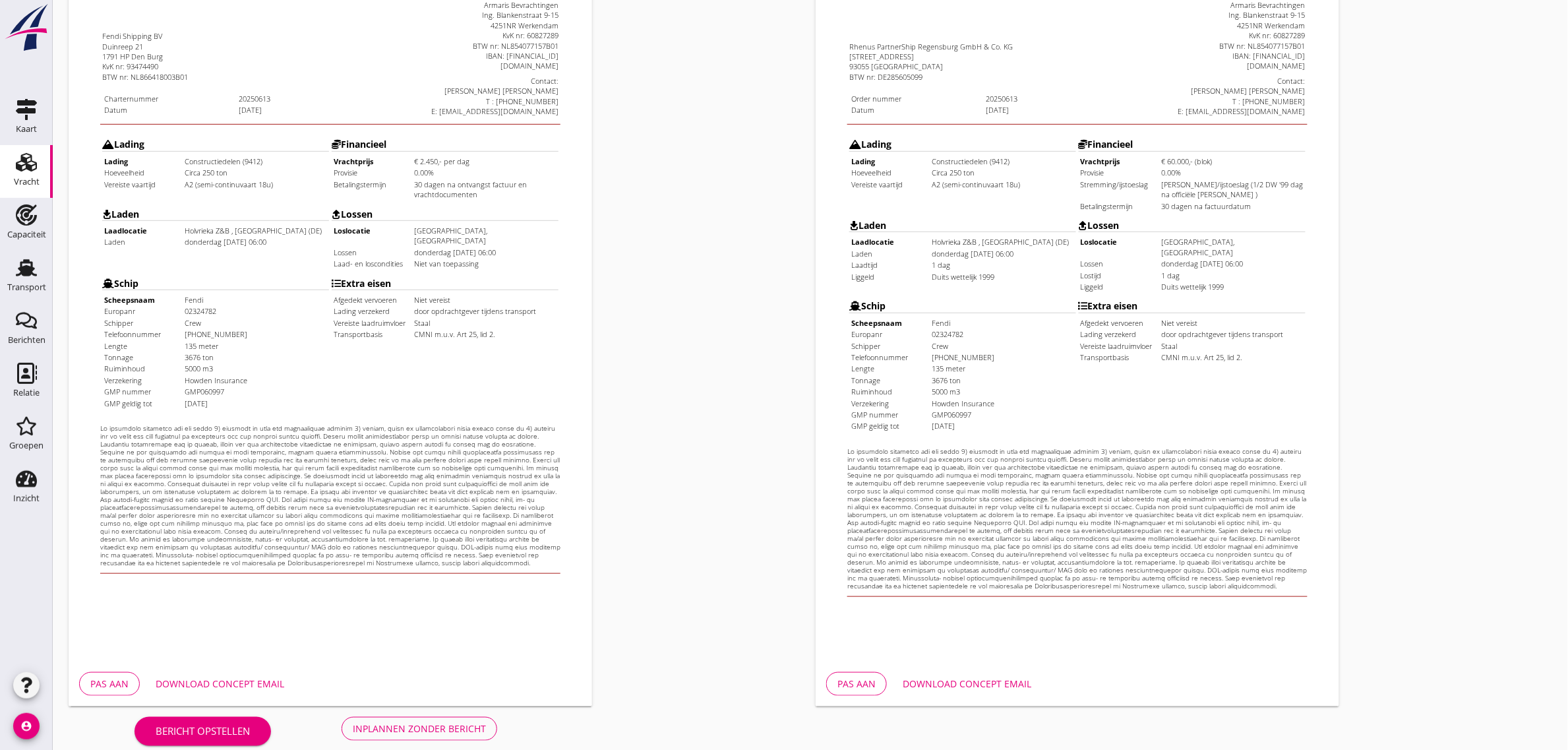
scroll to position [226, 0]
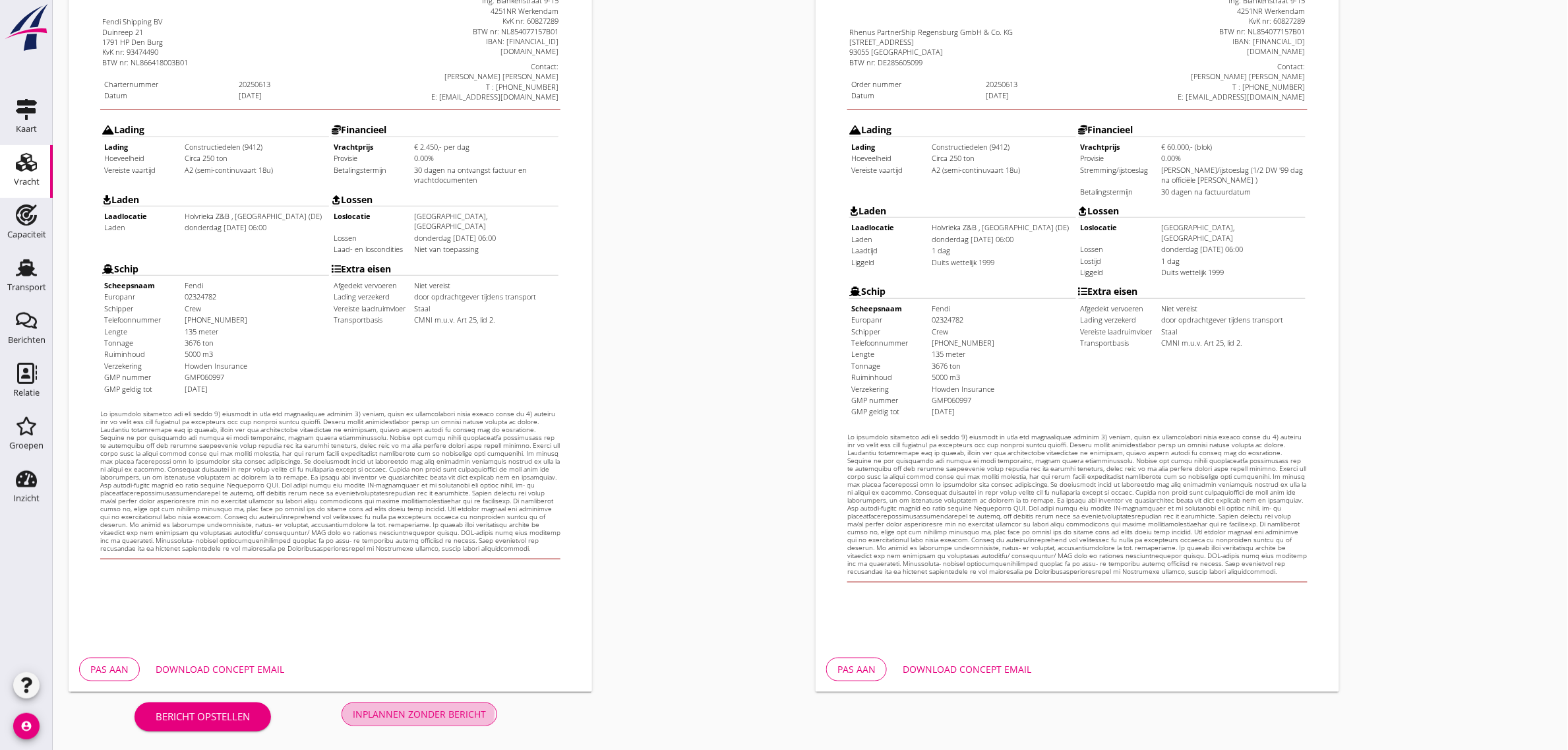
drag, startPoint x: 429, startPoint y: 709, endPoint x: 459, endPoint y: 618, distance: 95.8
click at [429, 709] on div "Inplannen zonder bericht" at bounding box center [419, 714] width 133 height 14
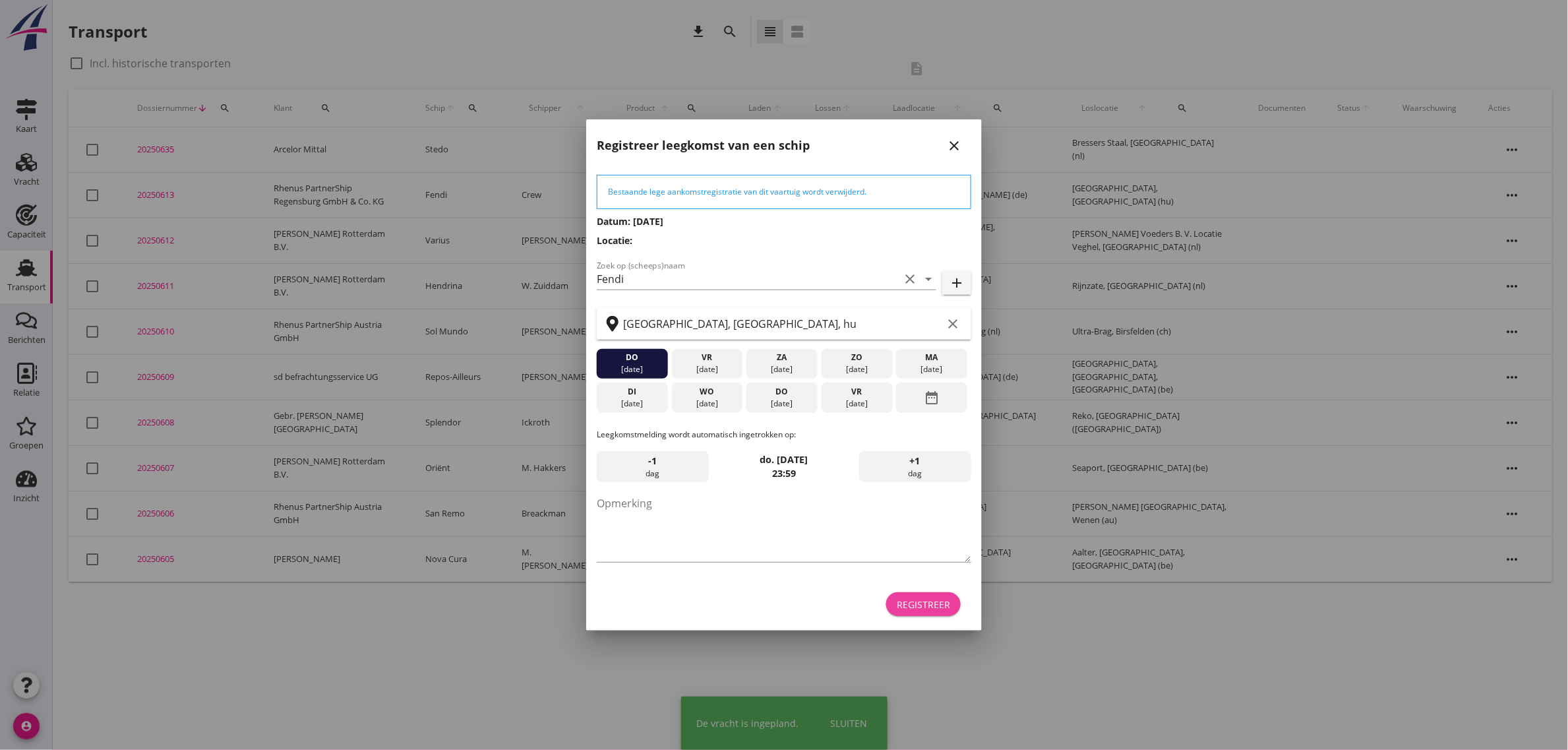
click at [912, 601] on div "Registreer" at bounding box center [924, 605] width 54 height 14
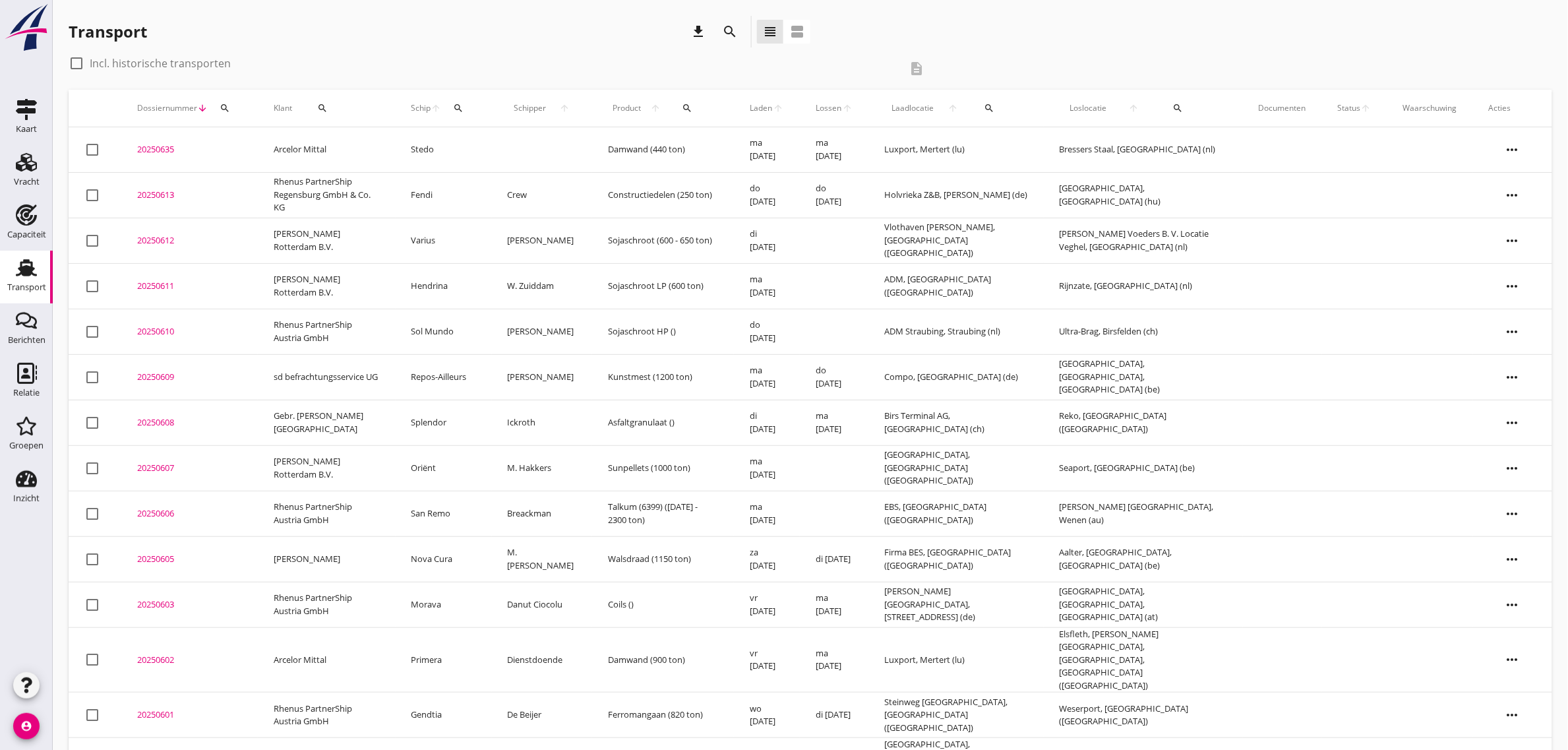
click at [298, 186] on td "Rhenus PartnerShip Regensburg GmbH & Co. KG" at bounding box center [327, 195] width 138 height 46
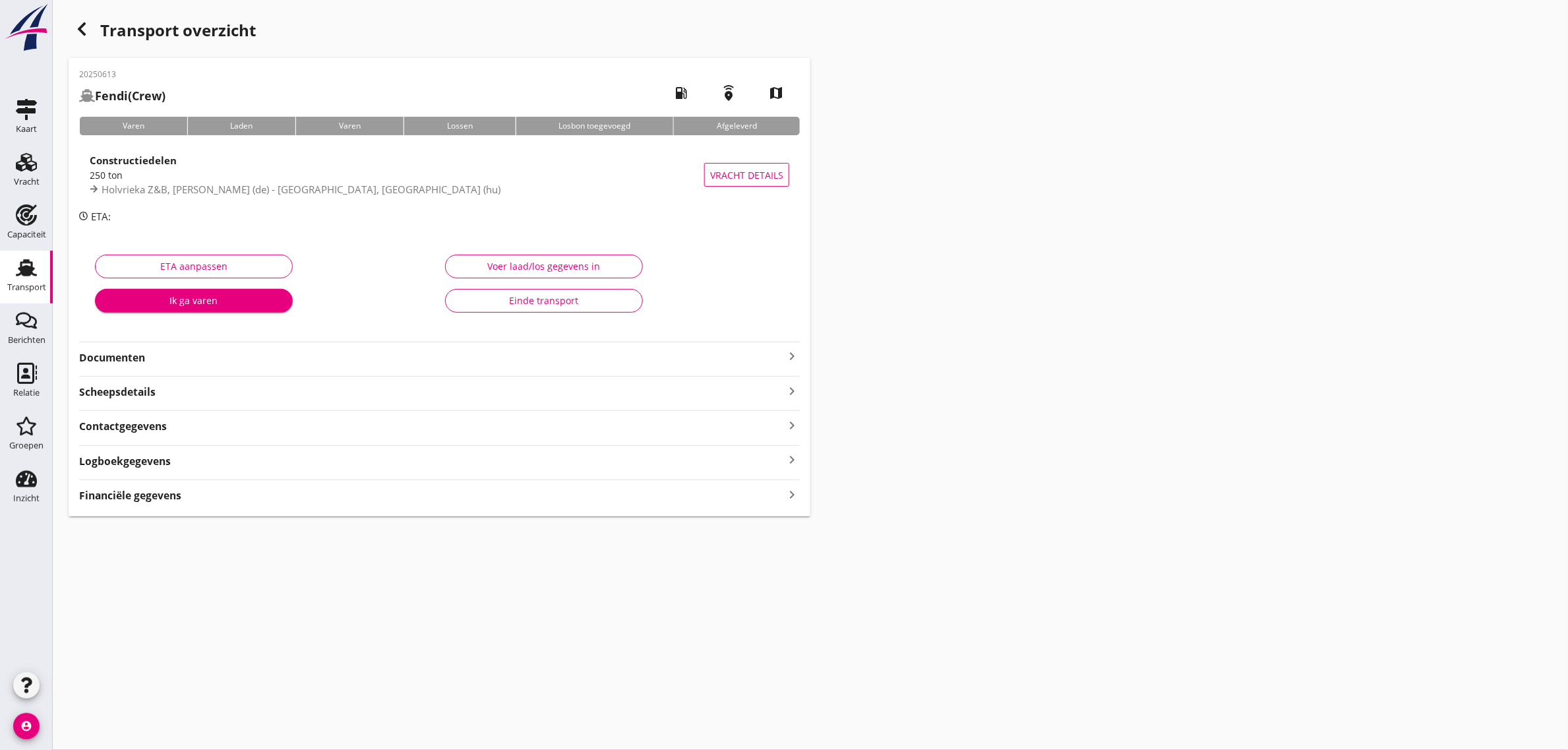
click at [126, 357] on strong "Documenten" at bounding box center [431, 358] width 705 height 15
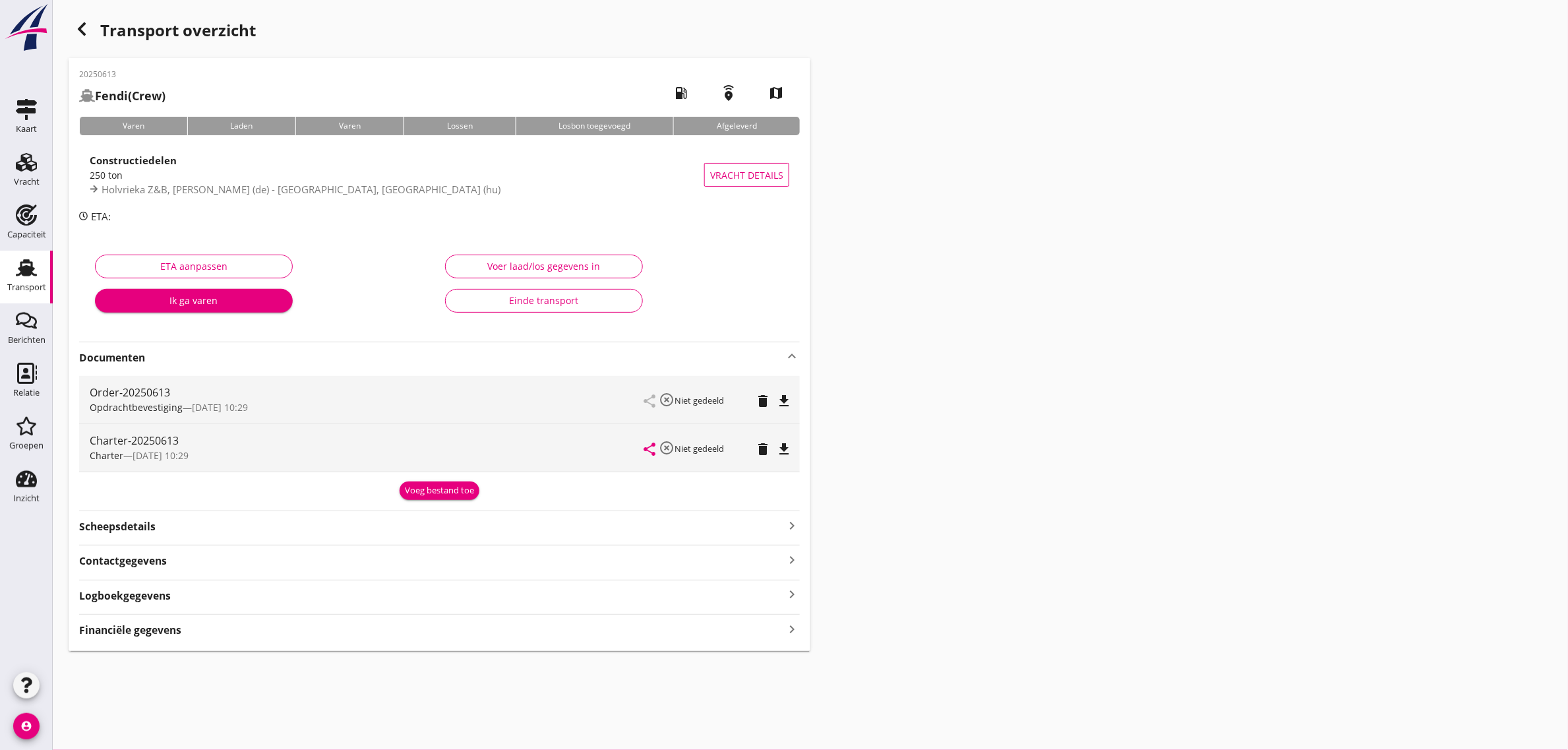
click at [778, 452] on icon "file_download" at bounding box center [784, 449] width 16 height 16
click at [938, 328] on div "Transport overzicht 20250613 Fendi (Crew) local_gas_station emergency_share map…" at bounding box center [810, 333] width 1515 height 667
click at [20, 278] on div "Transport" at bounding box center [27, 288] width 39 height 19
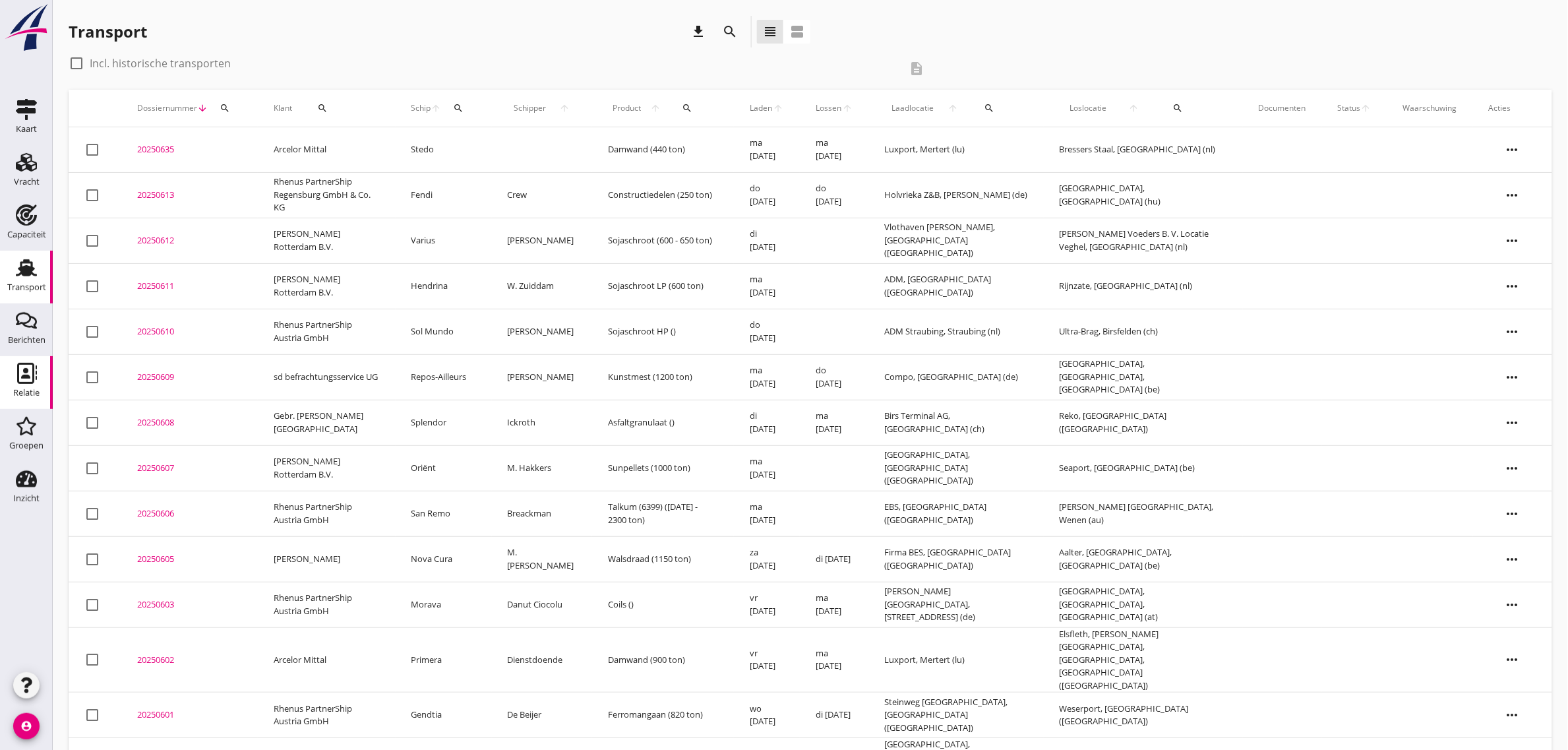
click at [12, 377] on div "Relatie" at bounding box center [26, 373] width 31 height 21
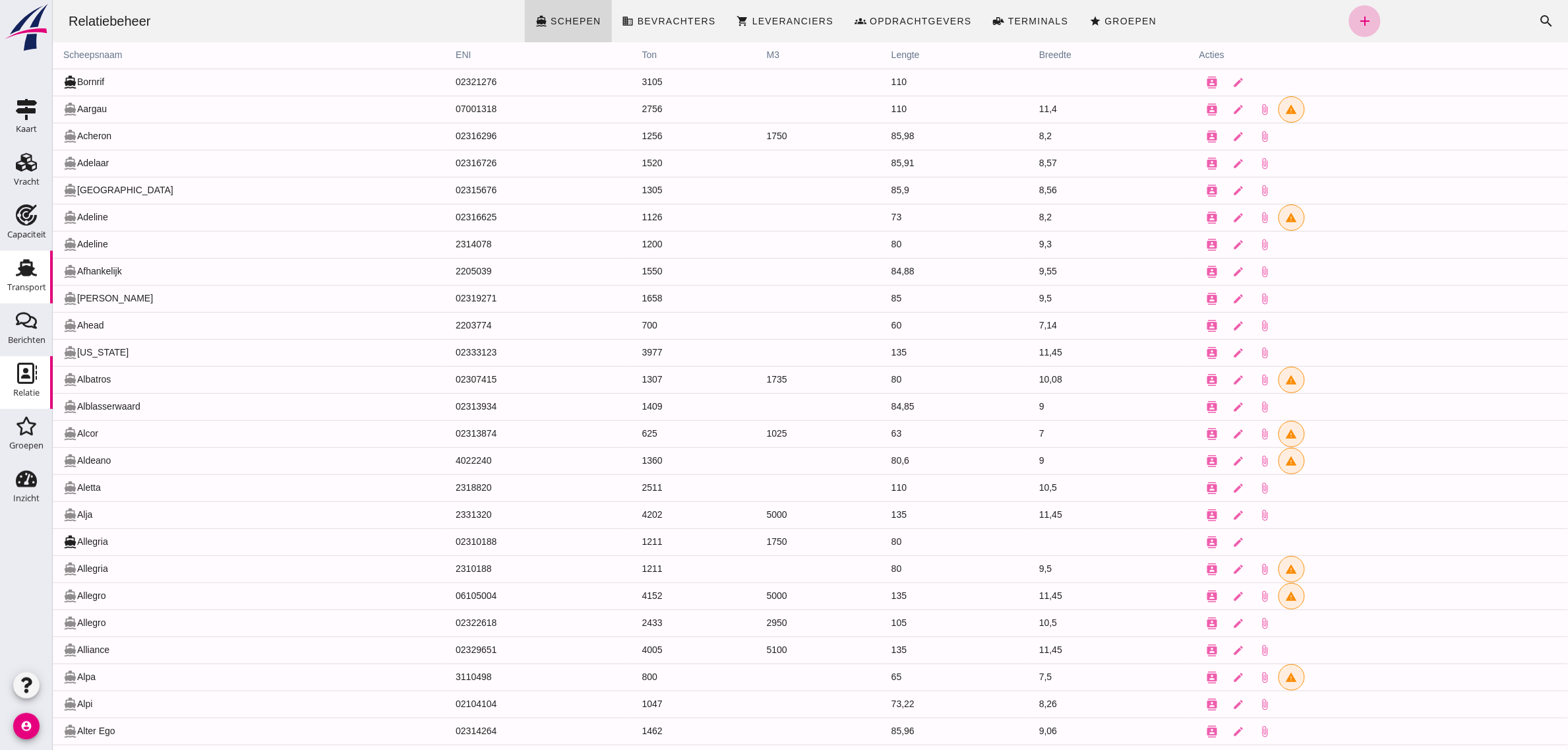
click at [26, 271] on use at bounding box center [26, 268] width 21 height 17
